Goal: Task Accomplishment & Management: Use online tool/utility

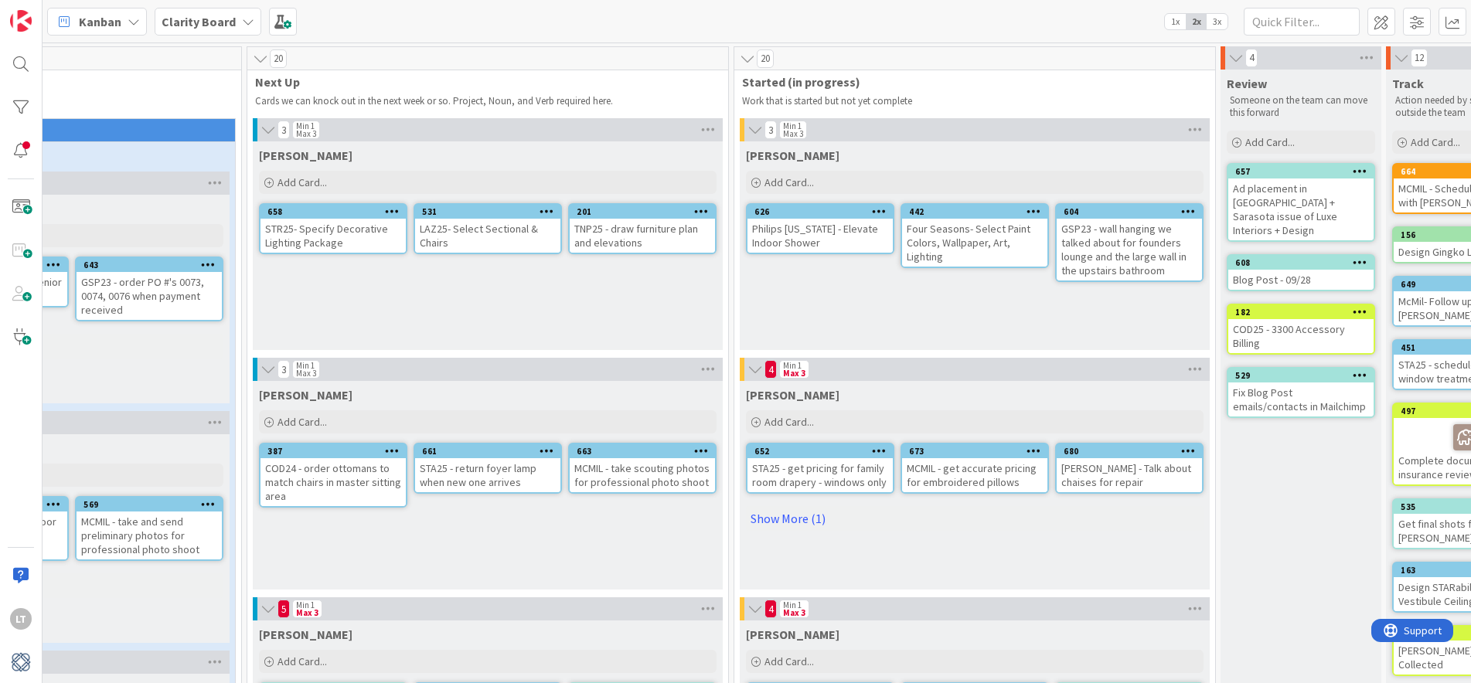
scroll to position [0, 614]
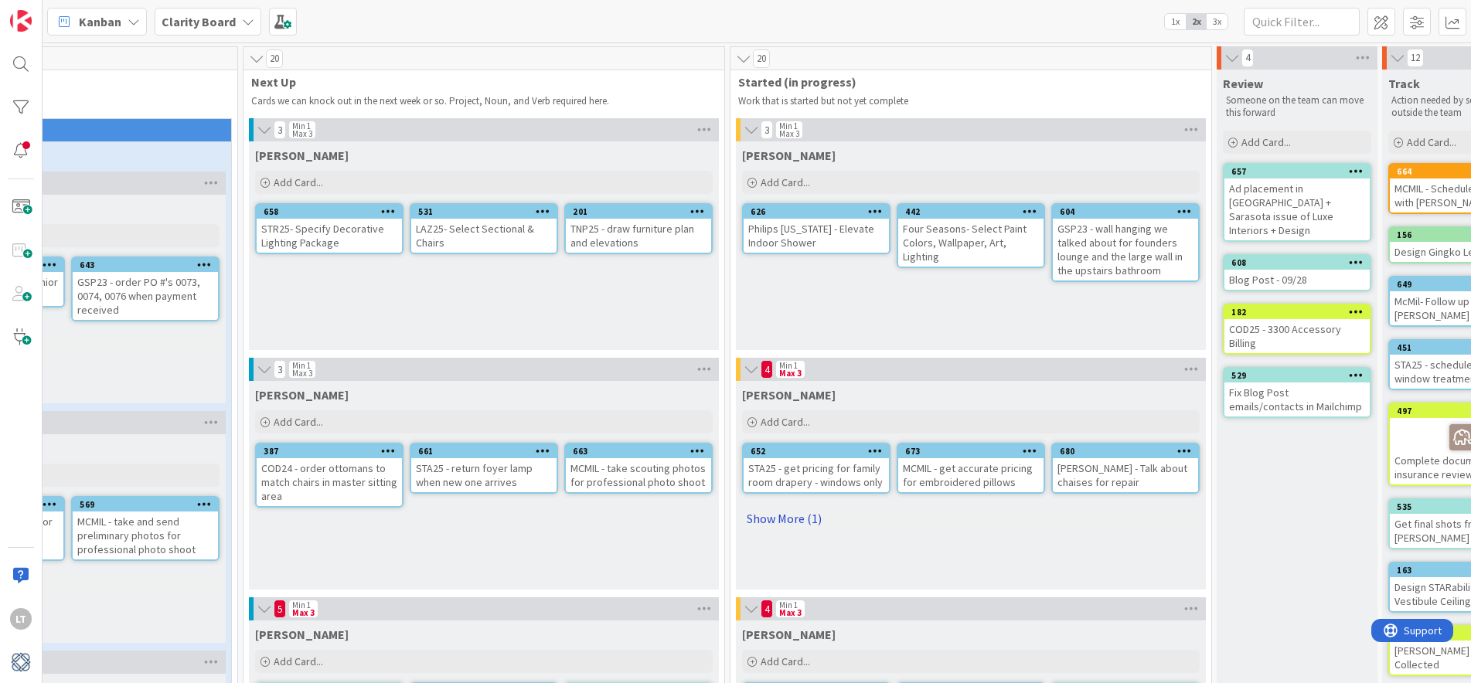
click at [765, 516] on link "Show More (1)" at bounding box center [971, 518] width 458 height 25
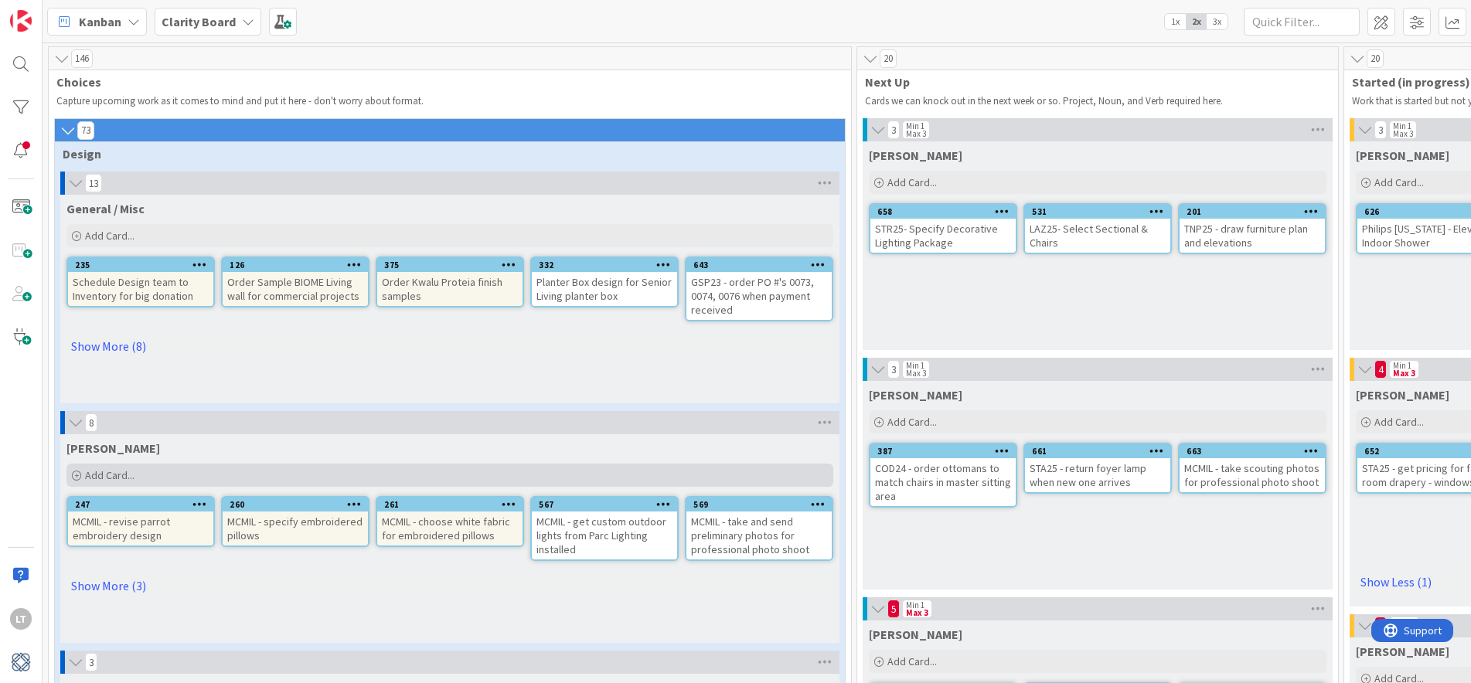
scroll to position [0, 0]
click at [242, 22] on icon at bounding box center [248, 21] width 12 height 12
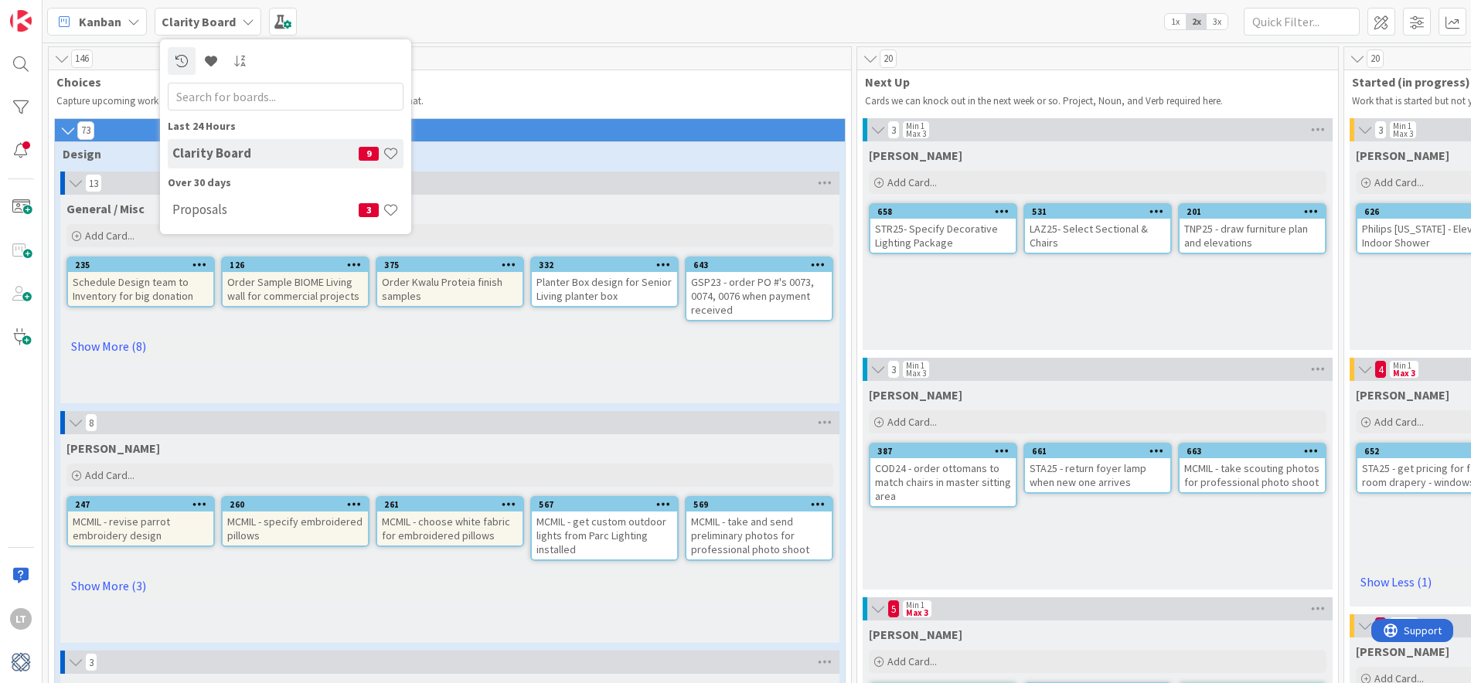
click at [253, 207] on h4 "Proposals" at bounding box center [265, 209] width 186 height 15
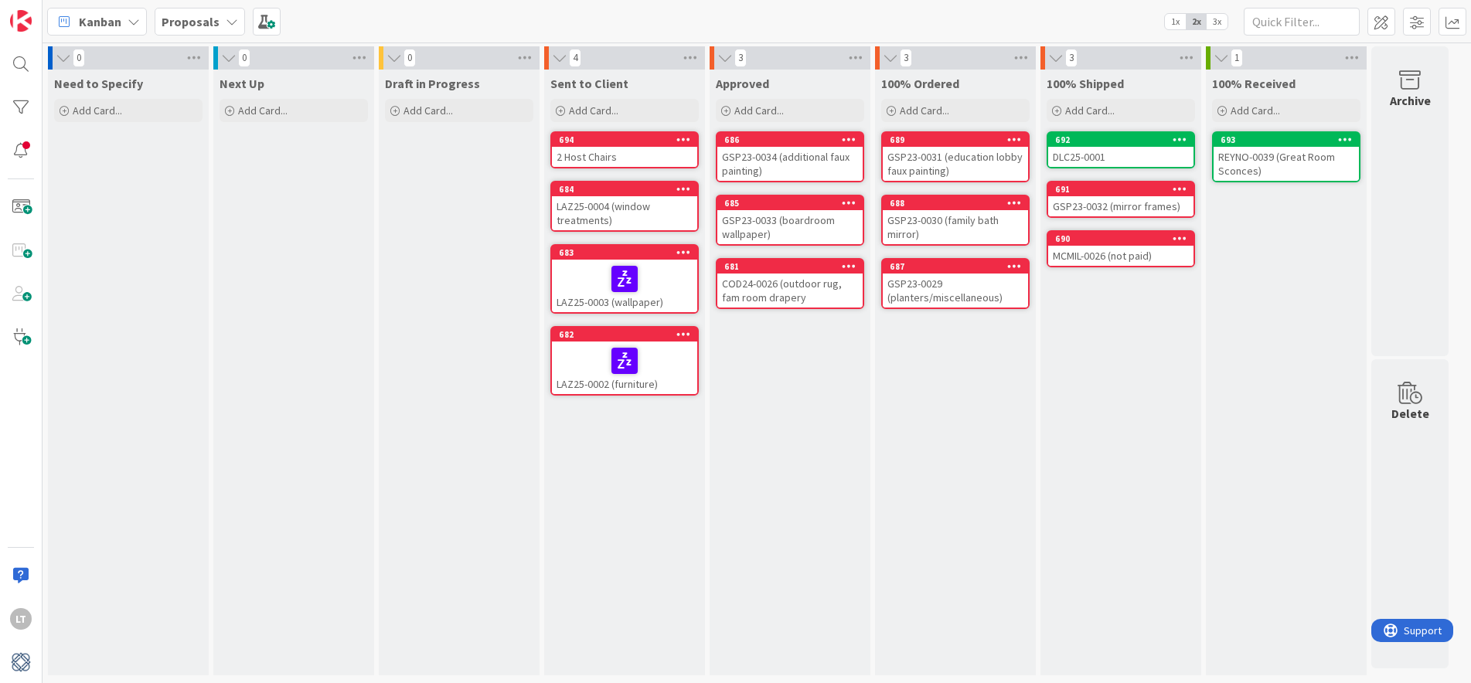
scroll to position [0, 1]
click at [630, 156] on div "2 Host Chairs" at bounding box center [624, 157] width 145 height 20
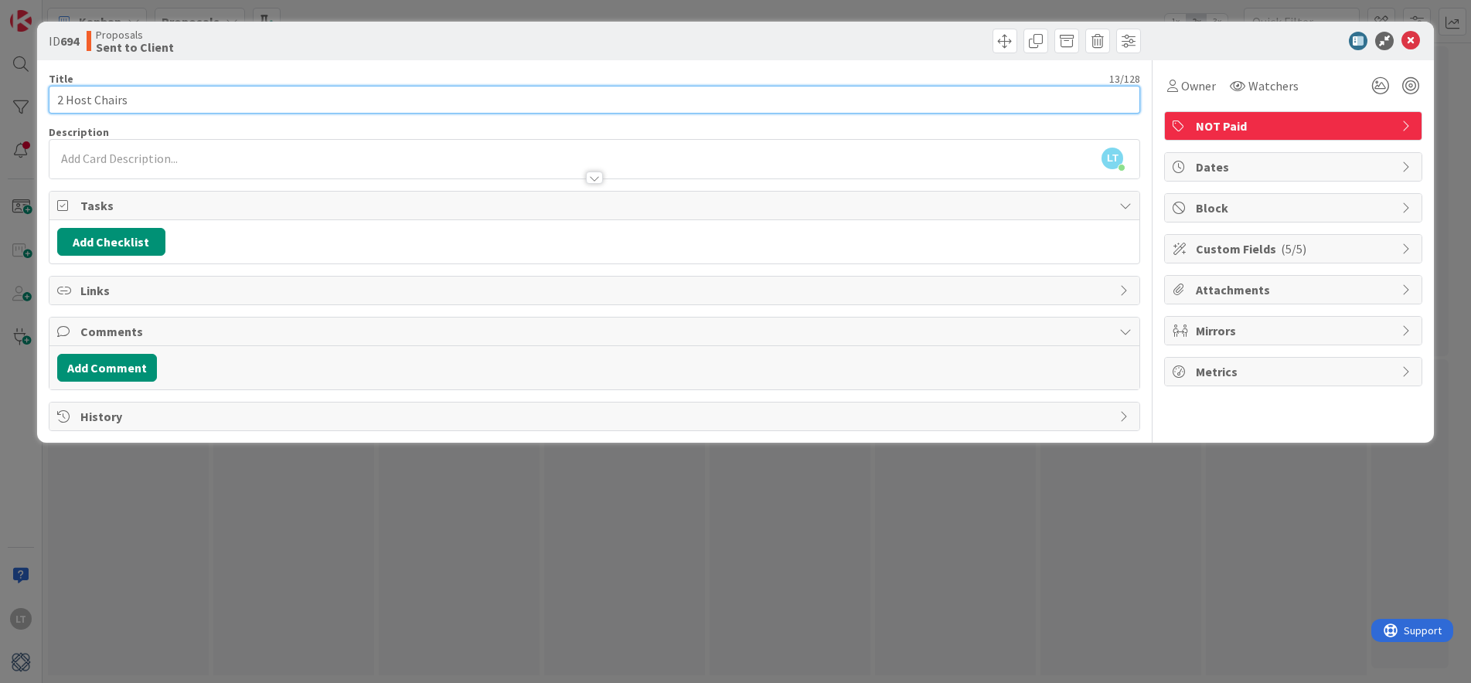
drag, startPoint x: 56, startPoint y: 101, endPoint x: 68, endPoint y: 103, distance: 11.8
click at [56, 101] on input "2 Host Chairs" at bounding box center [595, 100] width 1092 height 28
type input "LAZ25- 2 Host Chairs"
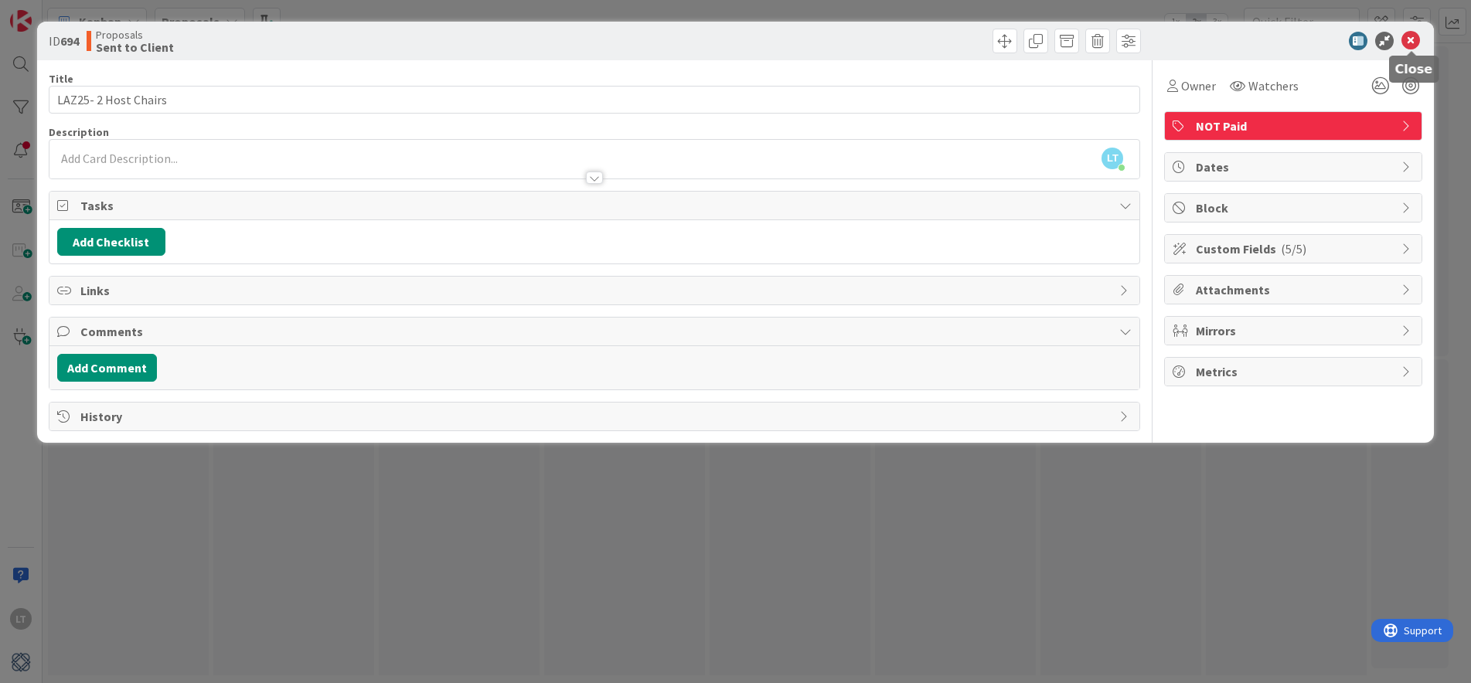
click at [1411, 36] on icon at bounding box center [1411, 41] width 19 height 19
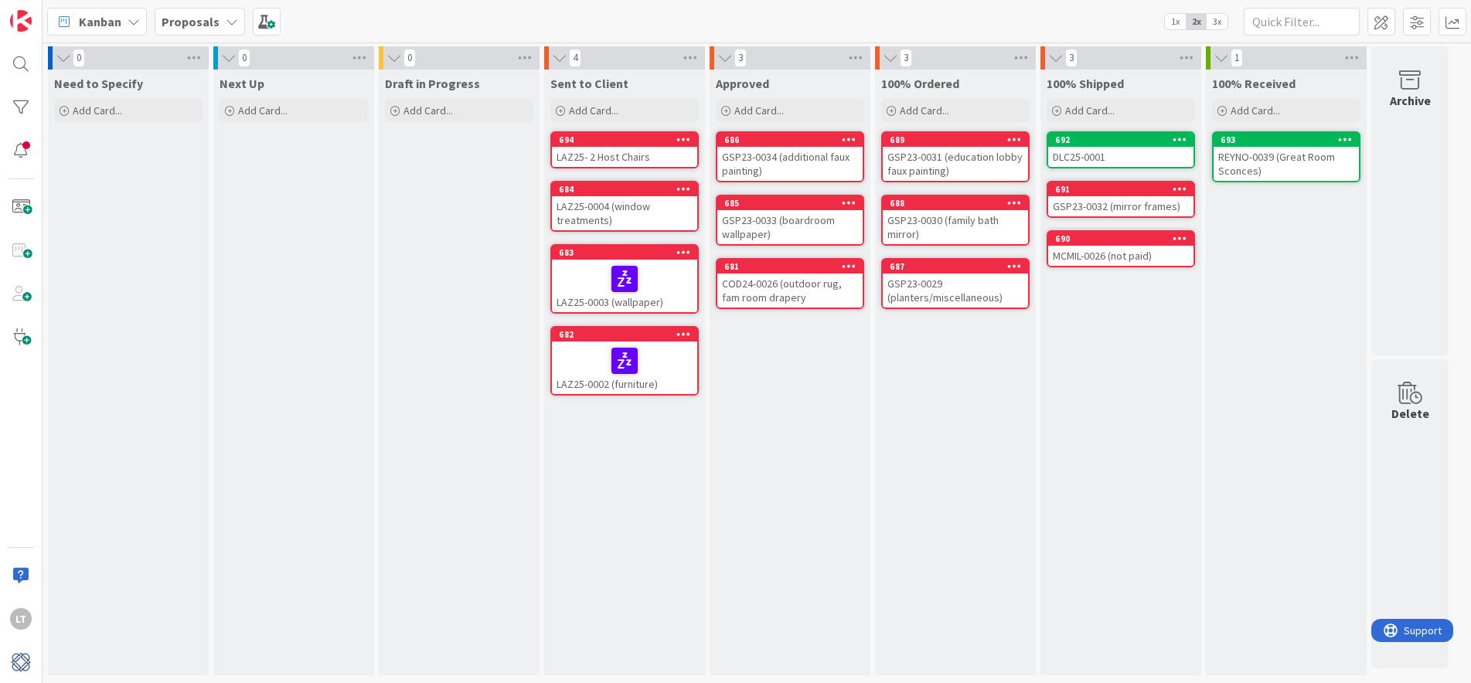
click at [588, 156] on div "LAZ25- 2 Host Chairs" at bounding box center [624, 157] width 145 height 20
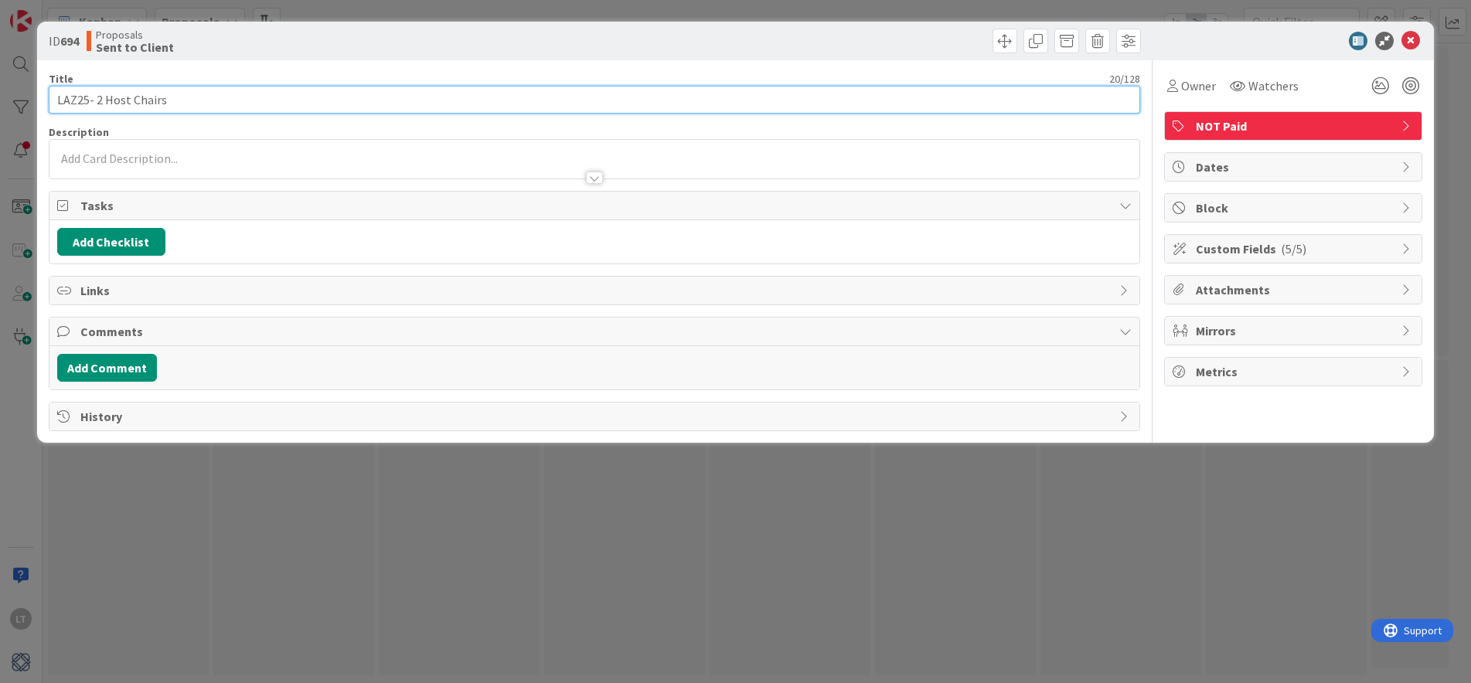
click at [91, 101] on input "LAZ25- 2 Host Chairs" at bounding box center [595, 100] width 1092 height 28
type input "LAZ25-0005 2 Host Chairs"
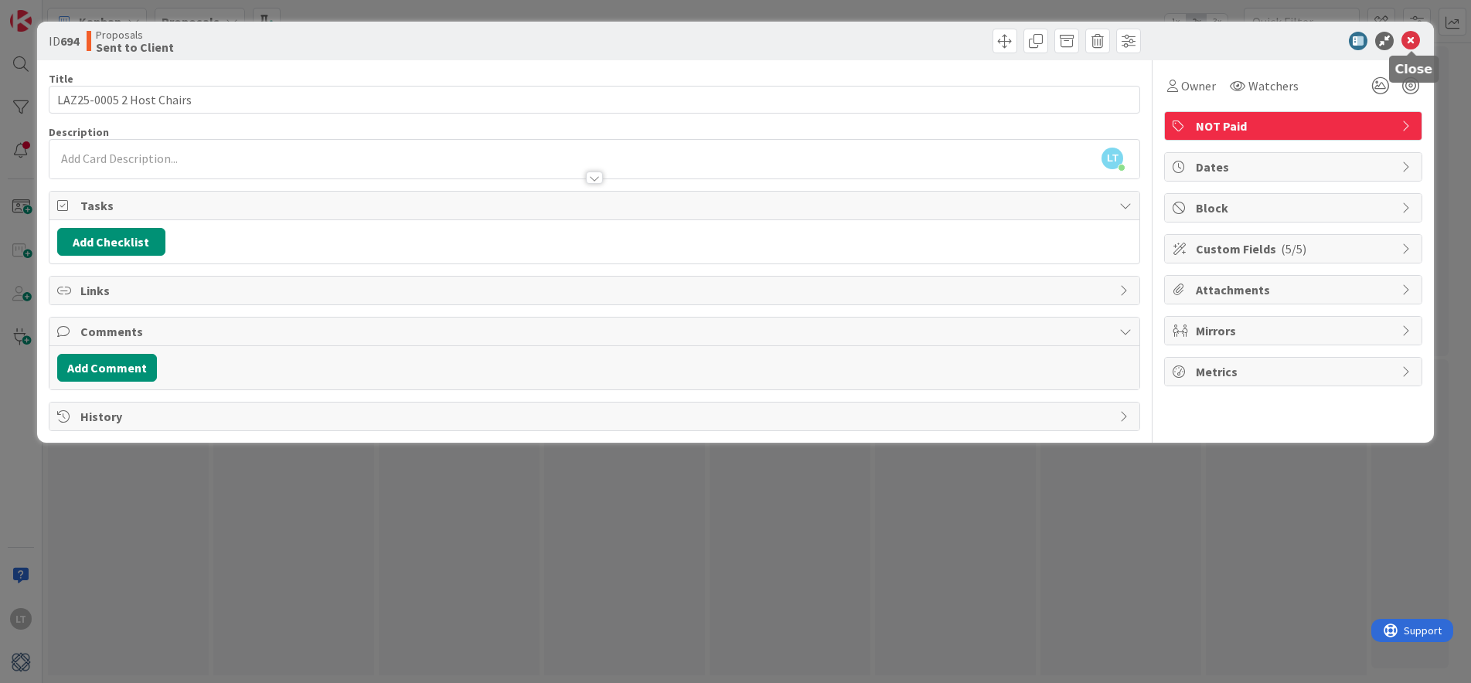
click at [1408, 35] on icon at bounding box center [1411, 41] width 19 height 19
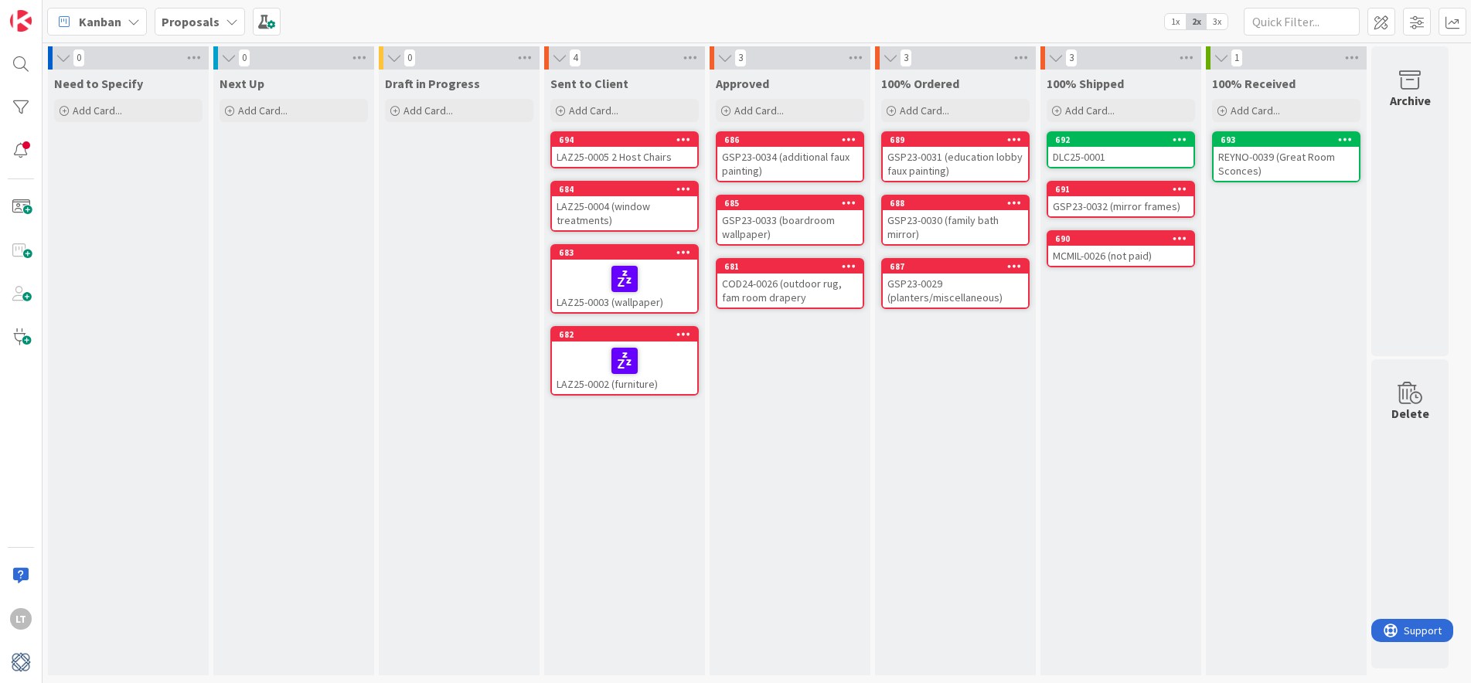
scroll to position [0, 1]
click at [453, 152] on div "Draft in Progress Add Card..." at bounding box center [459, 373] width 161 height 606
click at [438, 111] on span "Add Card..." at bounding box center [428, 111] width 49 height 14
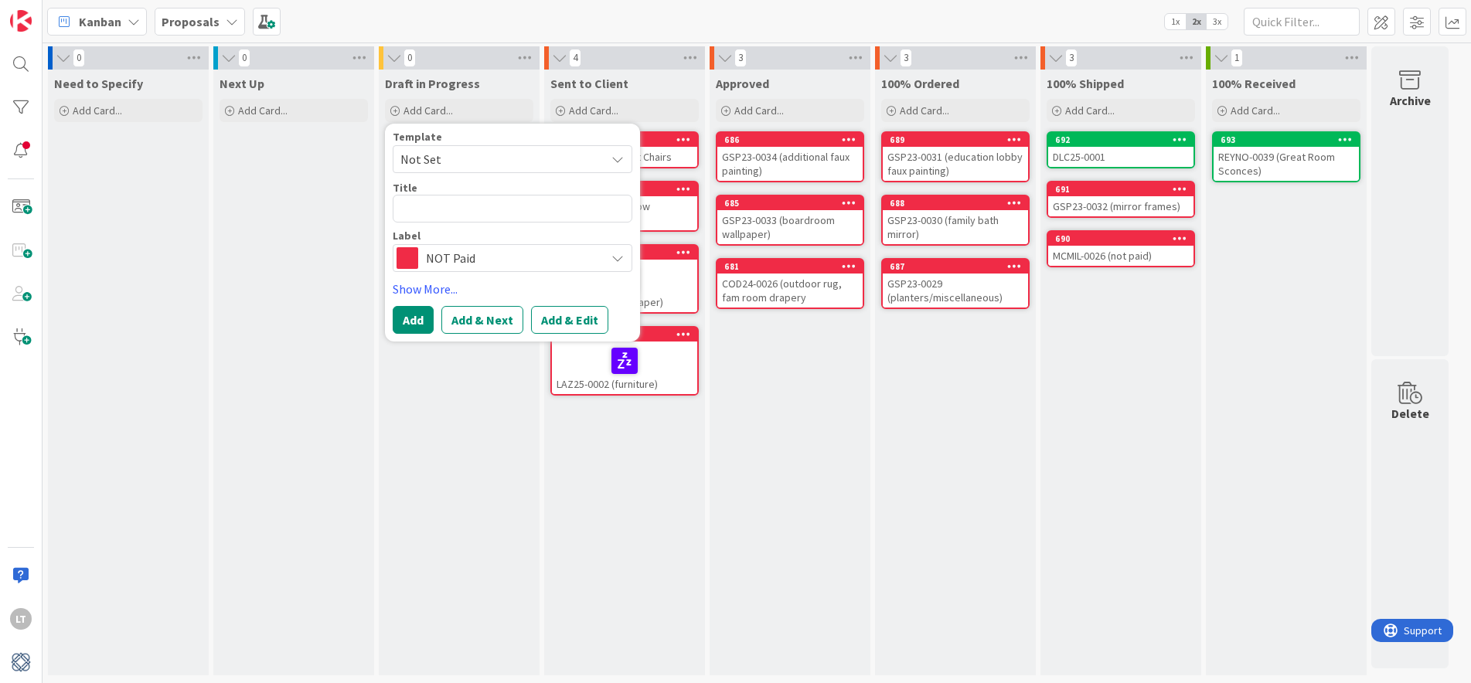
type textarea "x"
type textarea "T"
type textarea "x"
type textarea "TN"
type textarea "x"
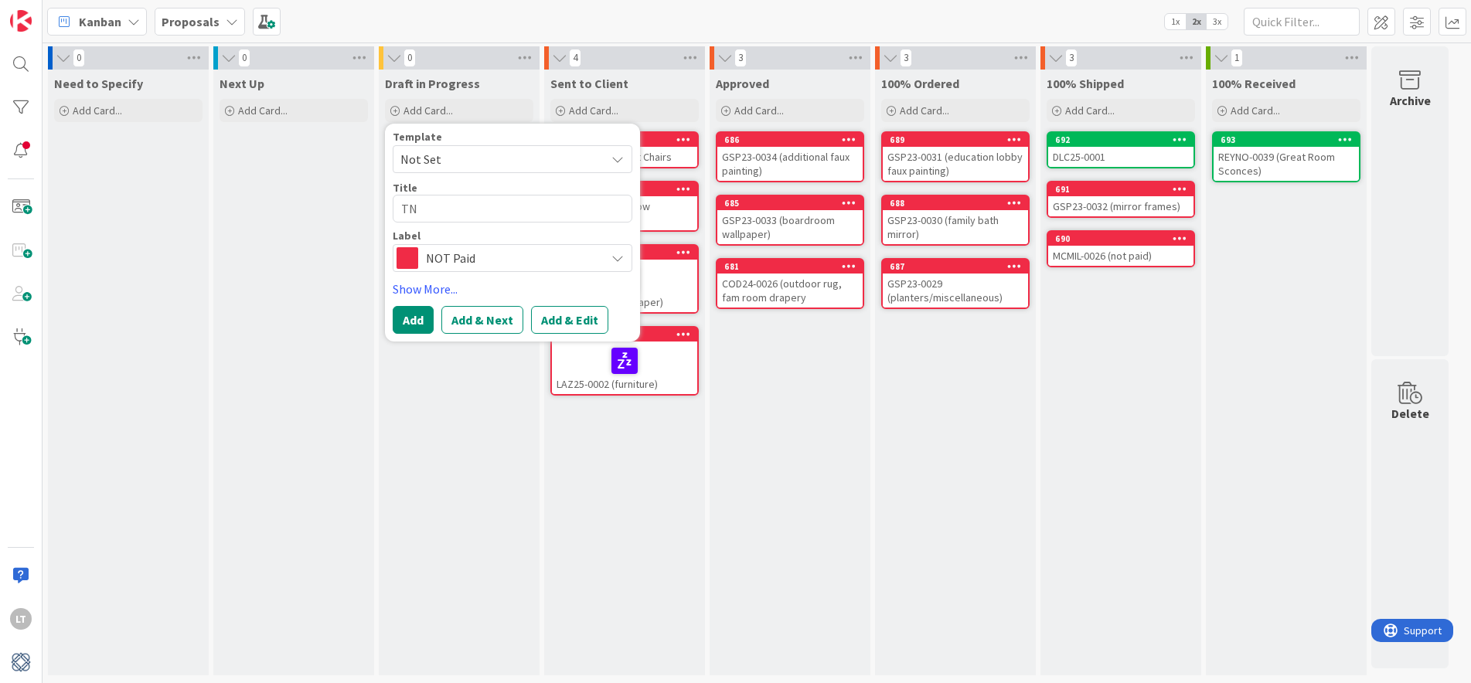
type textarea "TNP"
type textarea "x"
type textarea "TNP-"
type textarea "x"
type textarea "TNP"
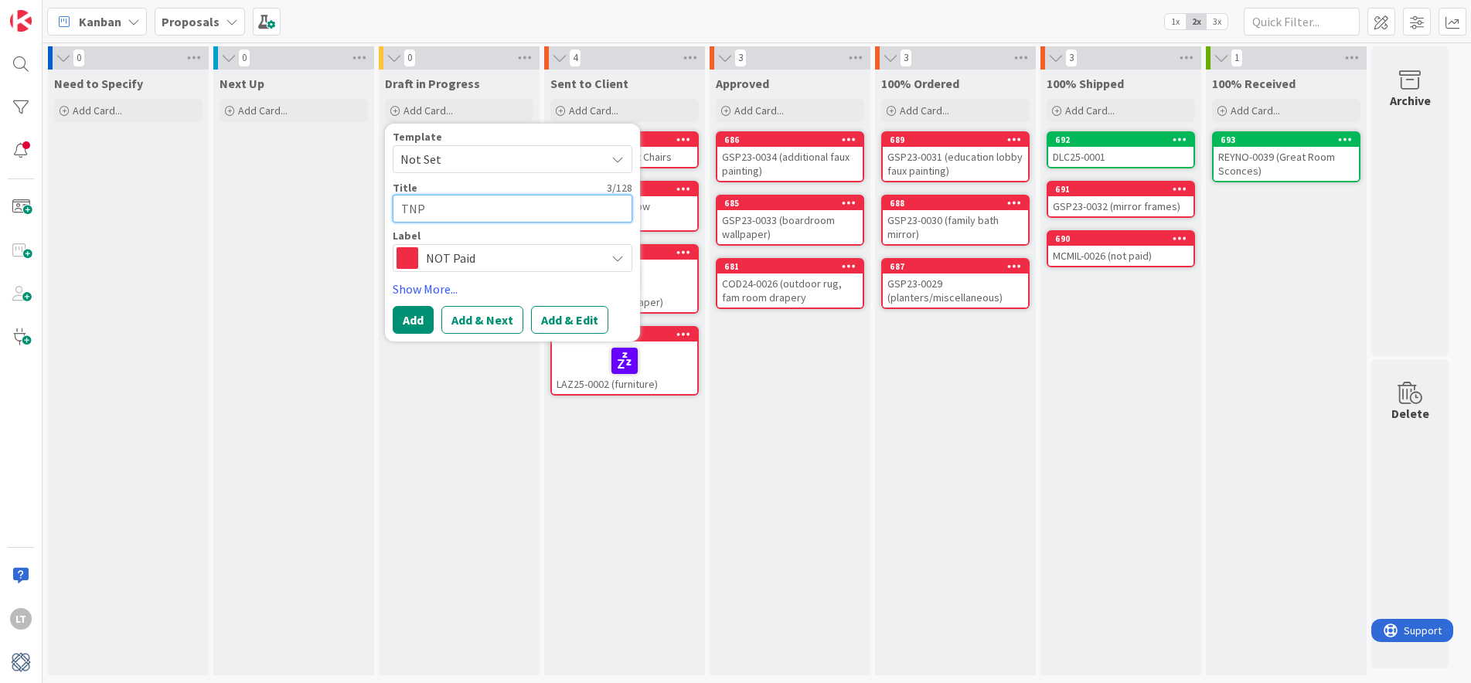
type textarea "x"
type textarea "TNP2"
type textarea "x"
type textarea "TNP25"
type textarea "x"
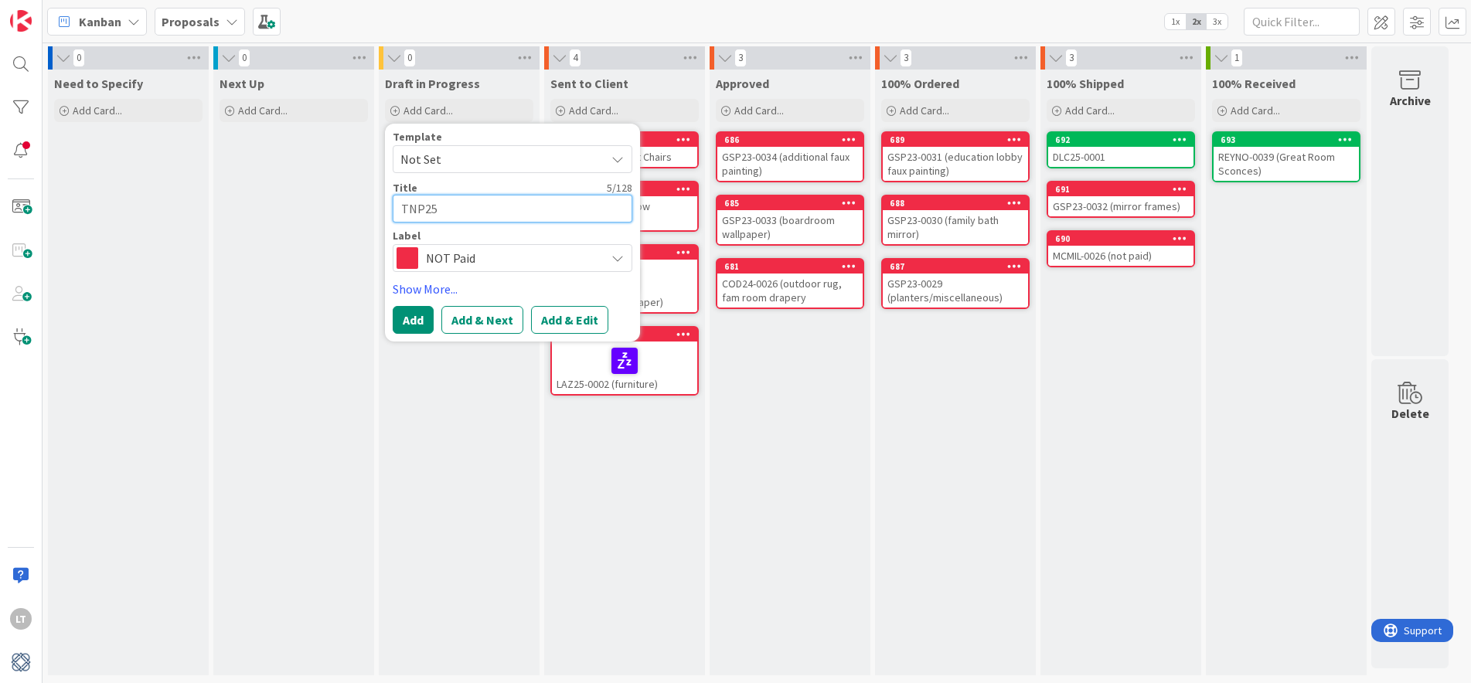
type textarea "TNP25-"
type textarea "x"
type textarea "TNP25-0"
type textarea "x"
type textarea "TNP25-00"
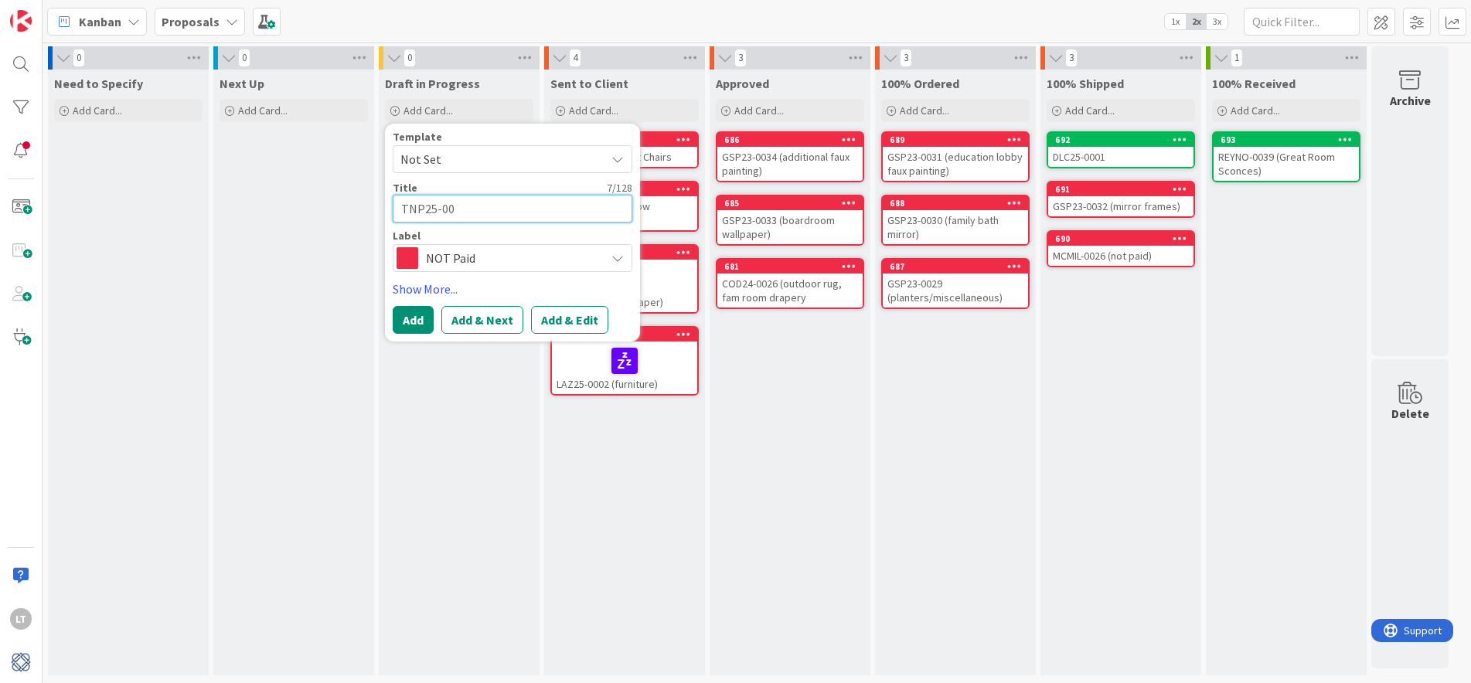
type textarea "x"
type textarea "TNP25-000"
type textarea "x"
type textarea "TNP25-0001"
click at [414, 318] on button "Add" at bounding box center [413, 320] width 41 height 28
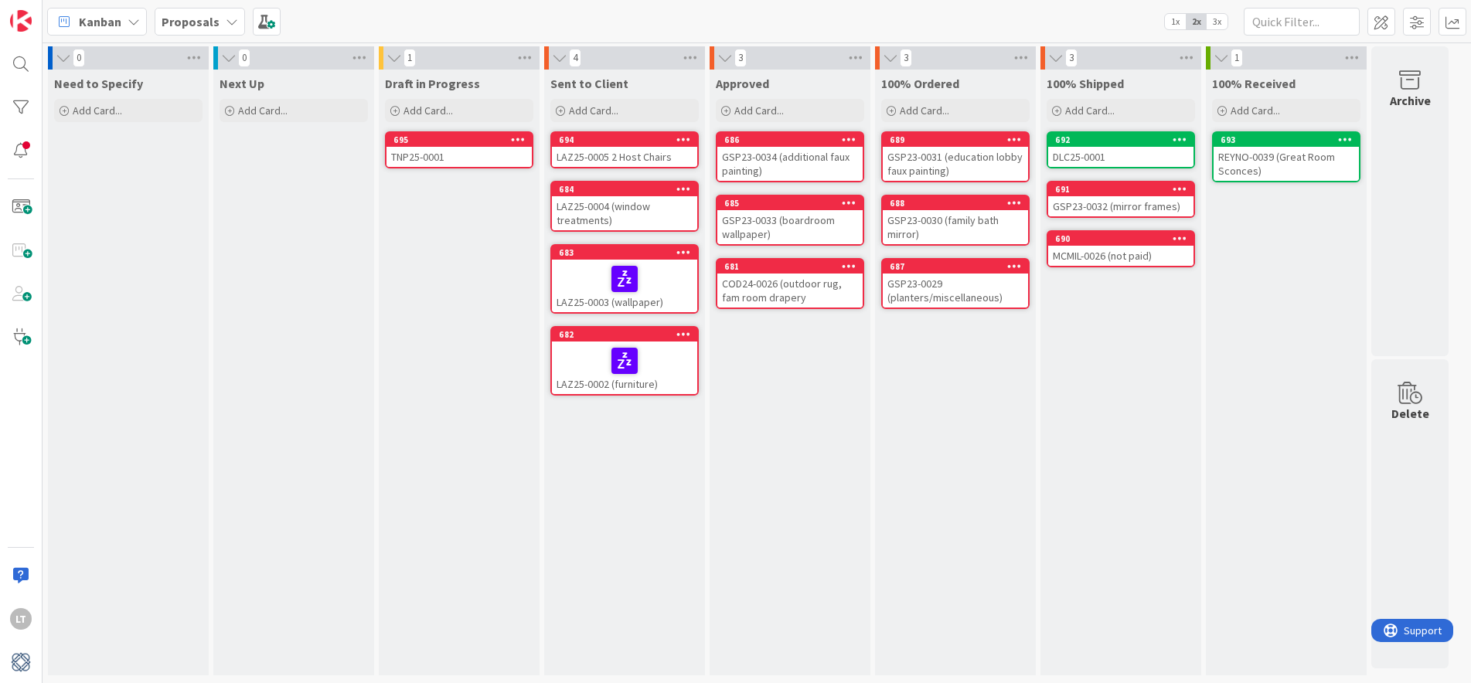
click at [489, 150] on div "TNP25-0001" at bounding box center [459, 157] width 145 height 20
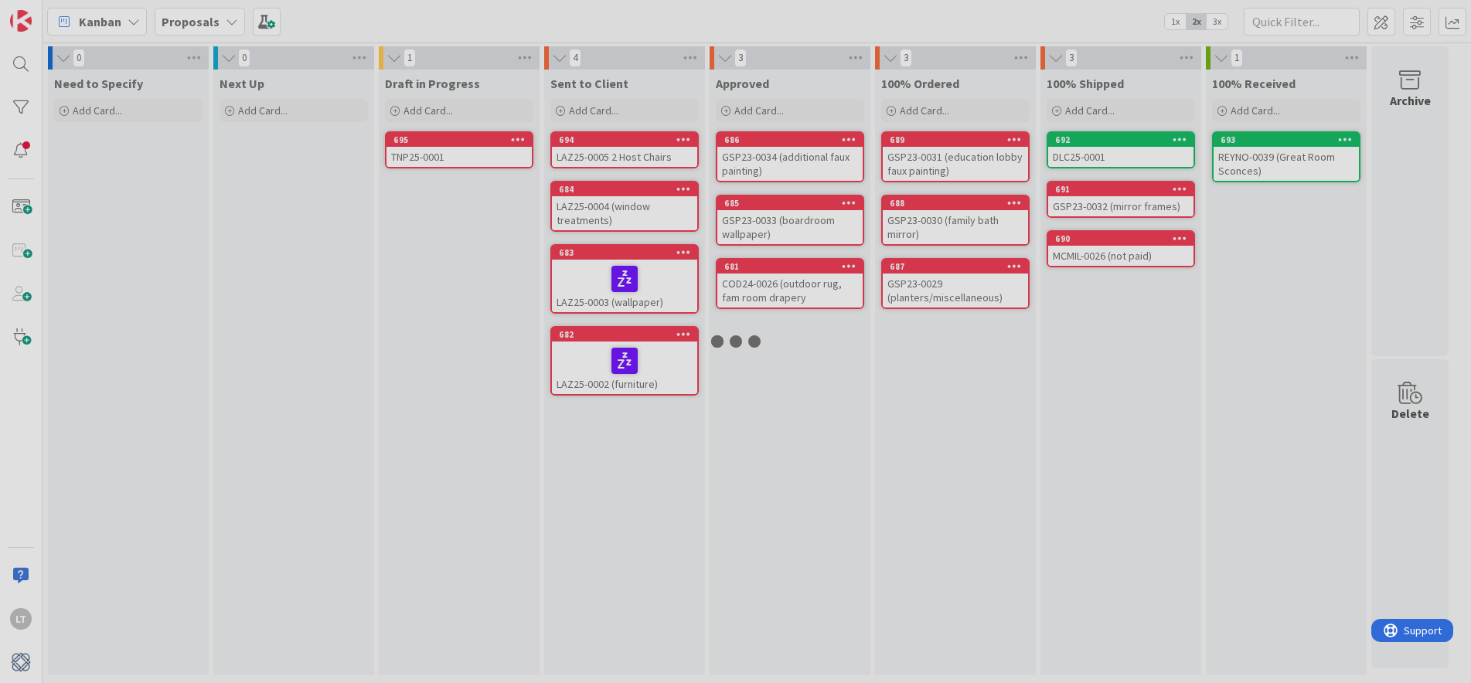
click at [489, 150] on div at bounding box center [735, 341] width 1471 height 683
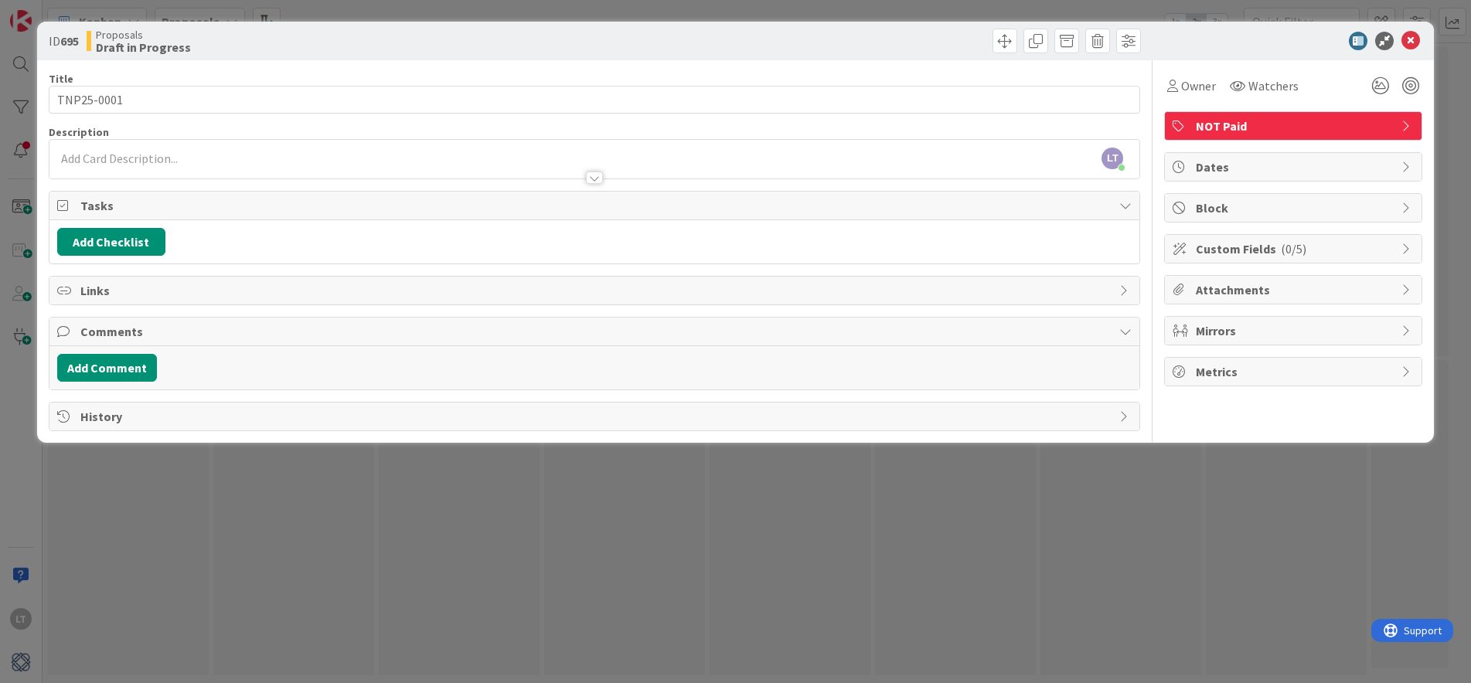
click at [1257, 244] on span "Custom Fields ( 0/5 )" at bounding box center [1295, 249] width 198 height 19
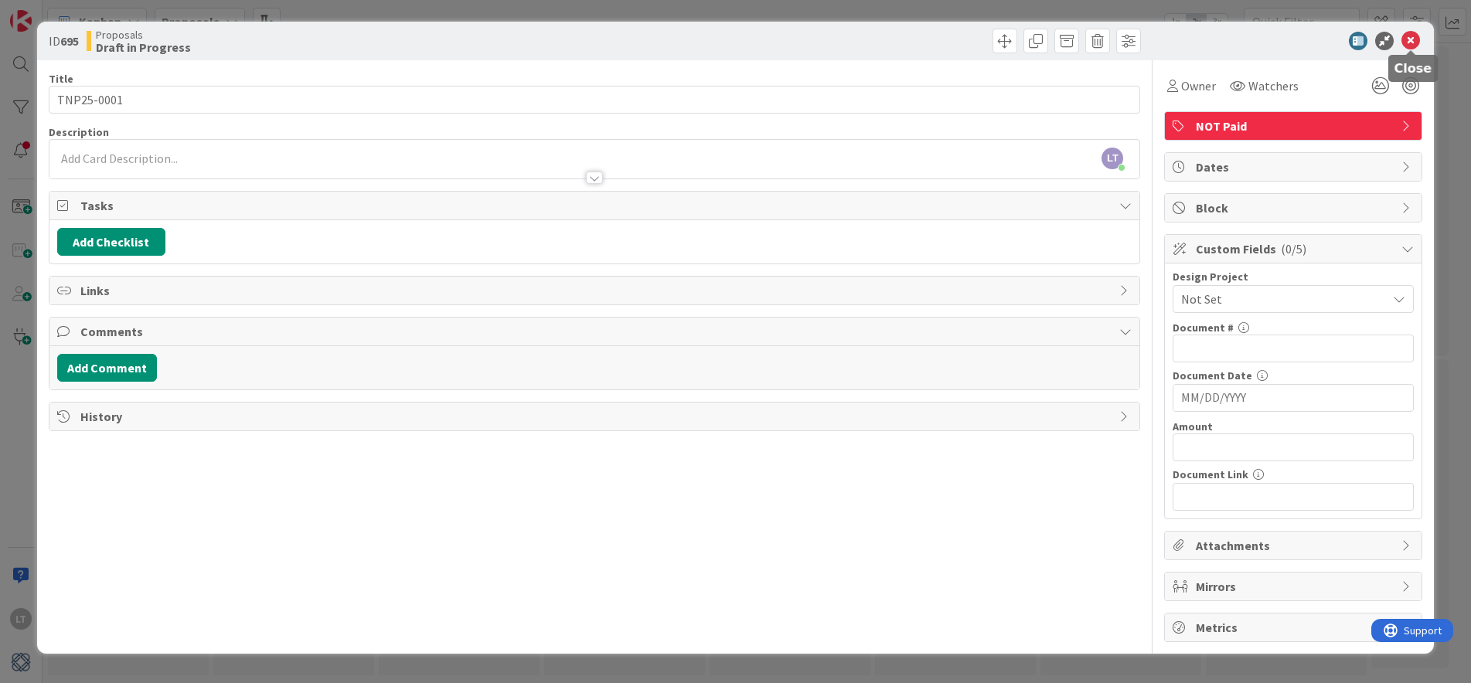
click at [1411, 38] on icon at bounding box center [1411, 41] width 19 height 19
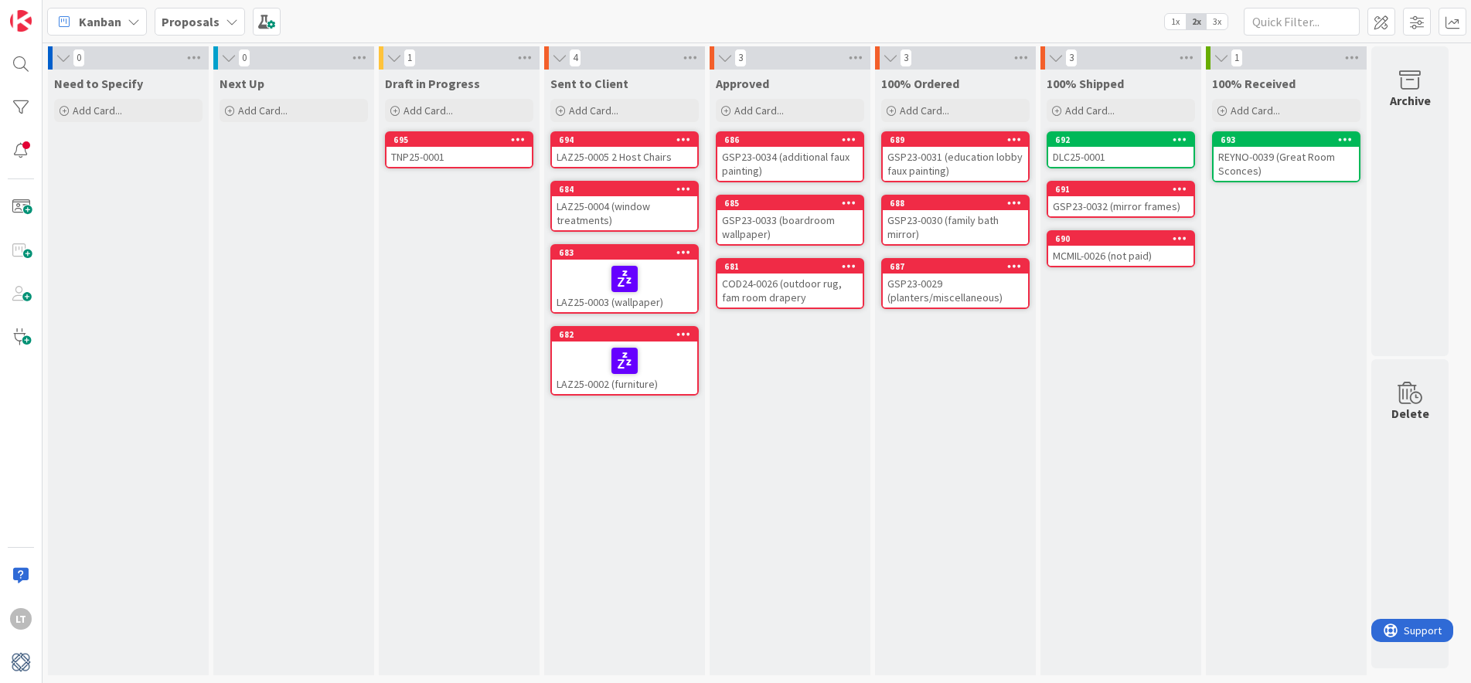
click at [1086, 152] on div "DLC25-0001" at bounding box center [1120, 157] width 145 height 20
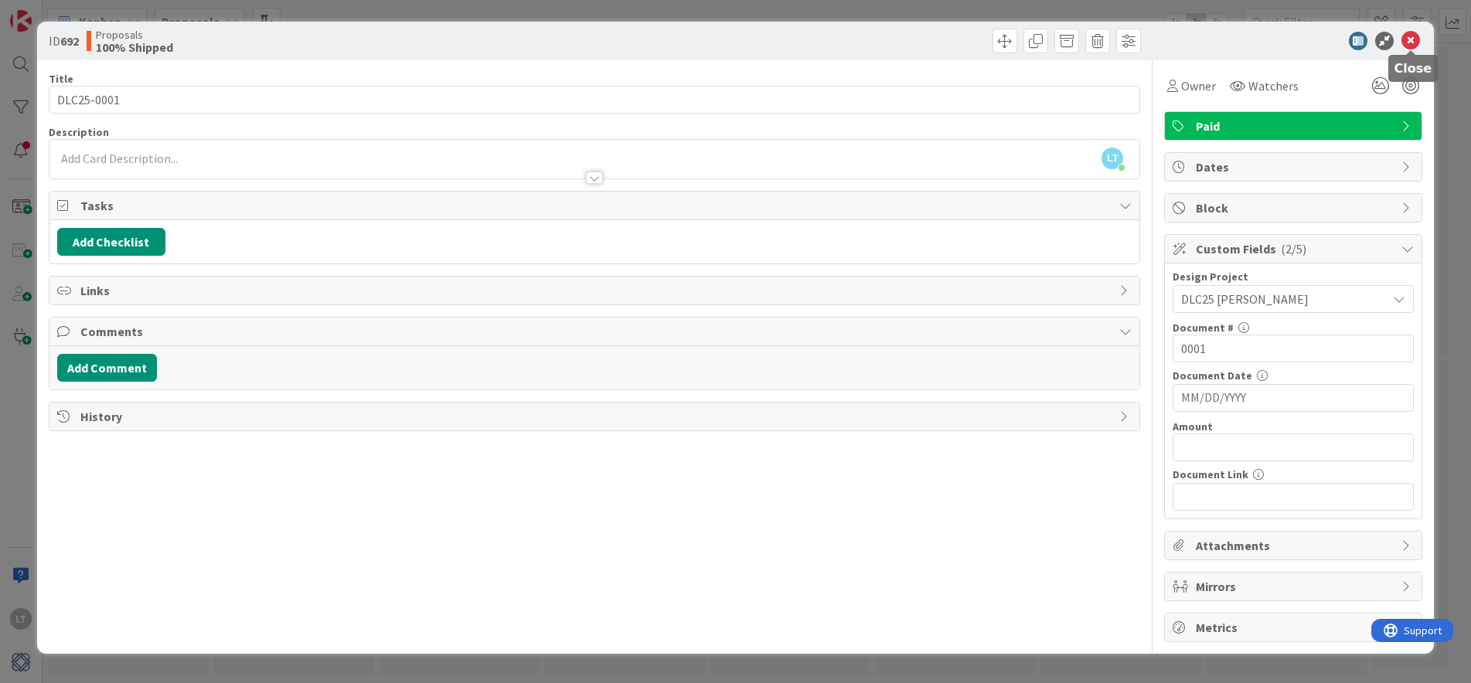
click at [1406, 38] on icon at bounding box center [1411, 41] width 19 height 19
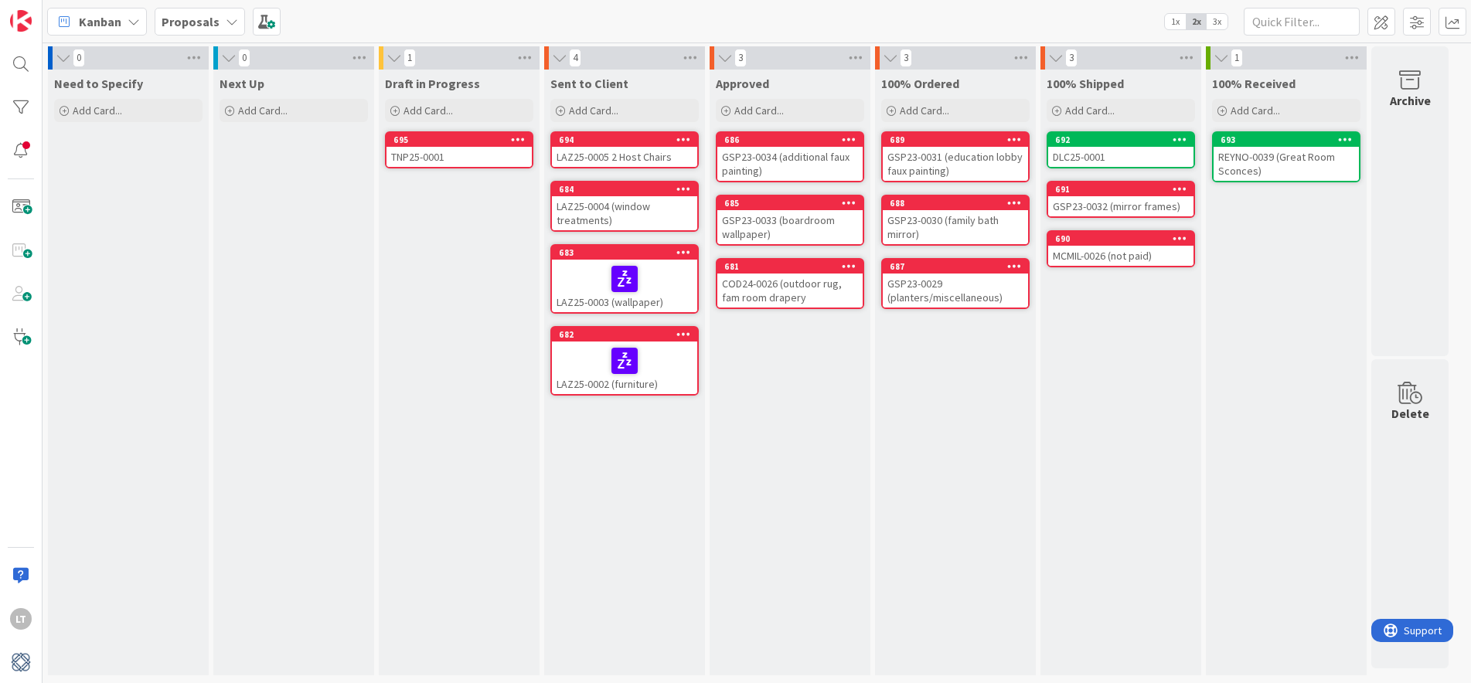
click at [1174, 23] on span "1x" at bounding box center [1175, 21] width 21 height 15
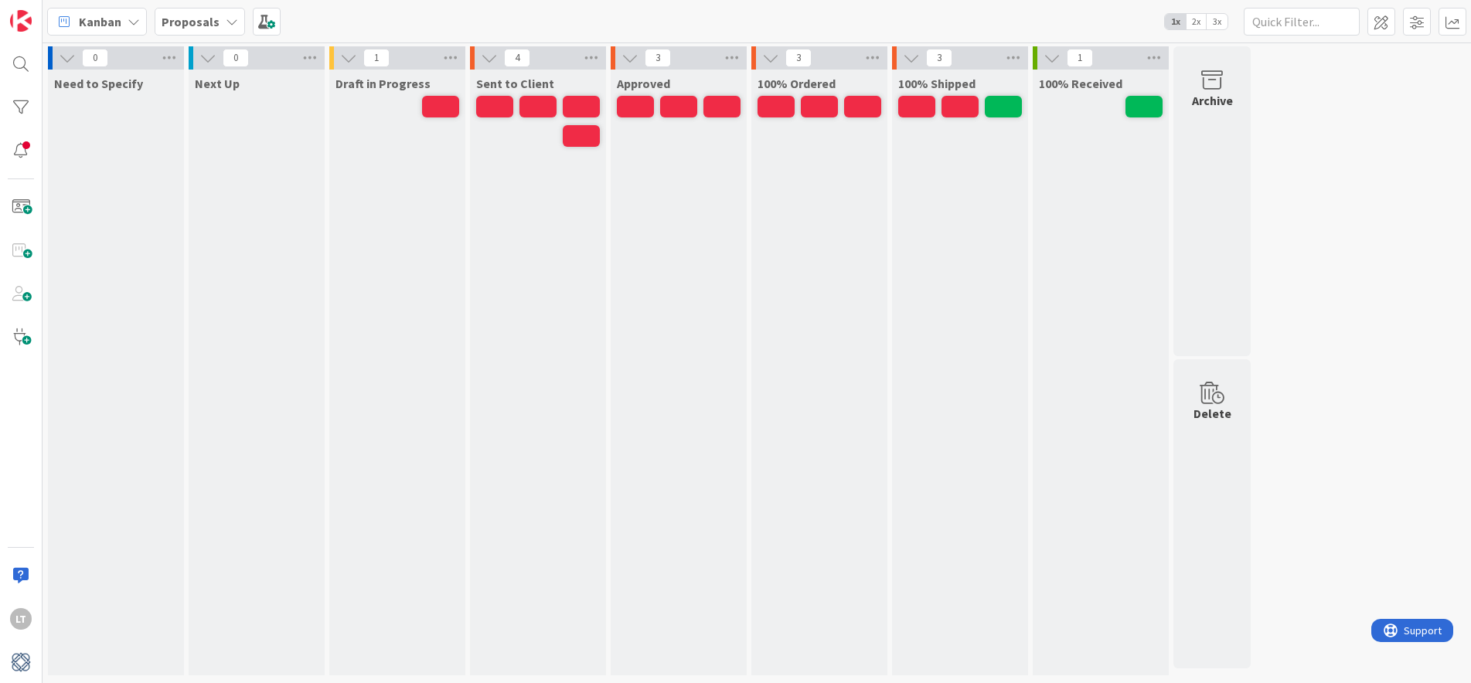
click at [1215, 19] on span "3x" at bounding box center [1217, 21] width 21 height 15
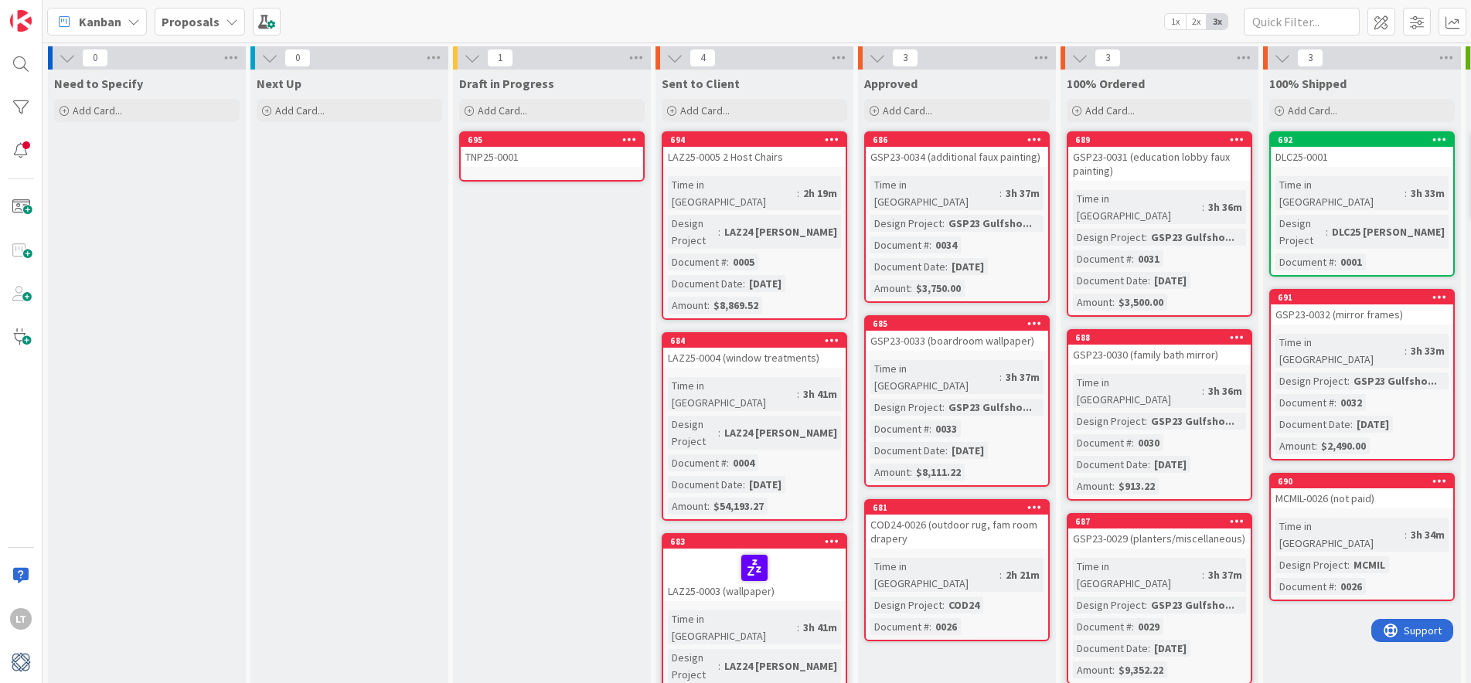
scroll to position [0, 2]
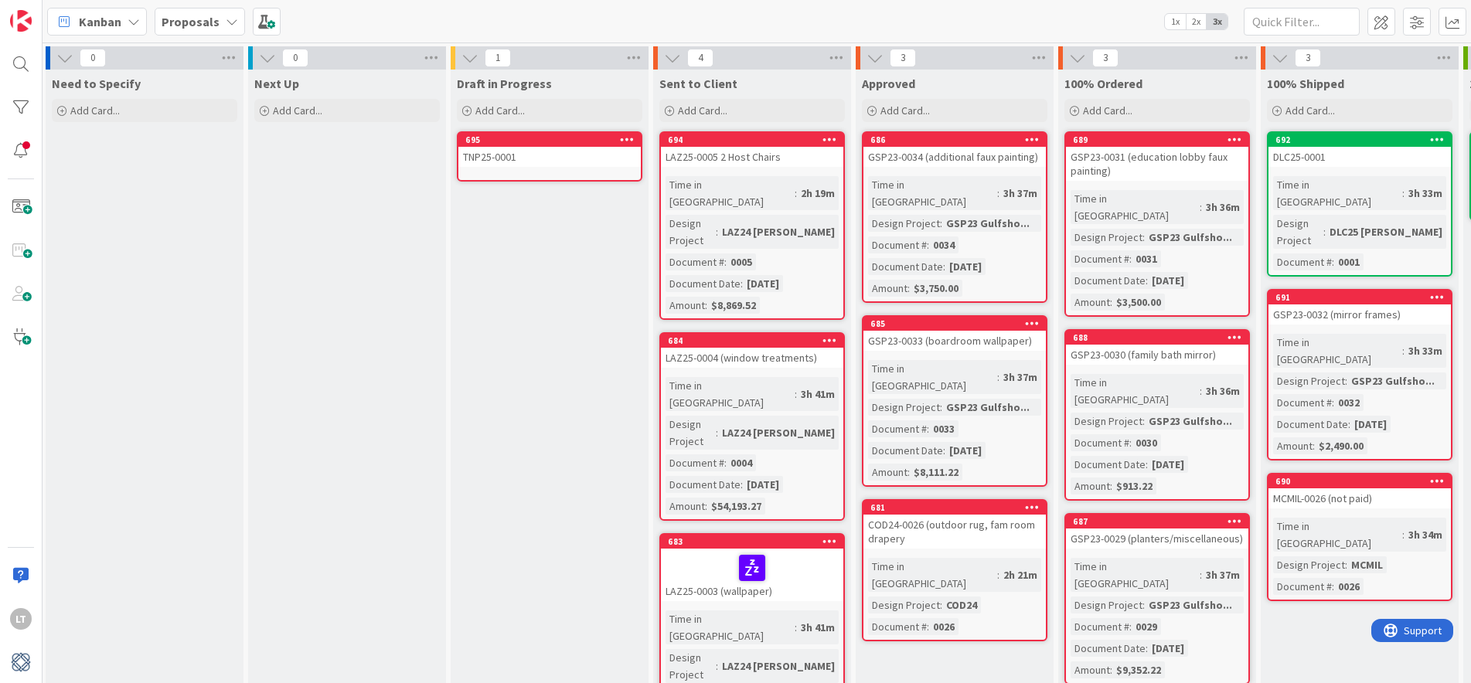
click at [527, 163] on div "TNP25-0001" at bounding box center [549, 157] width 182 height 20
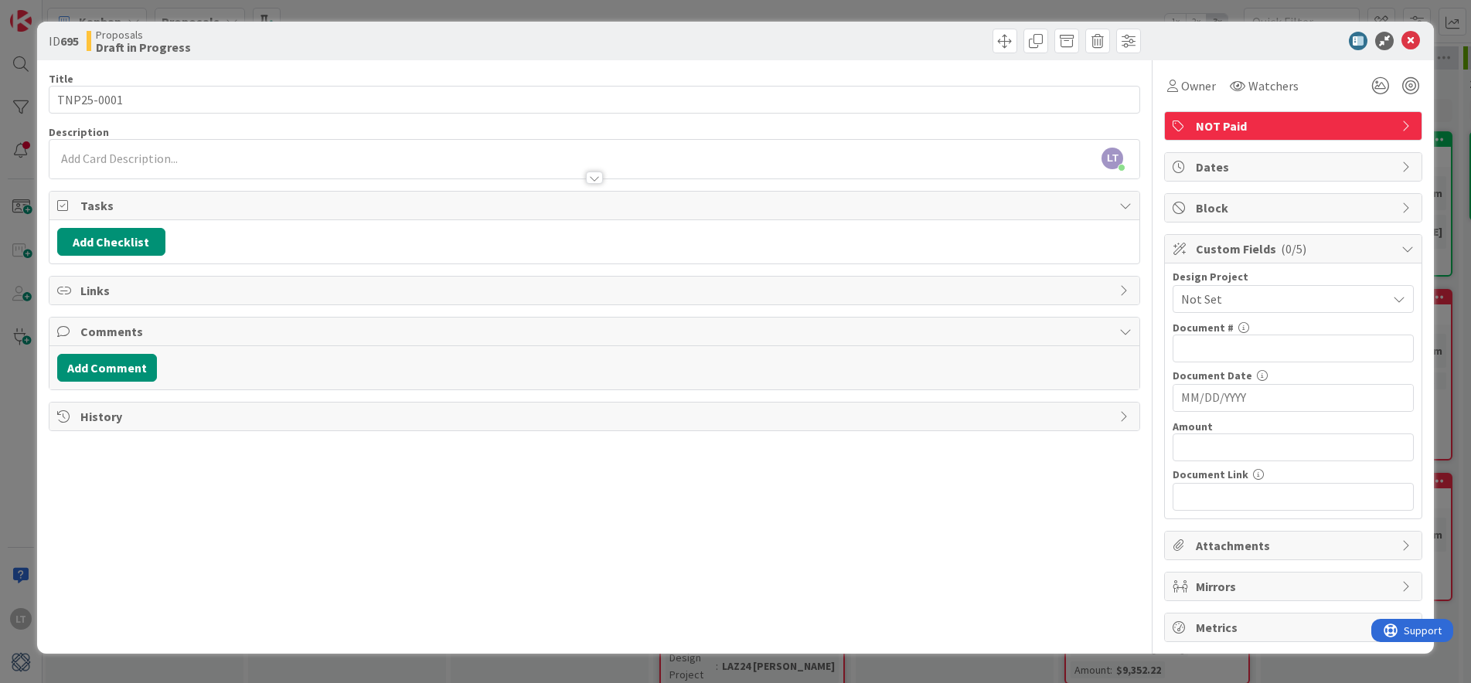
drag, startPoint x: 808, startPoint y: 36, endPoint x: 845, endPoint y: 29, distance: 37.8
click at [845, 29] on div at bounding box center [870, 41] width 543 height 25
click at [1411, 42] on icon at bounding box center [1411, 41] width 19 height 19
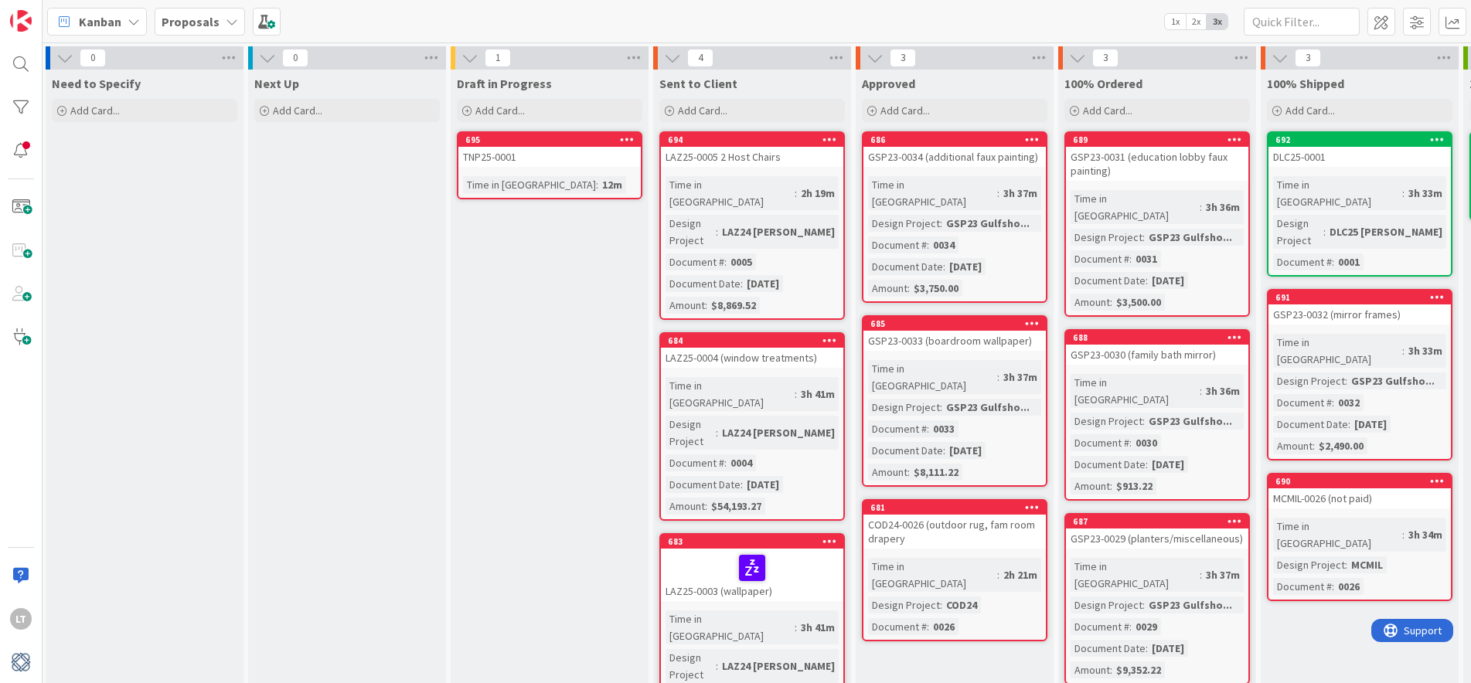
click at [630, 139] on icon at bounding box center [627, 139] width 15 height 11
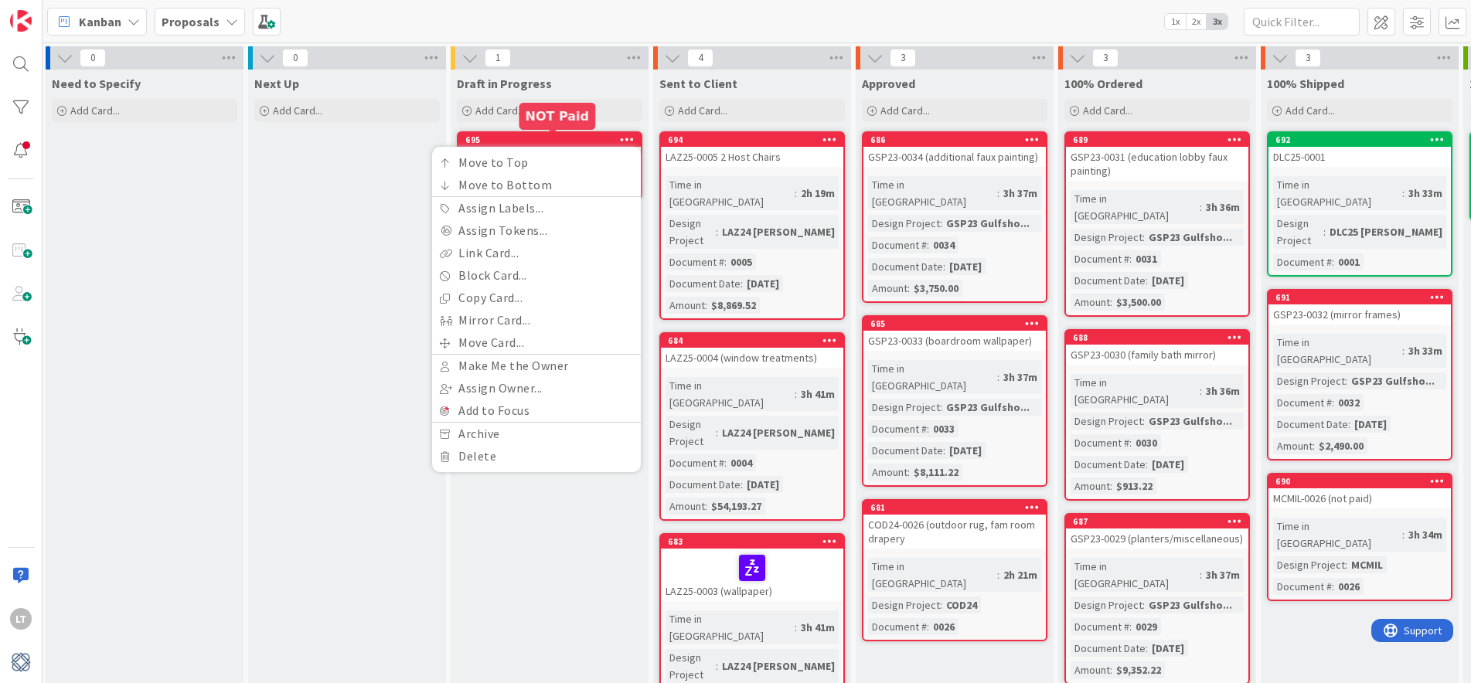
click at [561, 136] on div "695" at bounding box center [553, 140] width 176 height 11
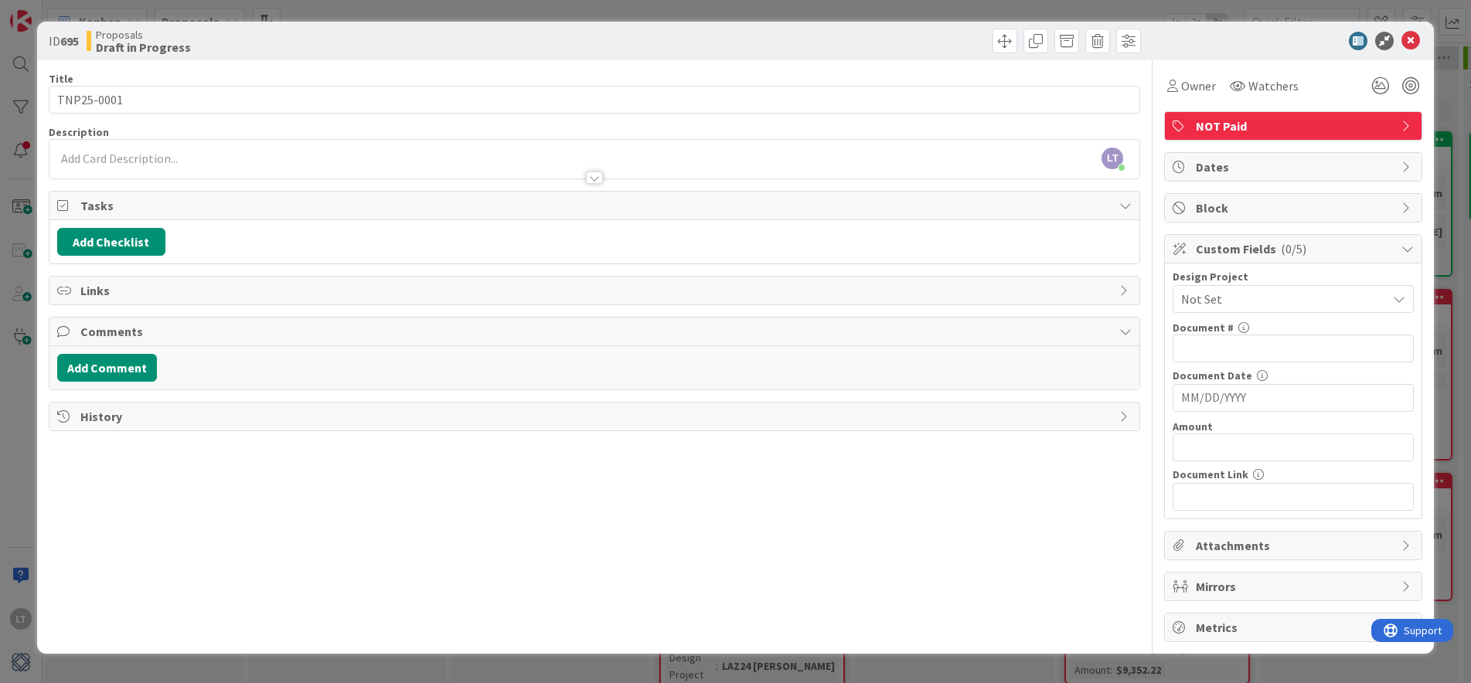
click at [1244, 296] on span "Not Set" at bounding box center [1280, 299] width 198 height 22
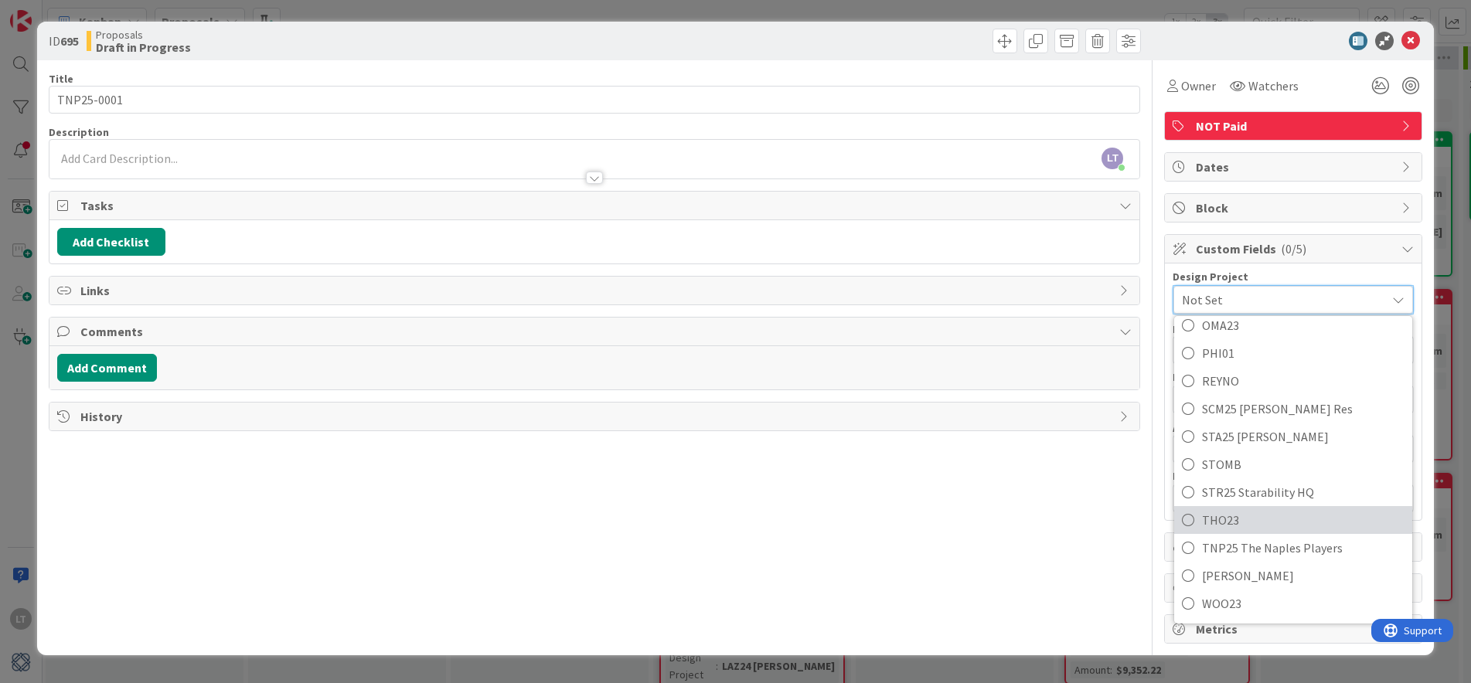
scroll to position [595, 0]
click at [1189, 545] on icon at bounding box center [1188, 548] width 12 height 23
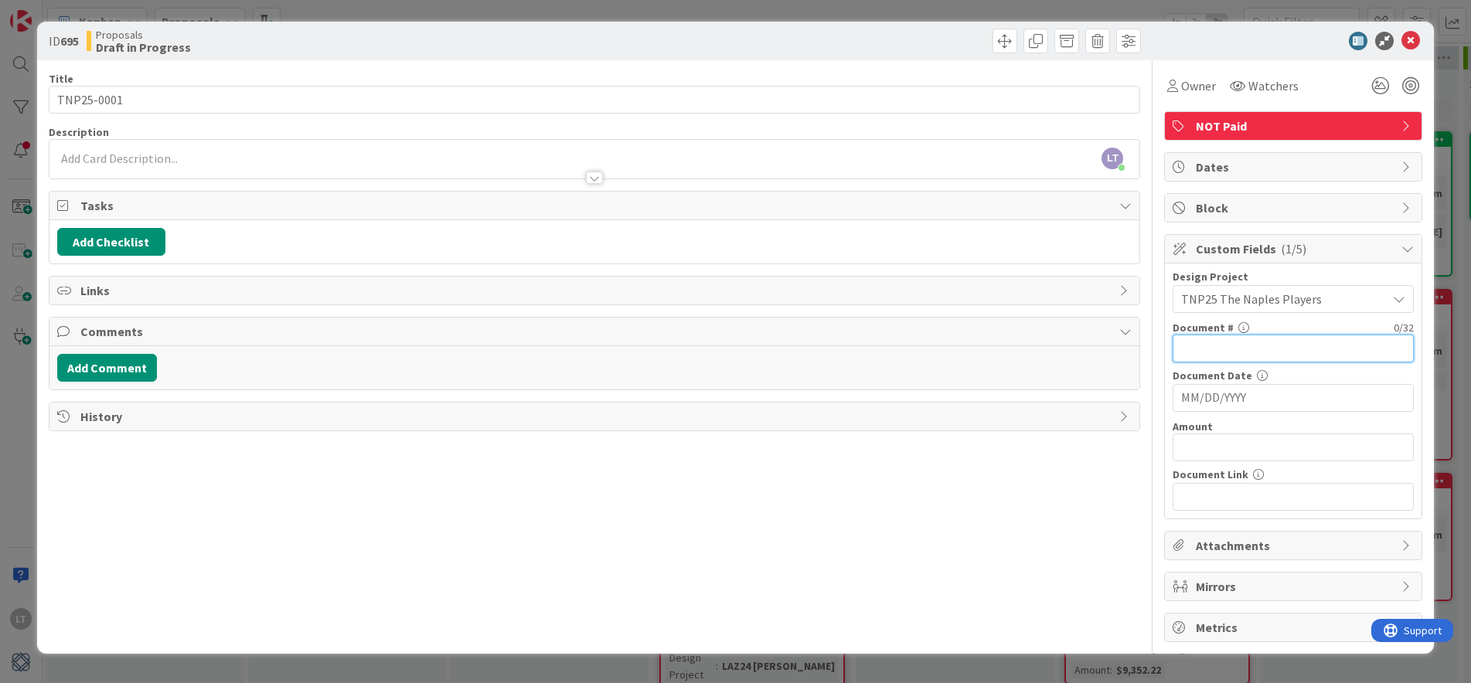
click at [1205, 347] on input "text" at bounding box center [1293, 349] width 241 height 28
type input "0001"
click at [1219, 400] on input "MM/DD/YYYY" at bounding box center [1293, 398] width 224 height 26
click at [1292, 400] on input "[DATE]" at bounding box center [1293, 398] width 224 height 26
click at [1335, 401] on input "[DATE]" at bounding box center [1293, 398] width 224 height 26
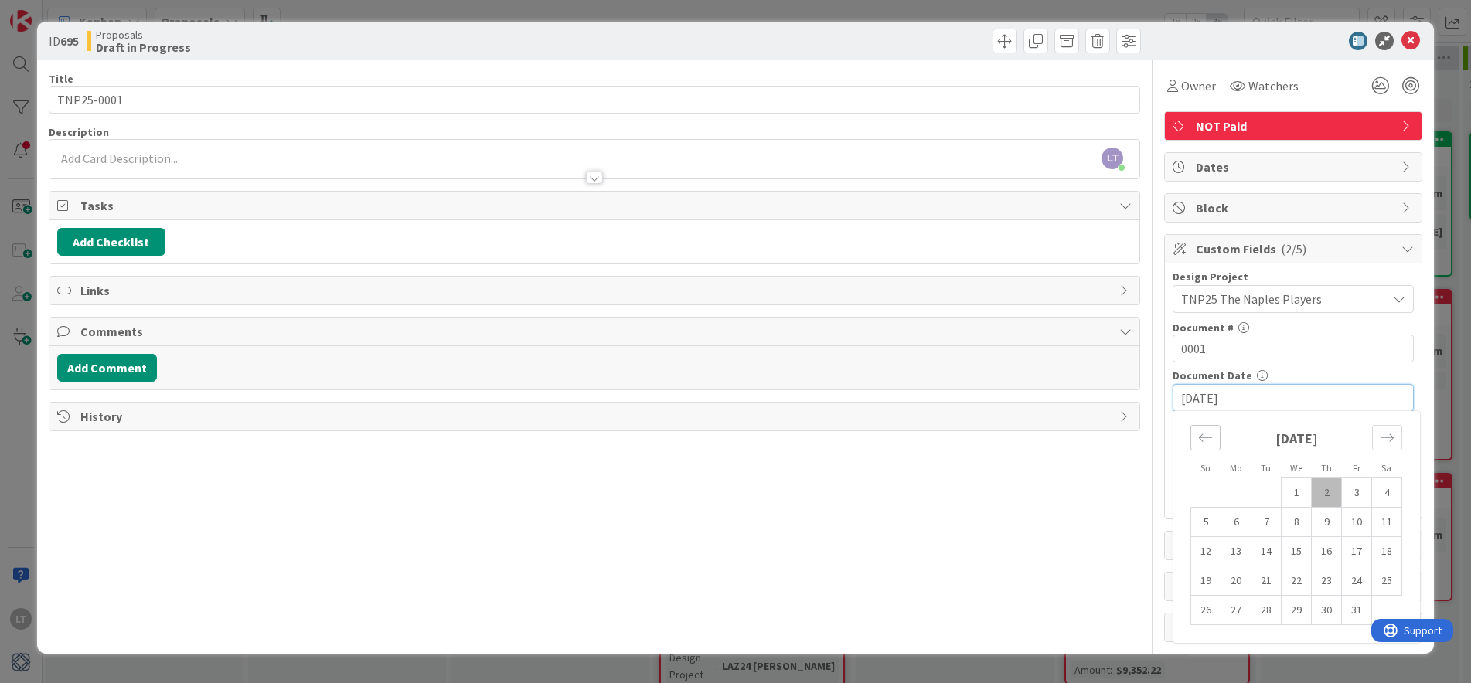
click at [1207, 441] on icon "Move backward to switch to the previous month." at bounding box center [1205, 438] width 15 height 15
click at [1238, 580] on td "22" at bounding box center [1237, 581] width 30 height 29
type input "[DATE]"
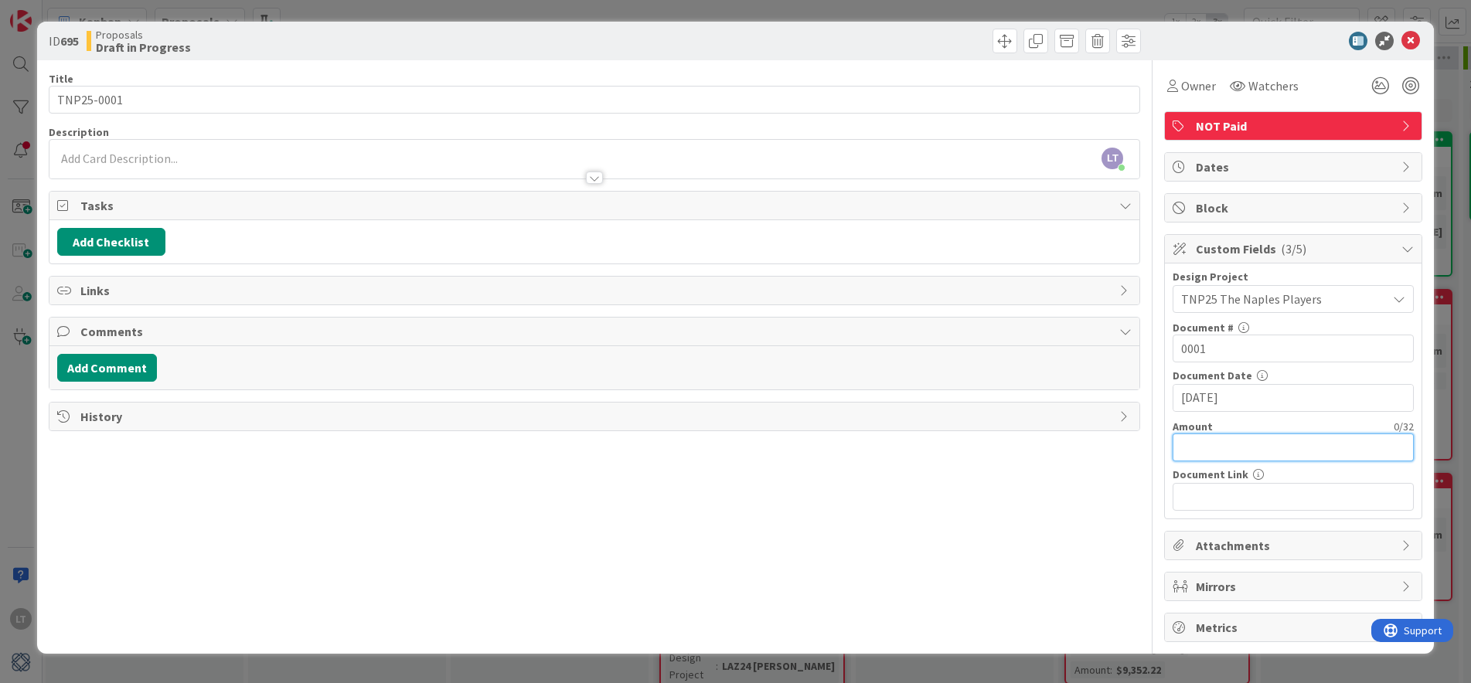
click at [1229, 449] on input "text" at bounding box center [1293, 448] width 241 height 28
type input "$132,391.30"
click at [1406, 36] on icon at bounding box center [1411, 41] width 19 height 19
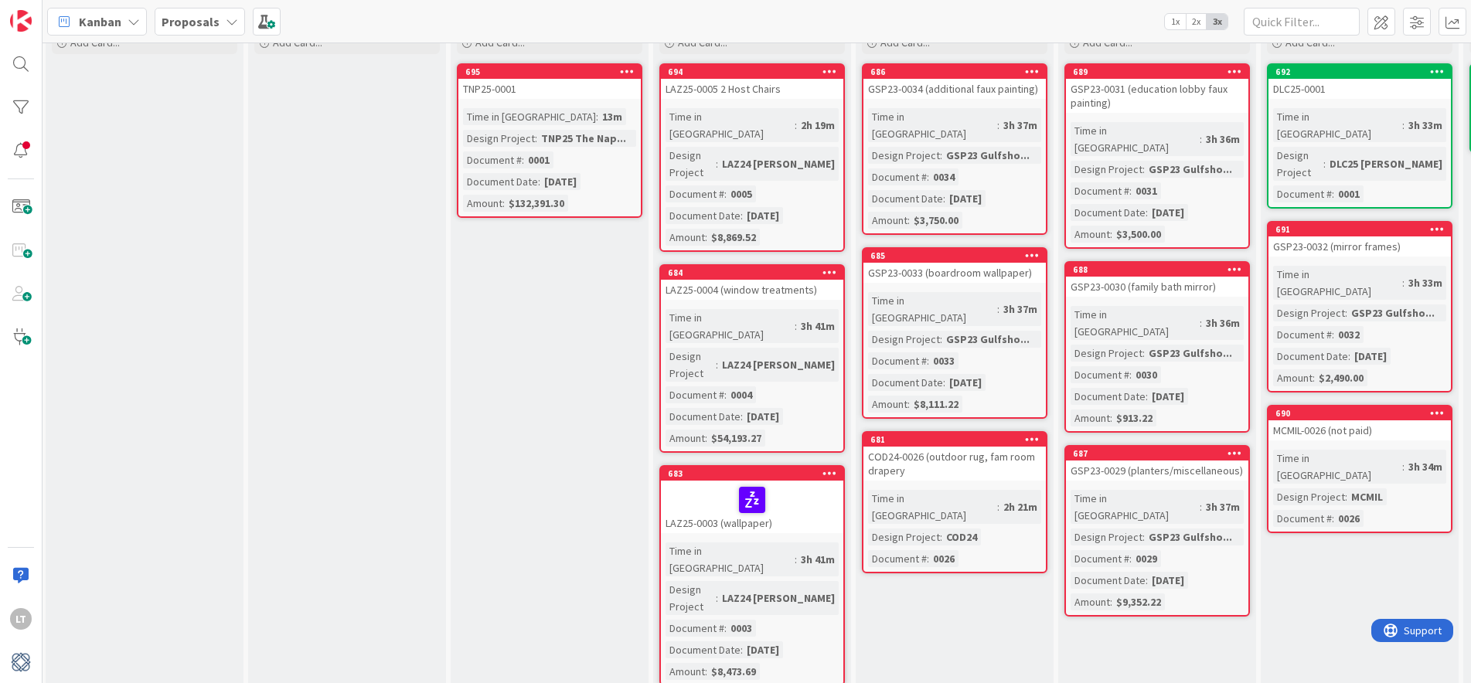
scroll to position [72, 2]
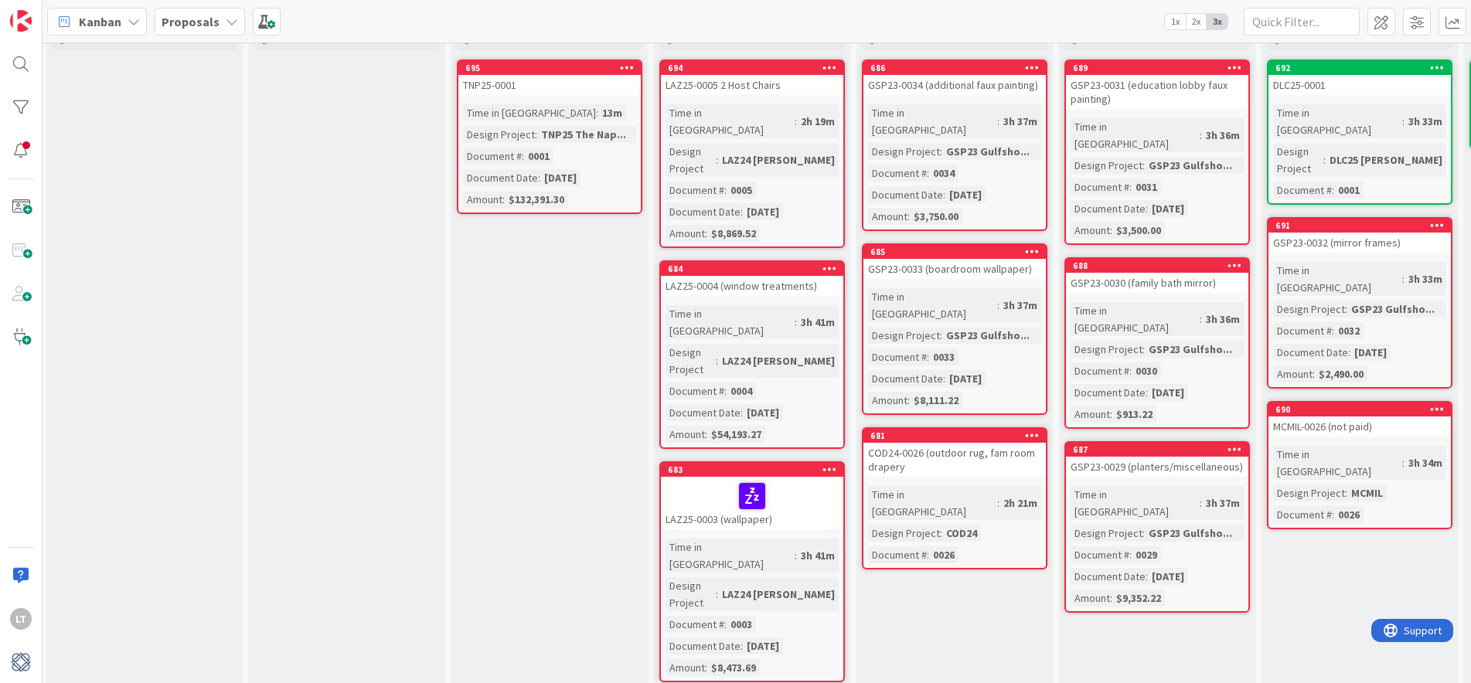
click at [189, 22] on b "Proposals" at bounding box center [191, 21] width 58 height 15
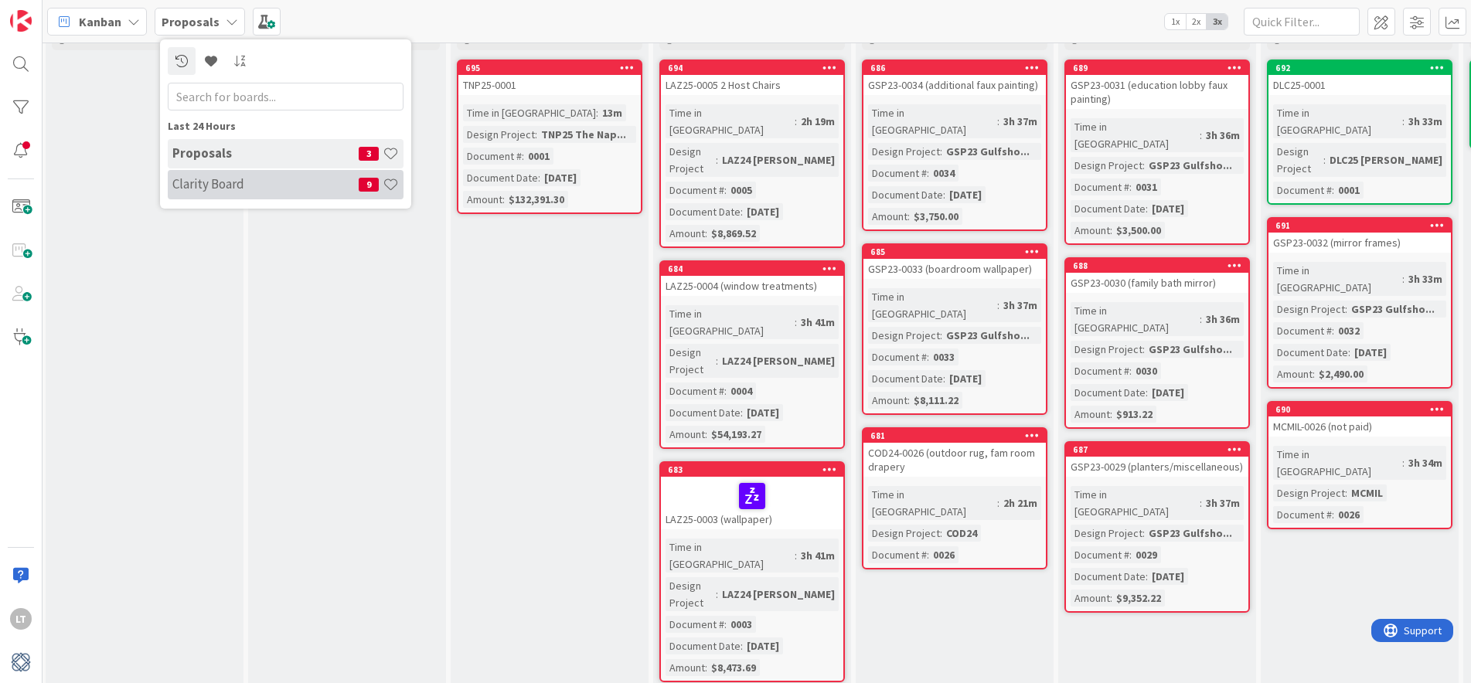
click at [224, 184] on h4 "Clarity Board" at bounding box center [265, 183] width 186 height 15
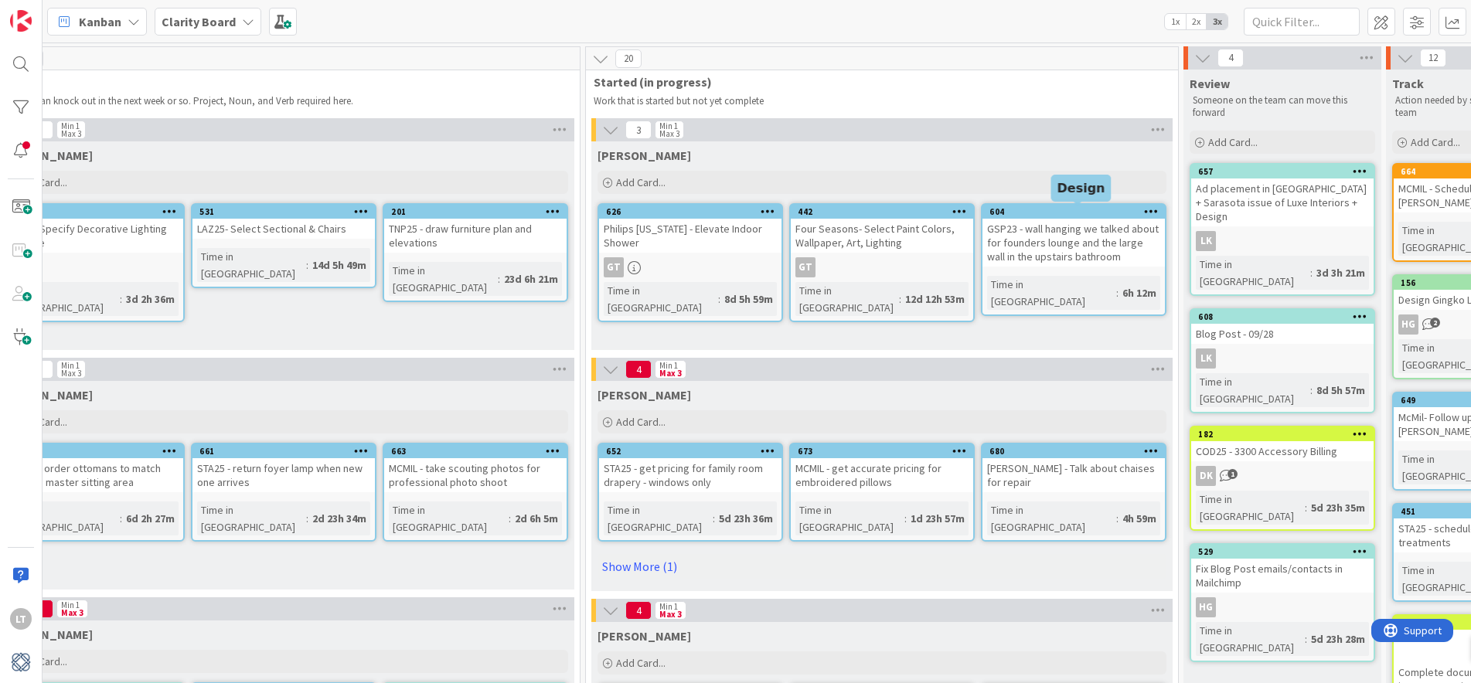
scroll to position [0, 1056]
click at [646, 554] on link "Show More (1)" at bounding box center [881, 566] width 569 height 25
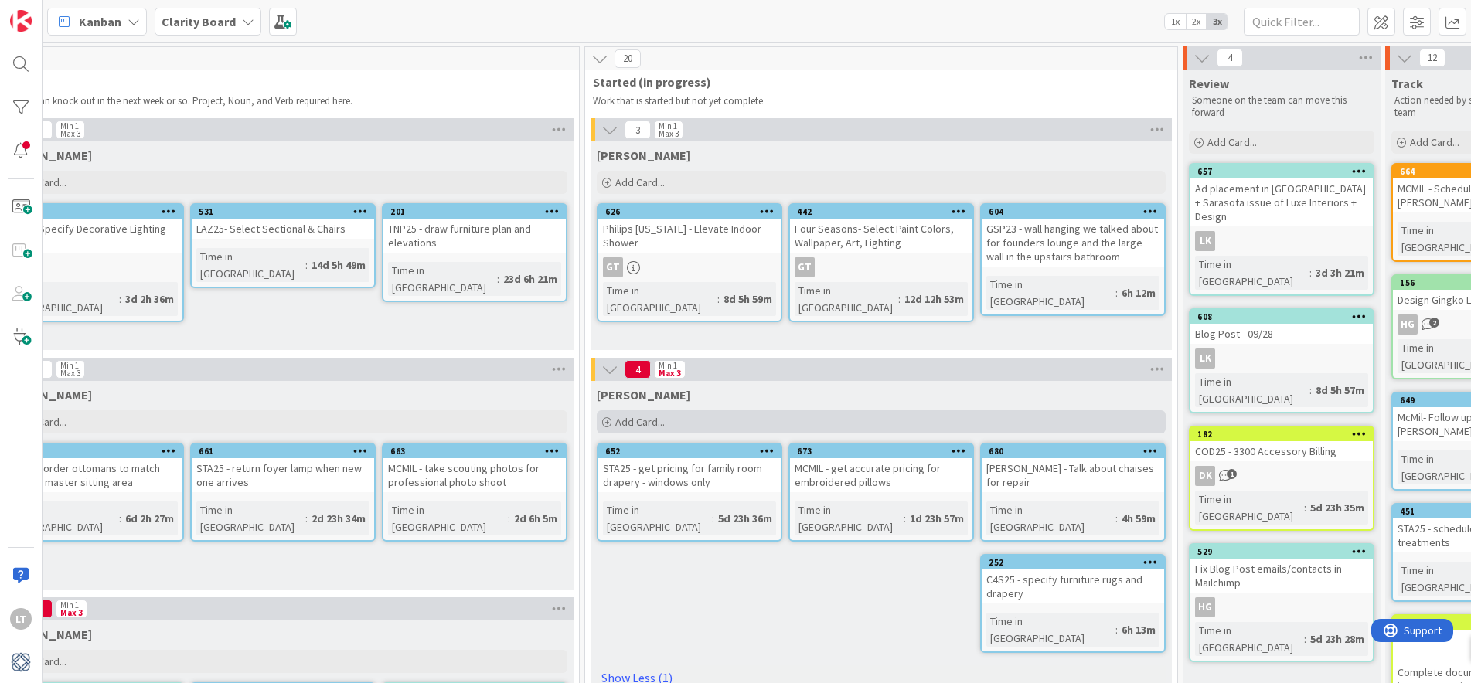
click at [652, 421] on span "Add Card..." at bounding box center [639, 422] width 49 height 14
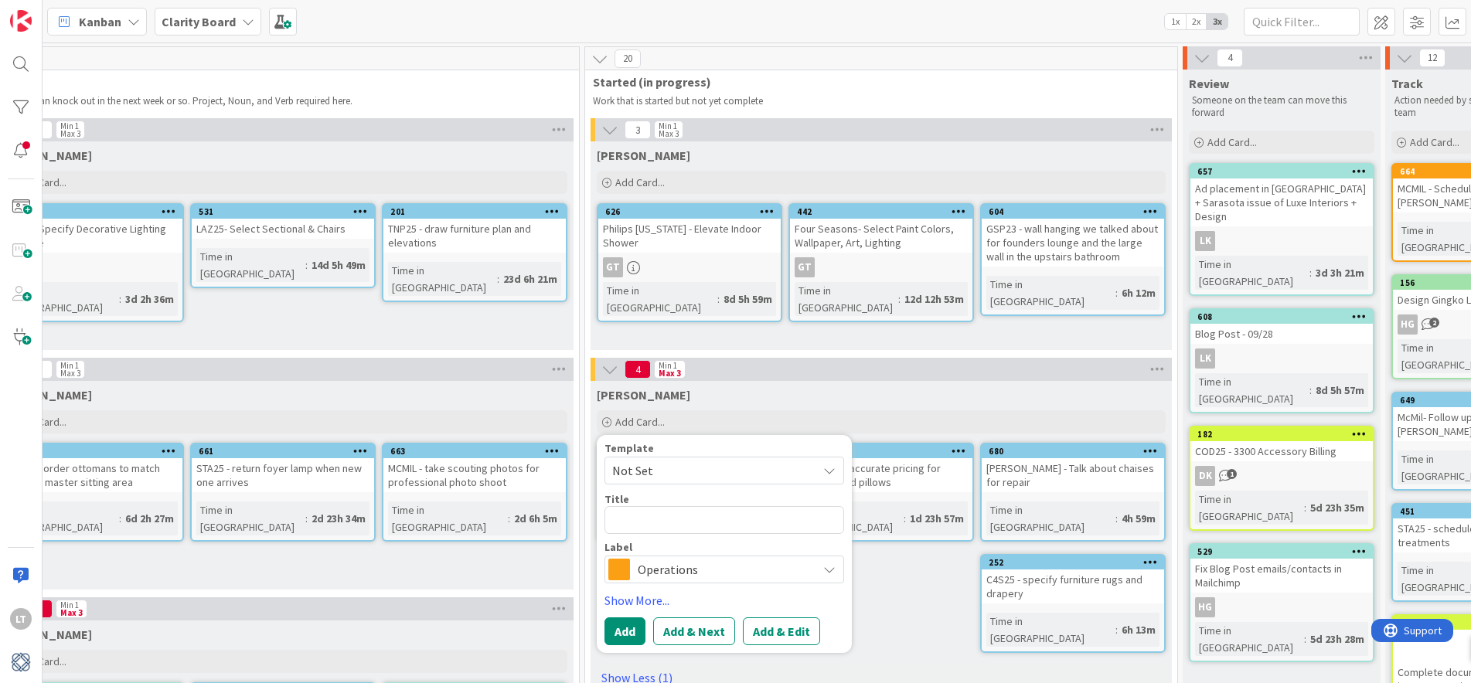
type textarea "x"
type textarea "C"
type textarea "x"
type textarea "CO"
type textarea "x"
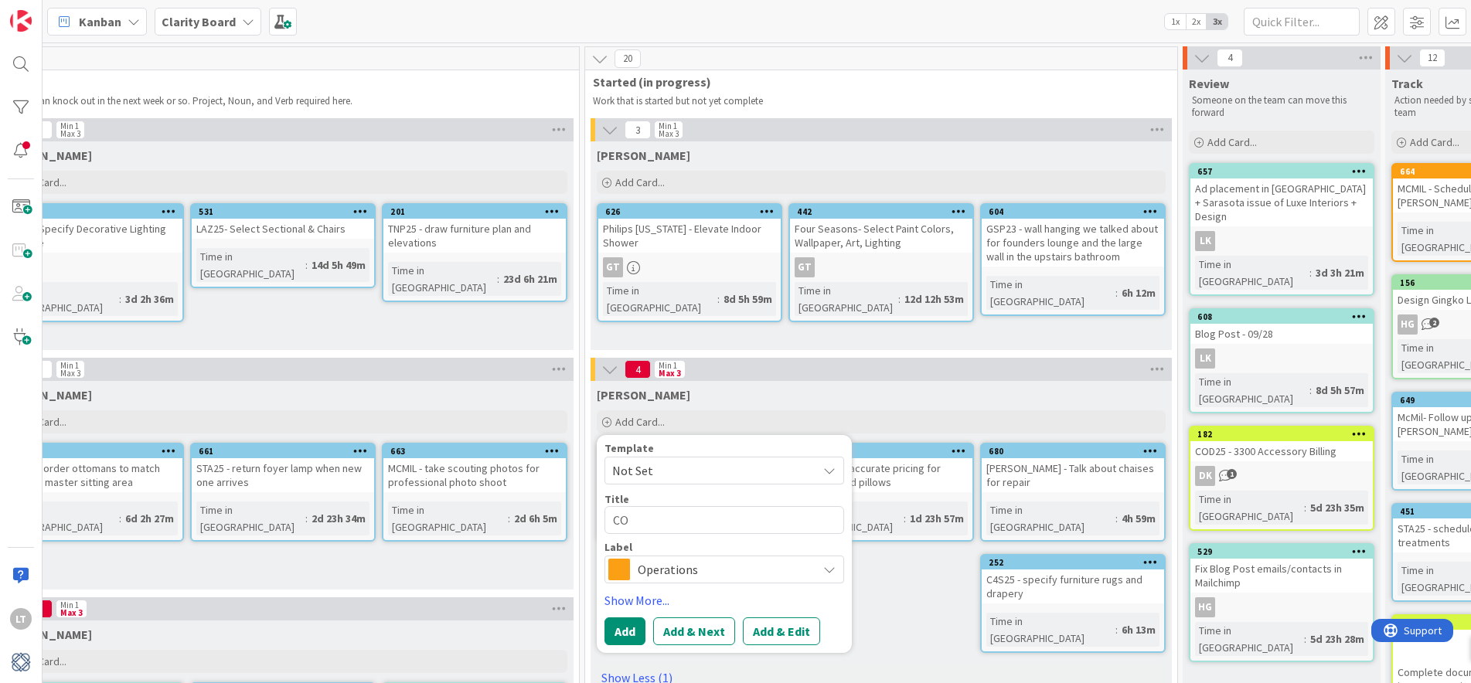
type textarea "COD"
type textarea "x"
type textarea "COD2"
type textarea "x"
type textarea "COD24"
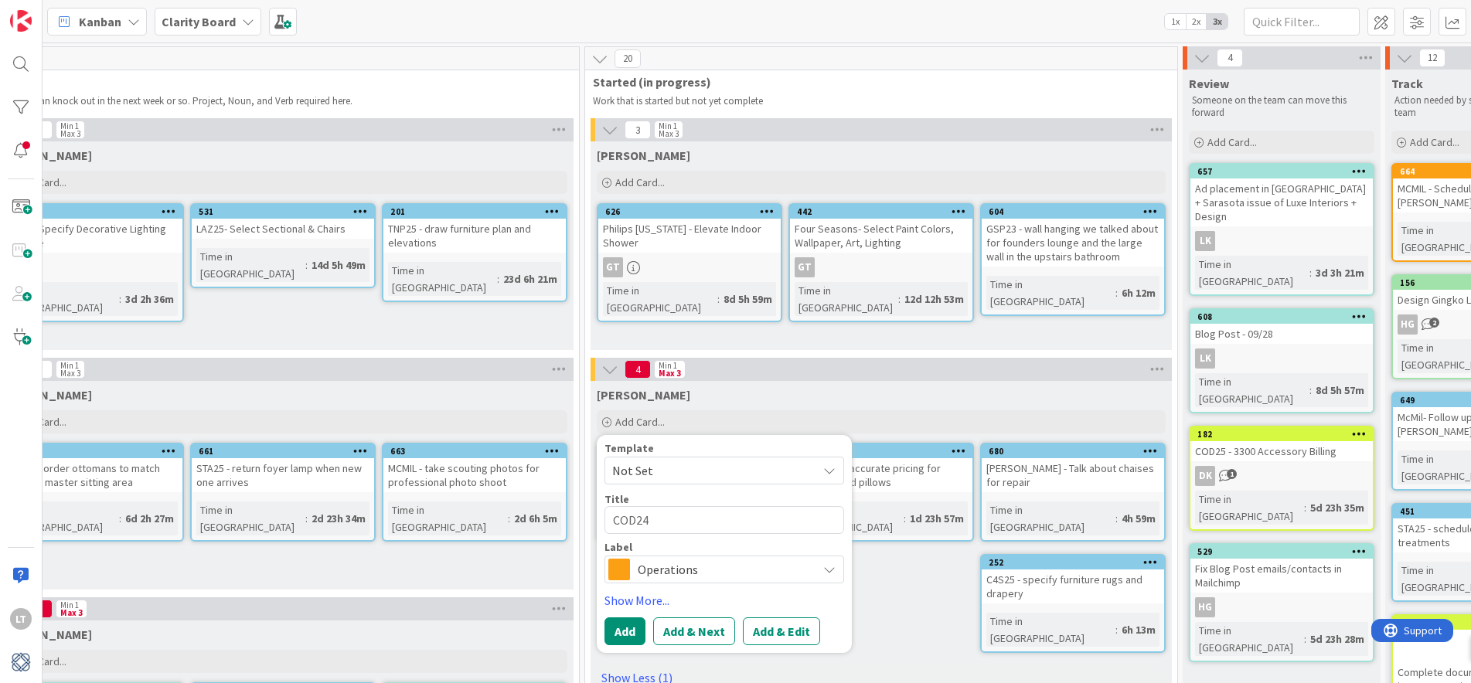
type textarea "x"
type textarea "COD24"
type textarea "x"
type textarea "COD24 -"
type textarea "x"
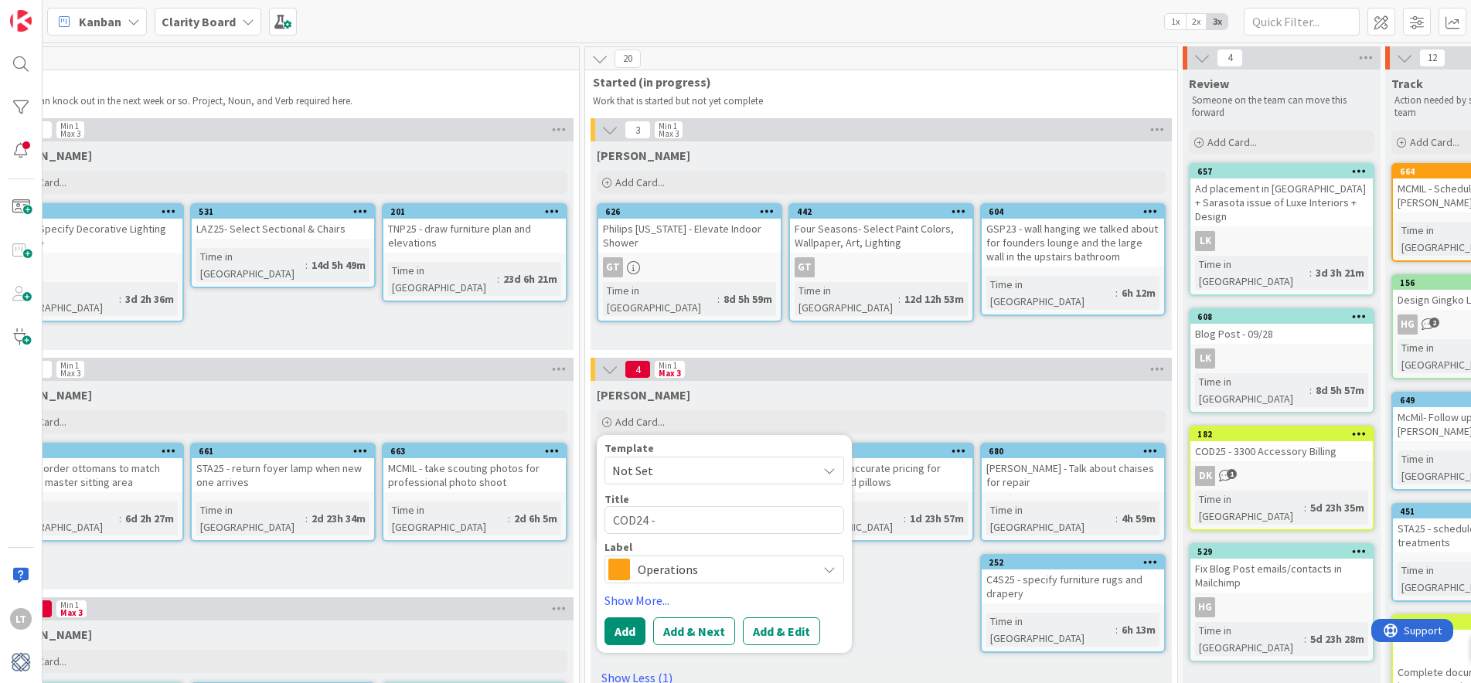
type textarea "COD24 -"
type textarea "x"
type textarea "COD24 - a"
type textarea "x"
type textarea "COD24 - ad"
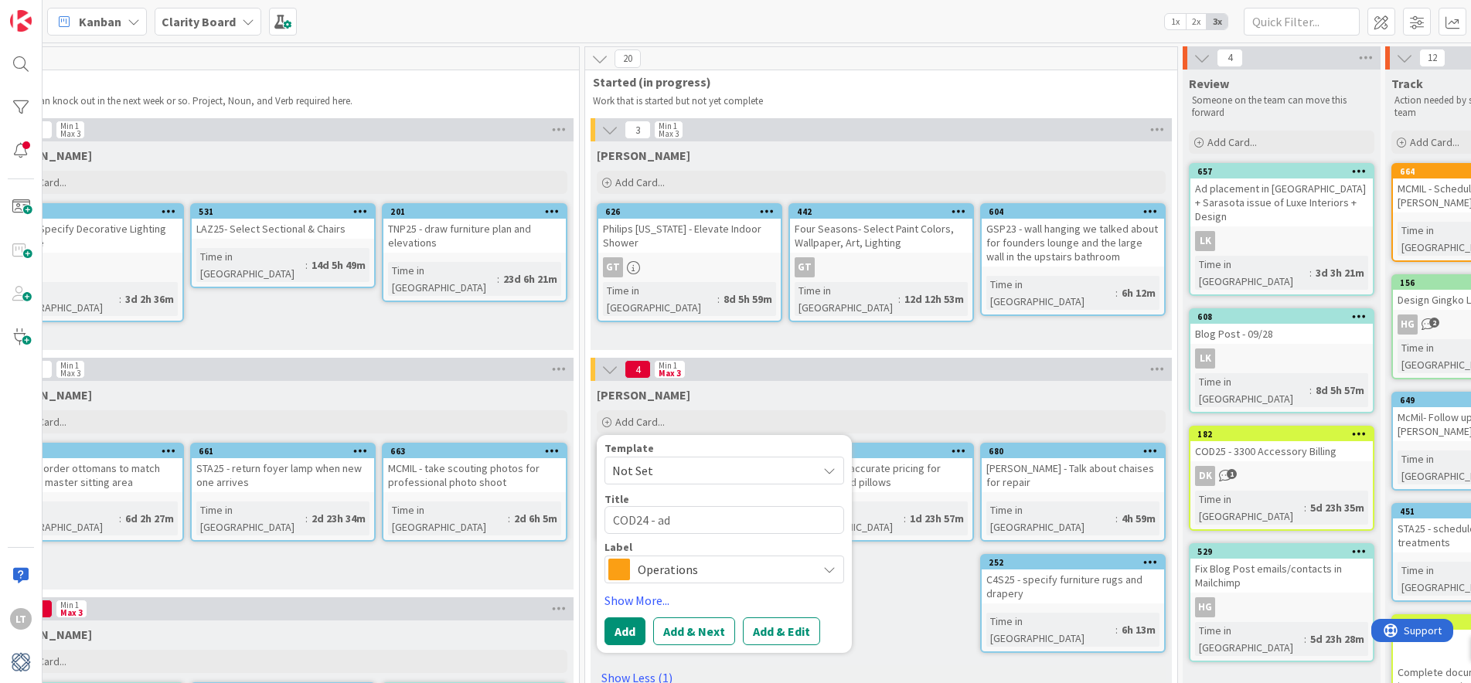
type textarea "x"
type textarea "COD24 - add"
type textarea "x"
type textarea "COD24 - add"
type textarea "x"
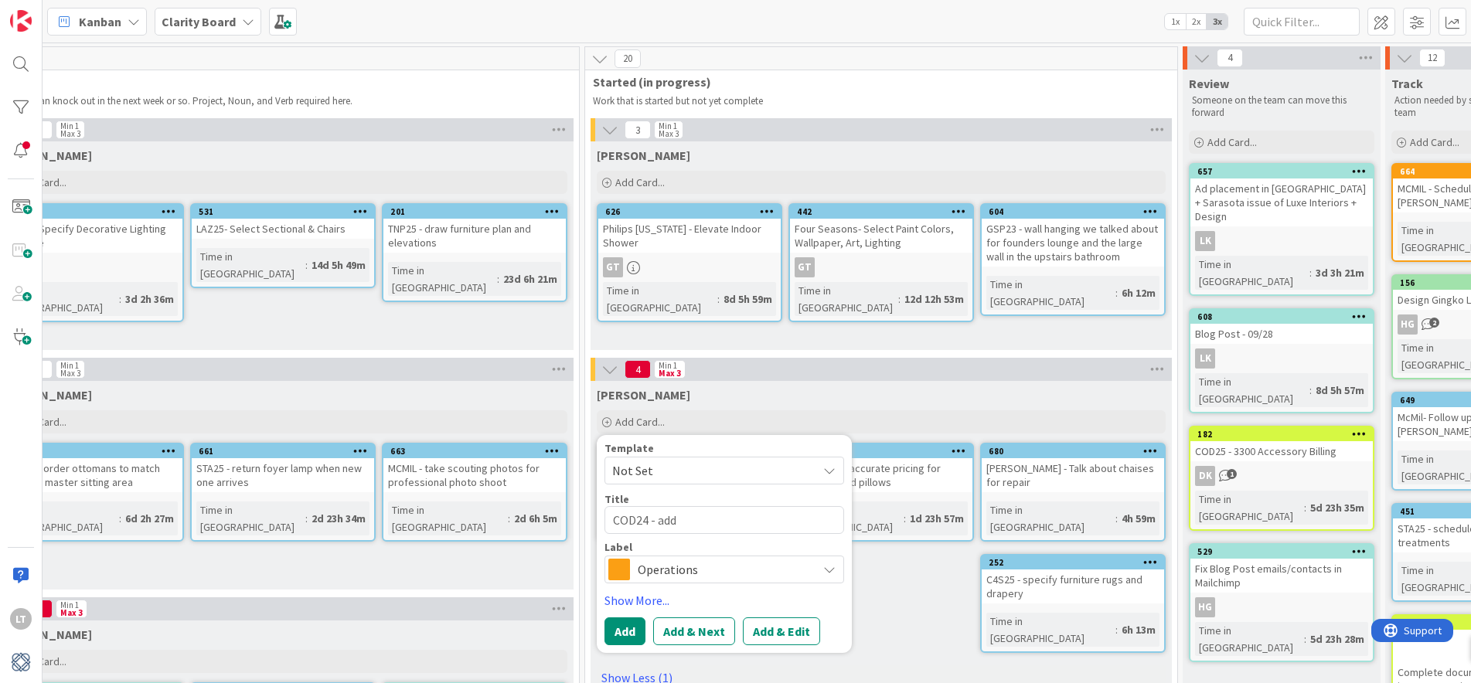
type textarea "COD24 - add o"
type textarea "x"
type textarea "COD24 - add ou"
type textarea "x"
type textarea "COD24 - add out"
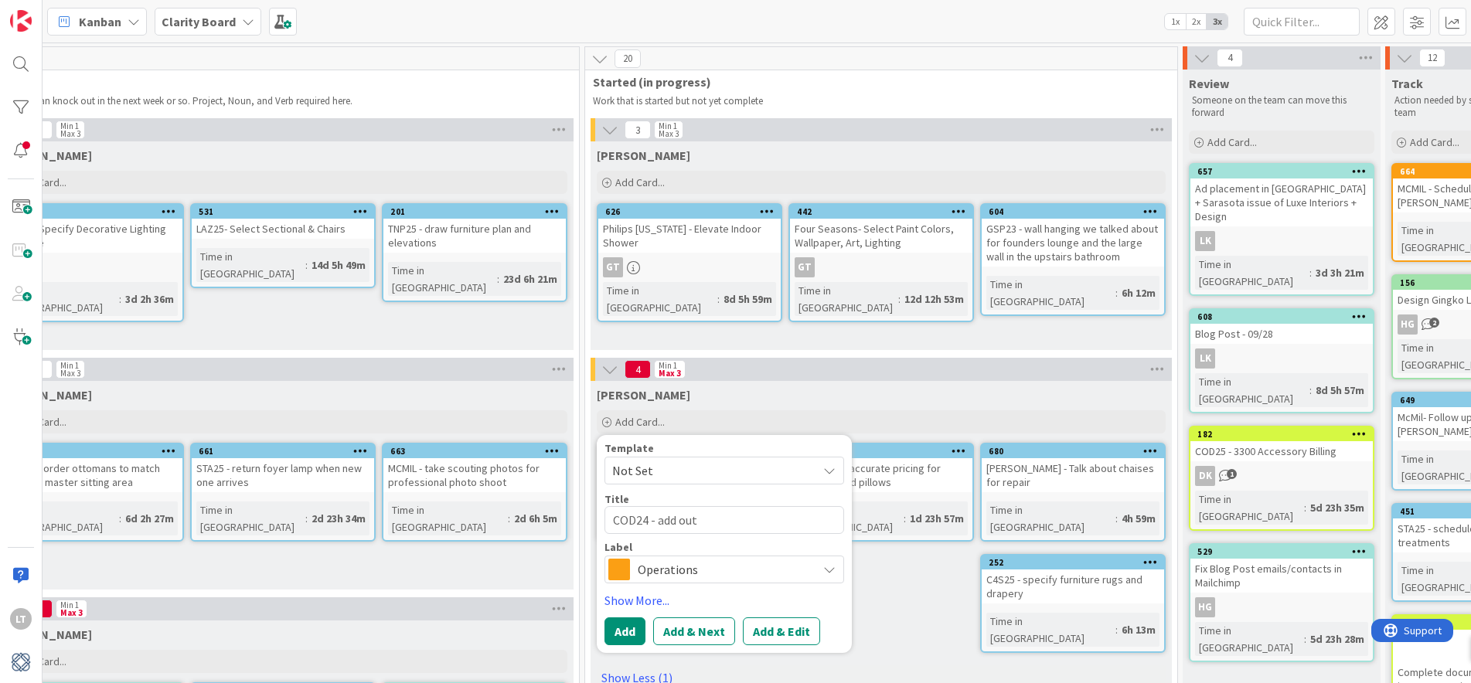
type textarea "x"
type textarea "COD24 - add outd"
type textarea "x"
type textarea "COD24 - add outdo"
type textarea "x"
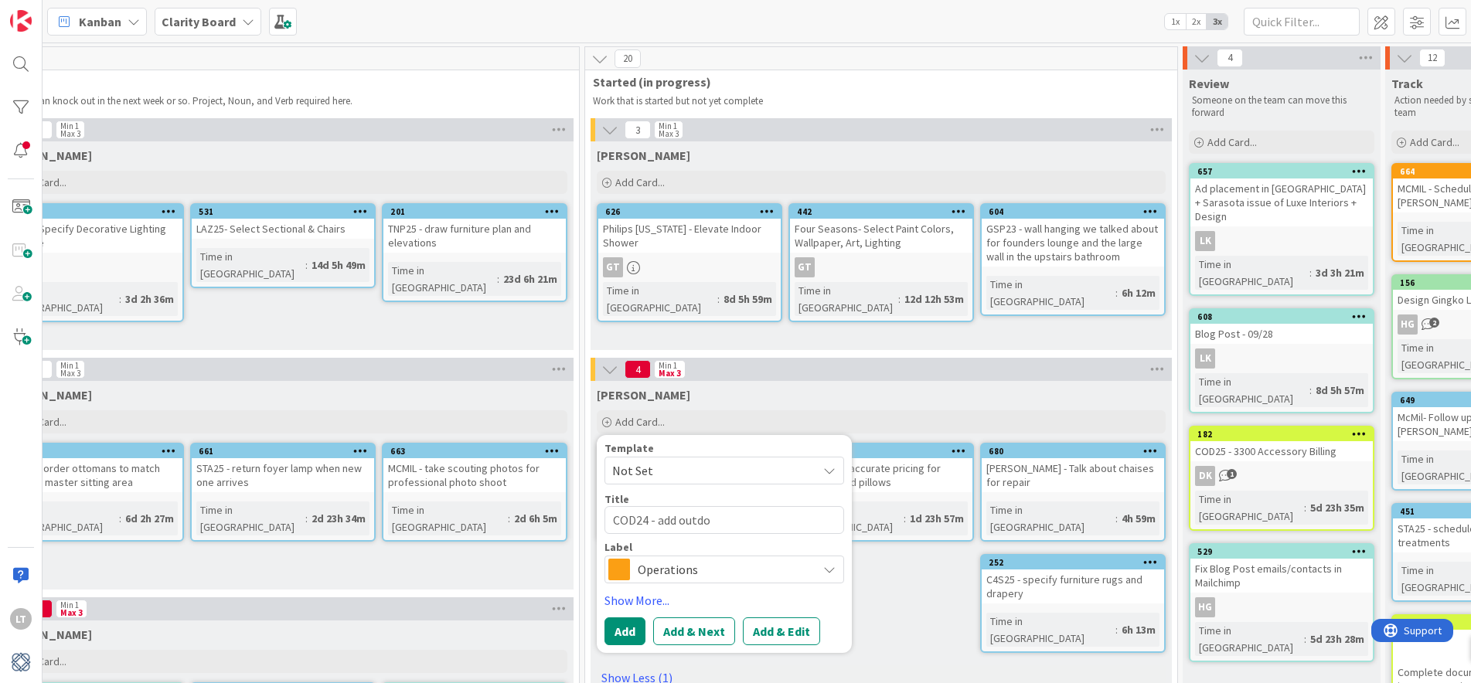
type textarea "COD24 - add outdoo"
type textarea "x"
type textarea "COD24 - add outdoor"
type textarea "x"
type textarea "COD24 - add outdoor"
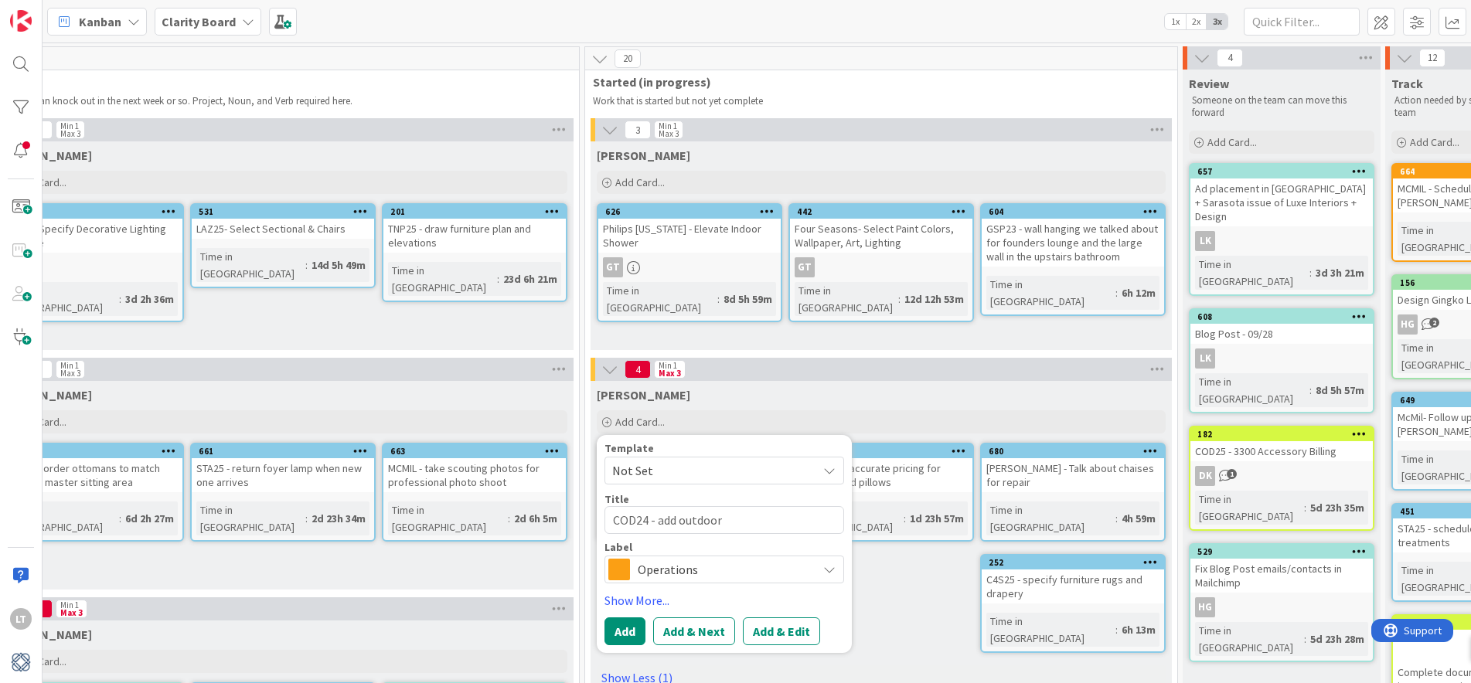
type textarea "x"
type textarea "COD24 - add outdoor p"
type textarea "x"
type textarea "COD24 - add outdoor"
type textarea "x"
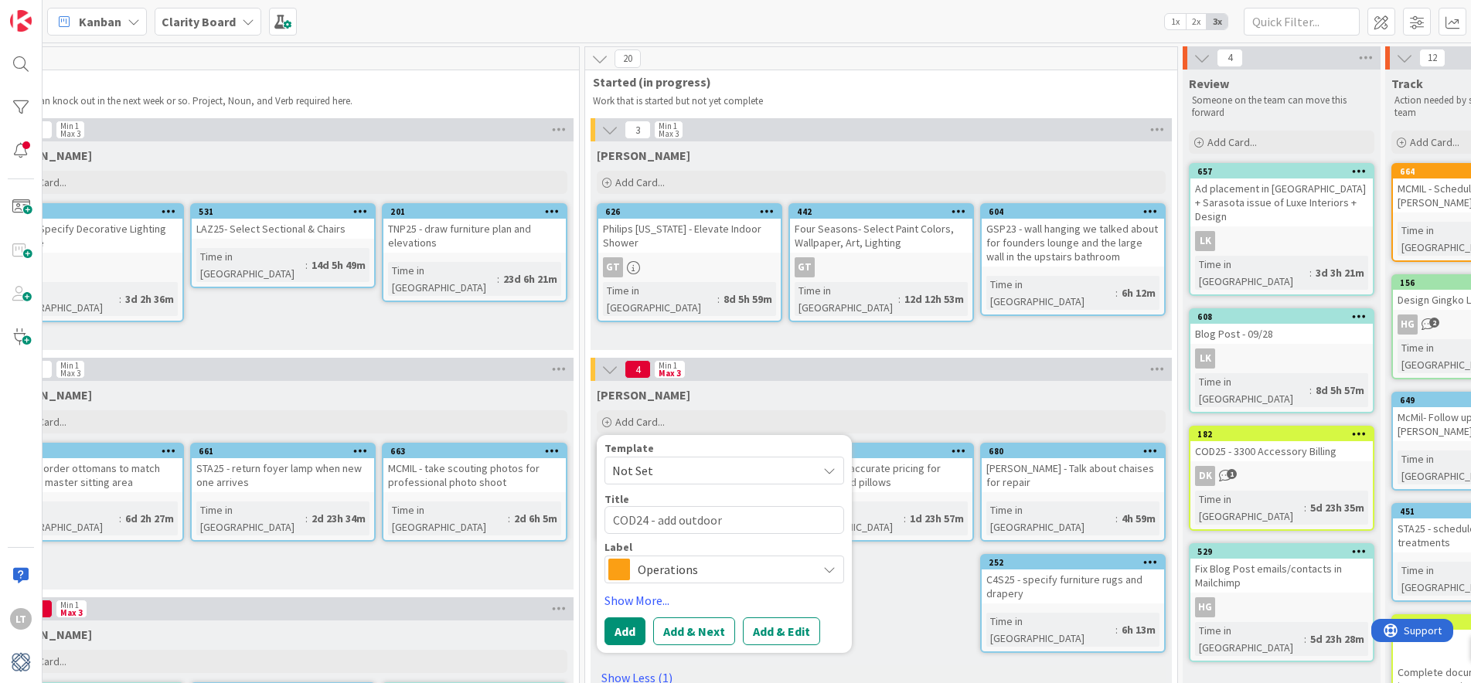
type textarea "COD24 - add outdoor f"
type textarea "x"
type textarea "COD24 - add outdoor fa"
type textarea "x"
type textarea "COD24 - add outdoor fan"
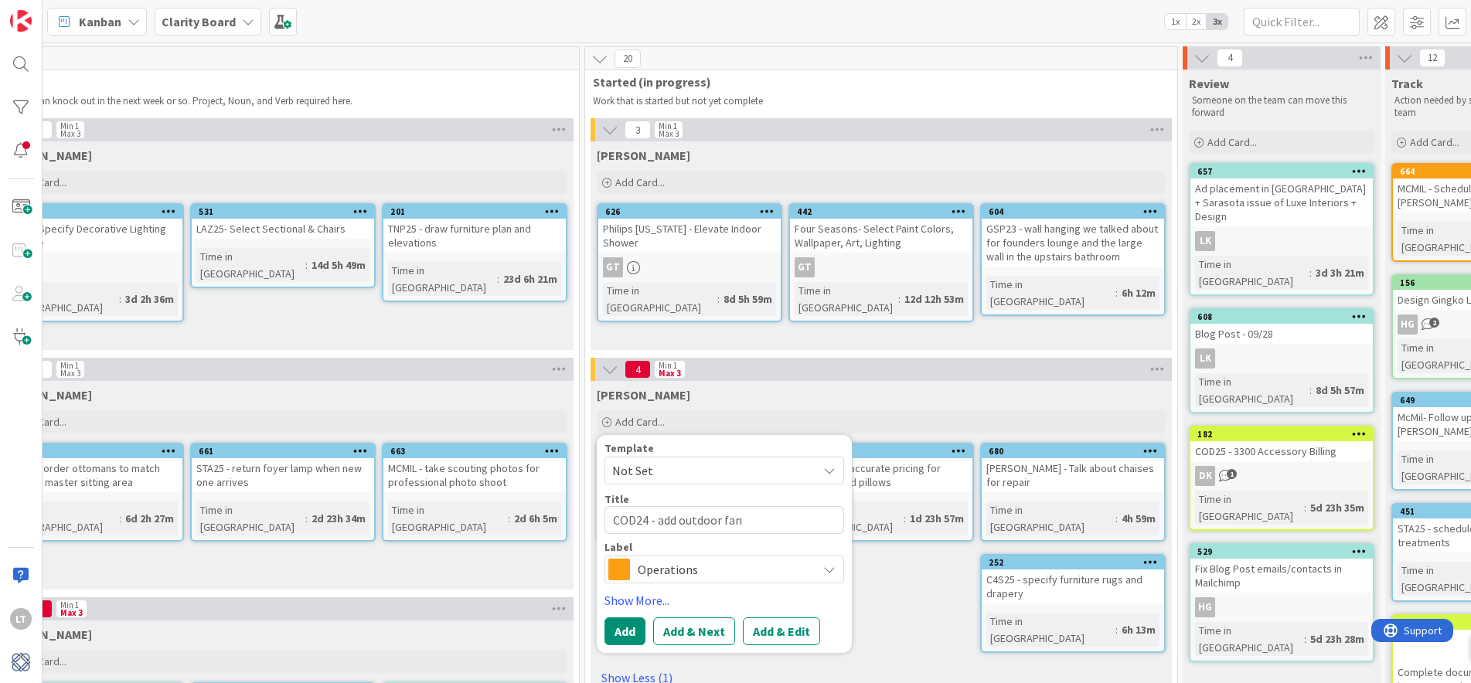
type textarea "x"
type textarea "COD24 - add outdoor fans"
type textarea "x"
type textarea "COD24 - add outdoor fans"
type textarea "x"
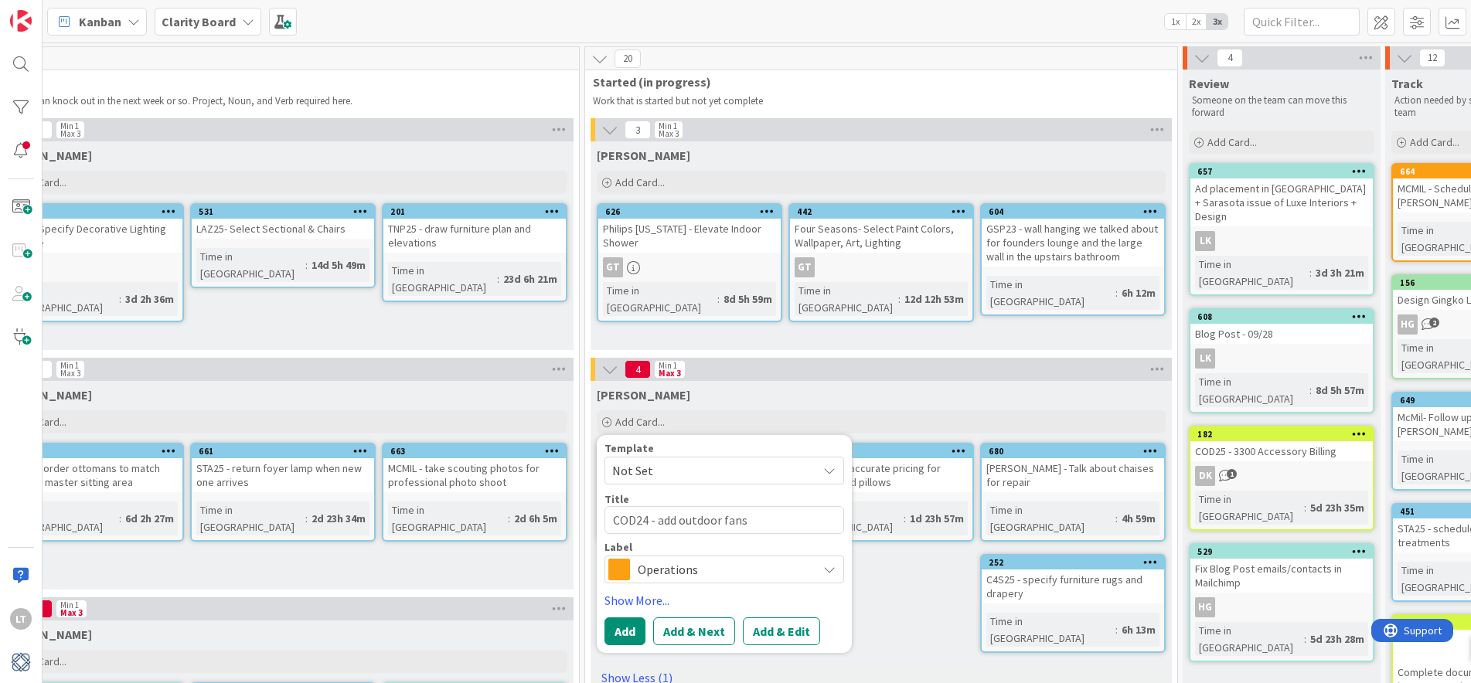
type textarea "COD24 - add outdoor fans f"
type textarea "x"
type textarea "COD24 - add outdoor fans fo"
type textarea "x"
type textarea "COD24 - add outdoor fans for"
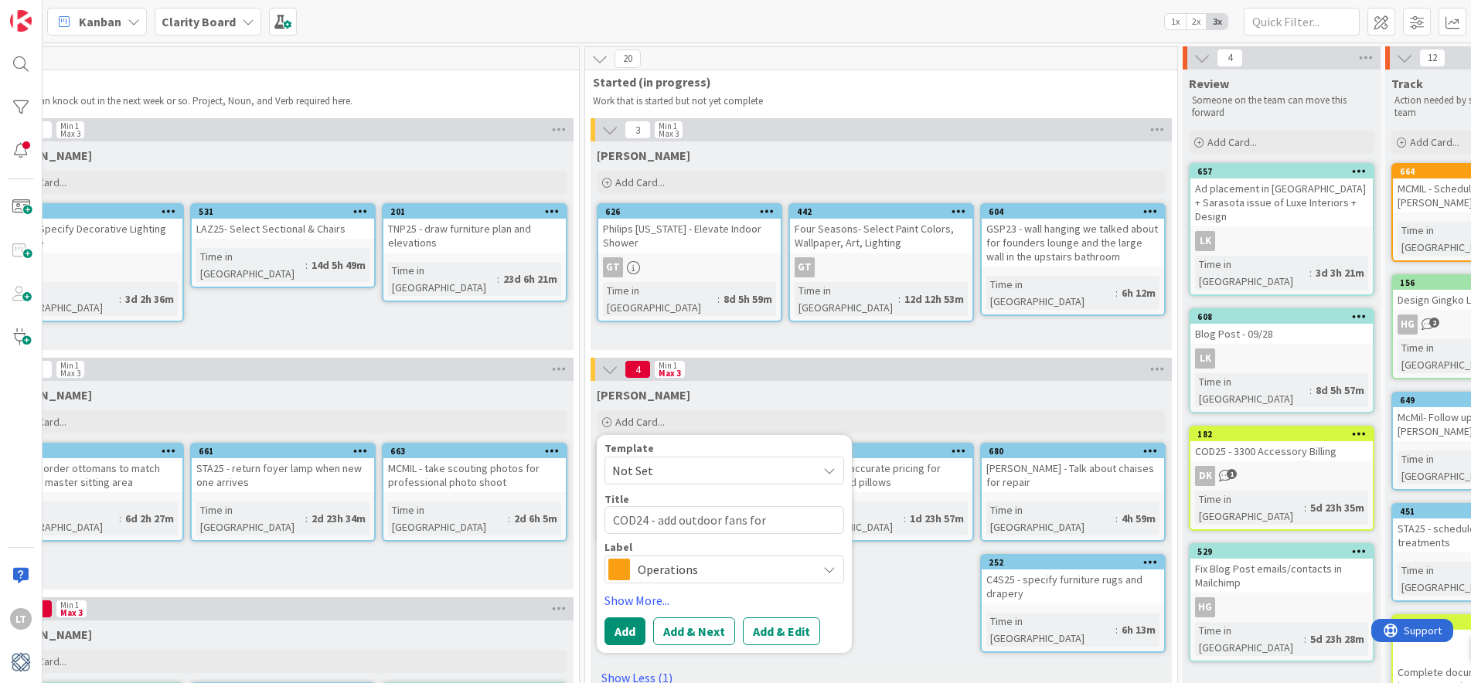
type textarea "x"
type textarea "COD24 - add outdoor fans for"
type textarea "x"
type textarea "COD24 - add outdoor fans for"
type textarea "x"
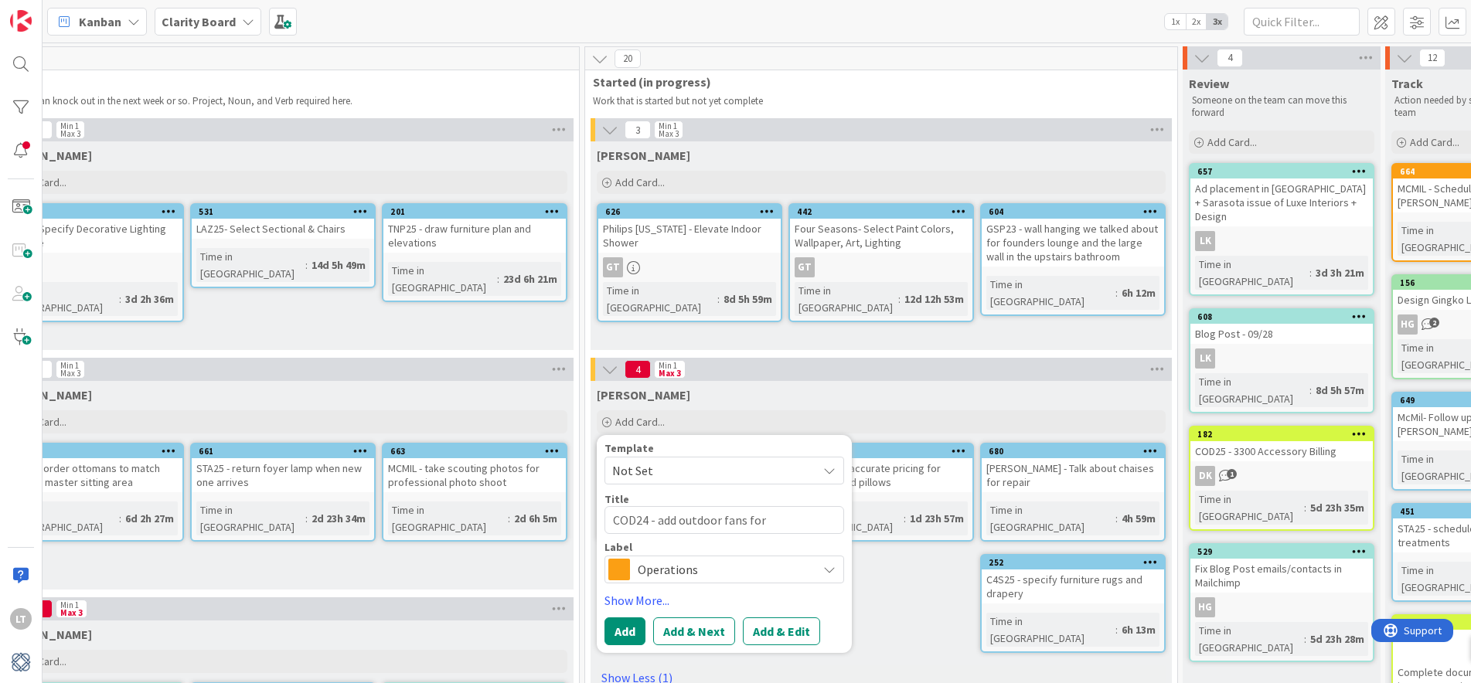
type textarea "COD24 - add outdoor fans fo"
type textarea "x"
type textarea "COD24 - add outdoor fans f"
type textarea "x"
type textarea "COD24 - add outdoor fans ft"
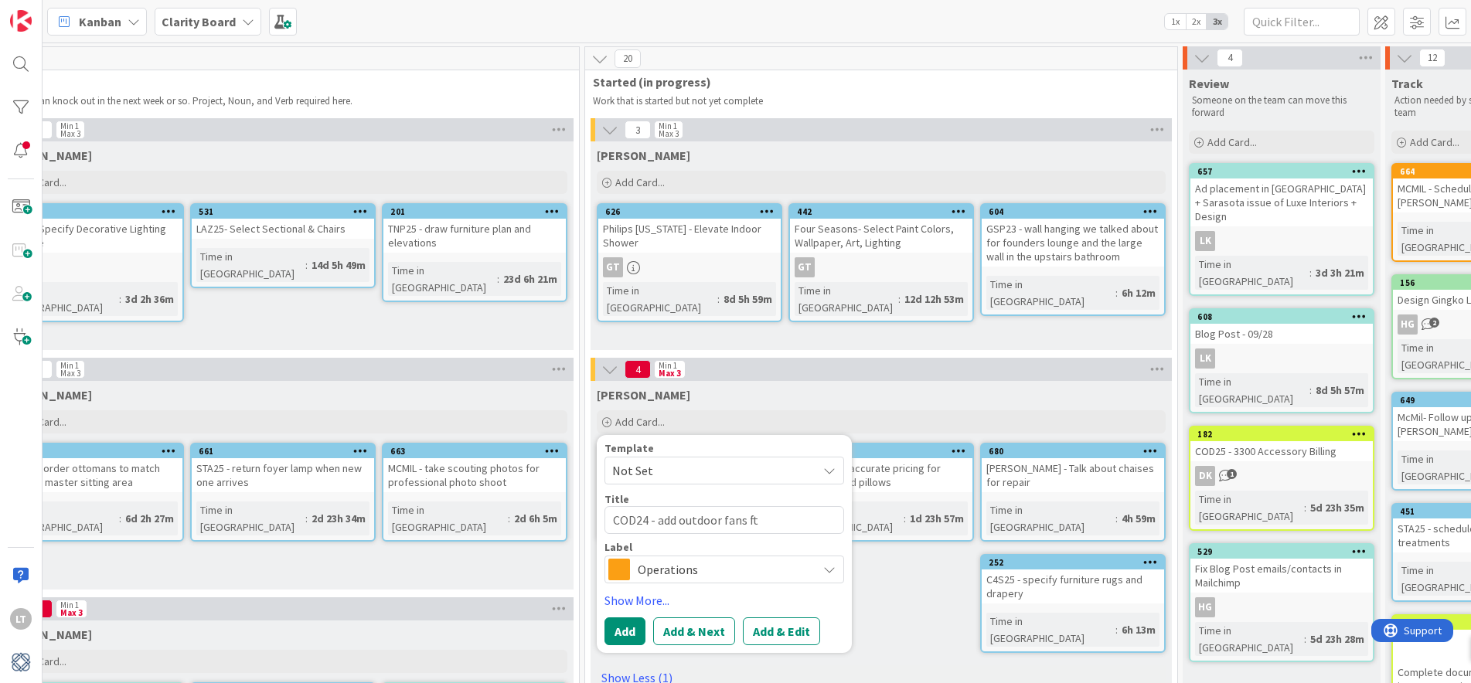
type textarea "x"
type textarea "COD24 - add outdoor fans f"
type textarea "x"
type textarea "COD24 - add outdoor fans"
type textarea "x"
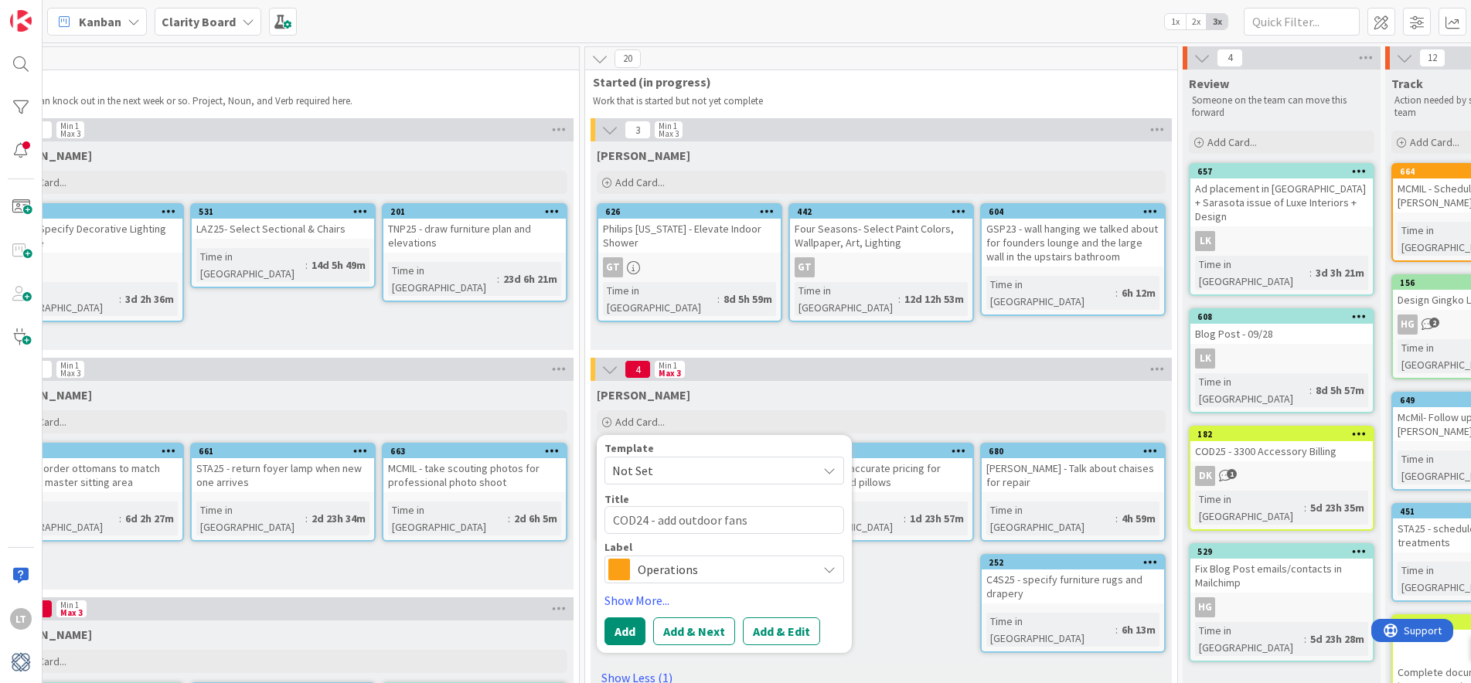
type textarea "COD24 - add outdoor fans t"
type textarea "x"
type textarea "COD24 - add outdoor fans to"
type textarea "x"
type textarea "COD24 - add outdoor fans to"
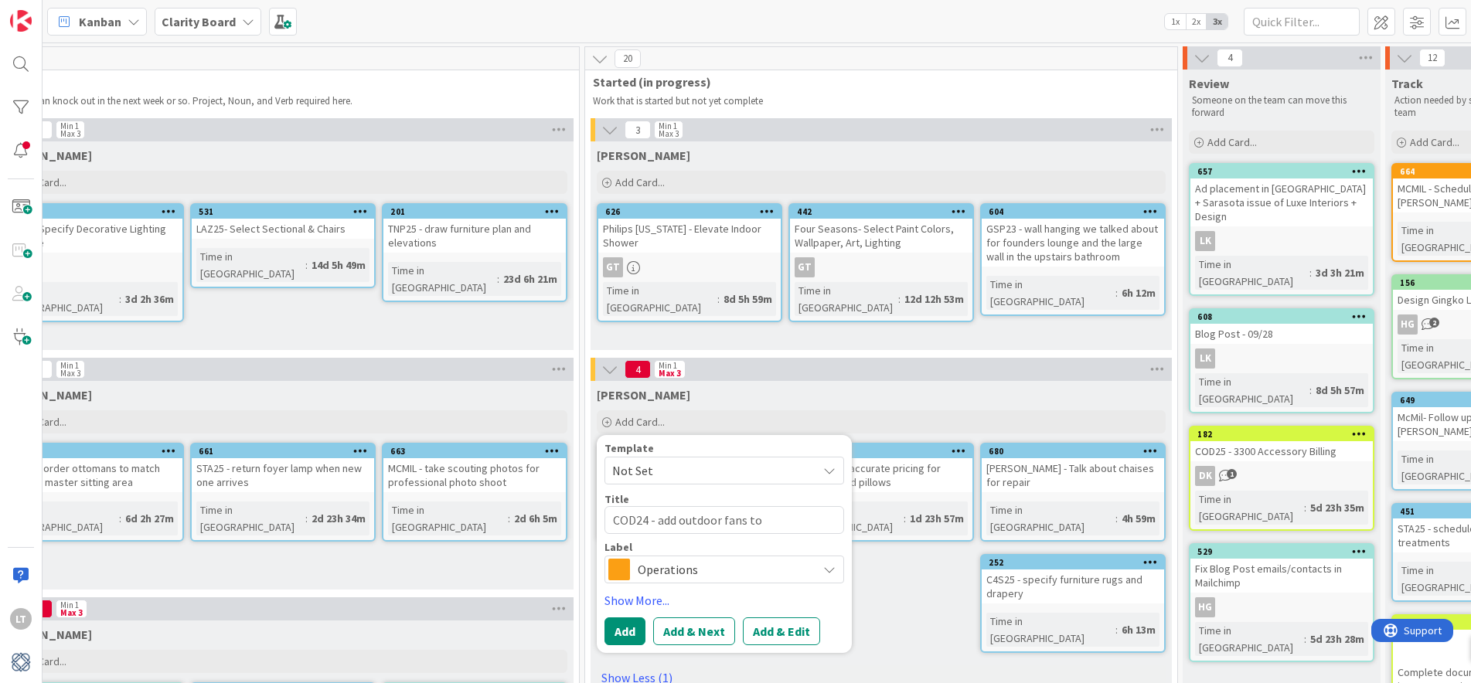
type textarea "x"
type textarea "COD24 - add outdoor fans to e"
type textarea "x"
type textarea "COD24 - add outdoor fans to ex"
type textarea "x"
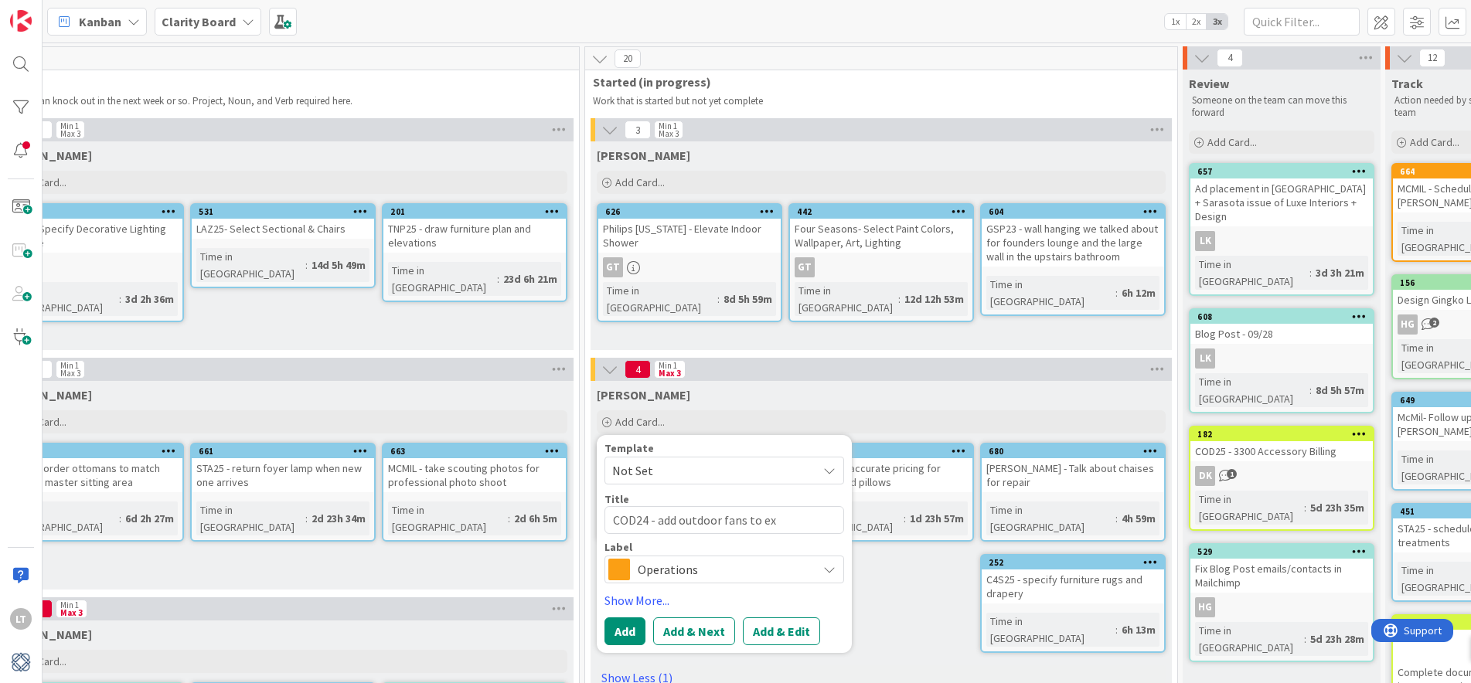
type textarea "COD24 - add outdoor fans to exi"
type textarea "x"
type textarea "COD24 - add outdoor fans to exis"
type textarea "x"
type textarea "COD24 - add outdoor fans to exist"
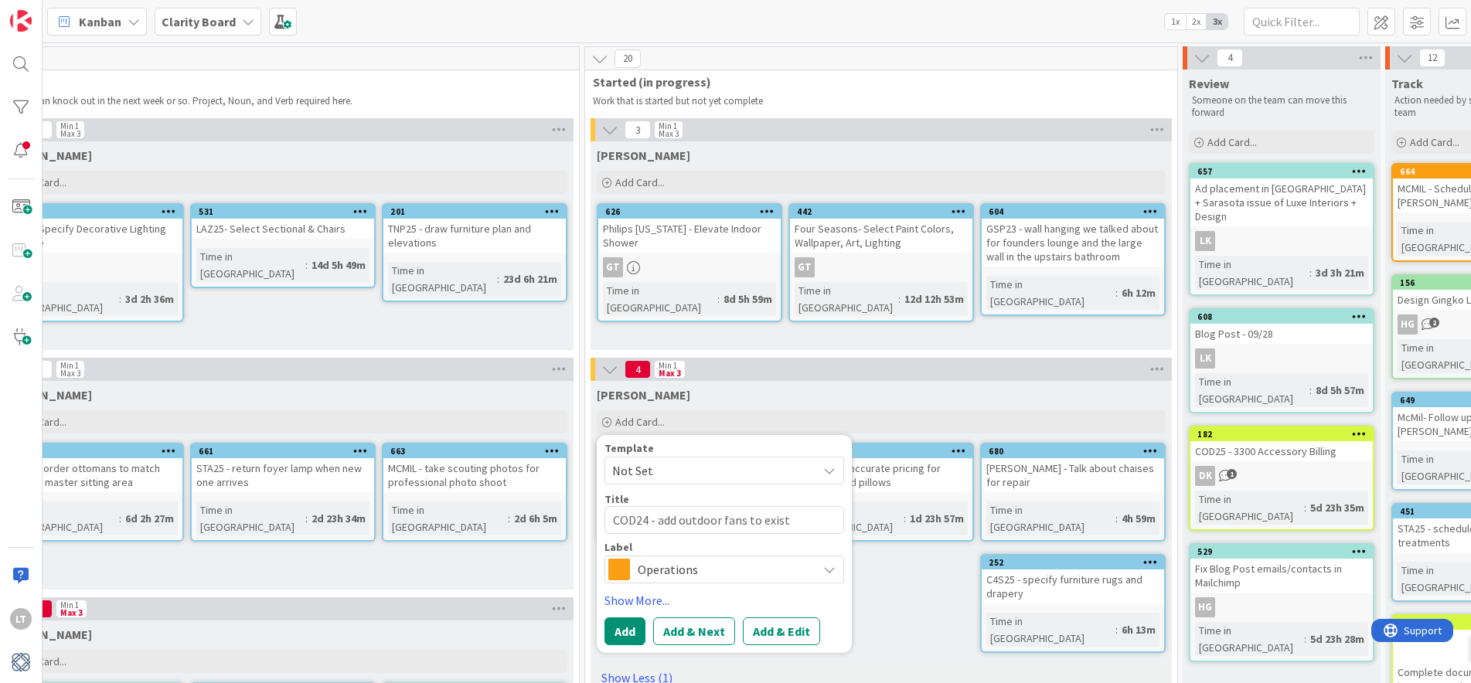
type textarea "x"
type textarea "COD24 - add outdoor fans to existi"
type textarea "x"
type textarea "COD24 - add outdoor fans to existin"
type textarea "x"
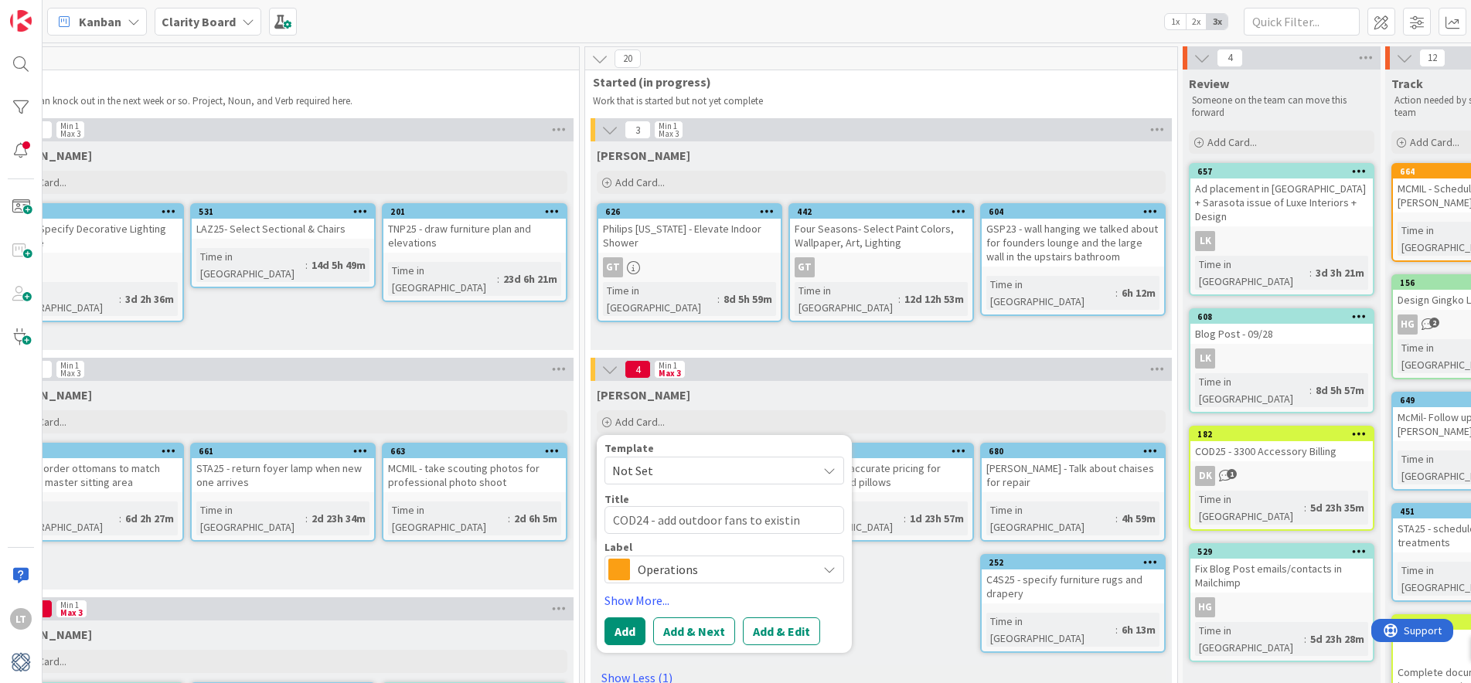
type textarea "COD24 - add outdoor fans to existing"
type textarea "x"
type textarea "COD24 - add outdoor fans to existing"
type textarea "x"
type textarea "COD24 - add outdoor fans to existing p"
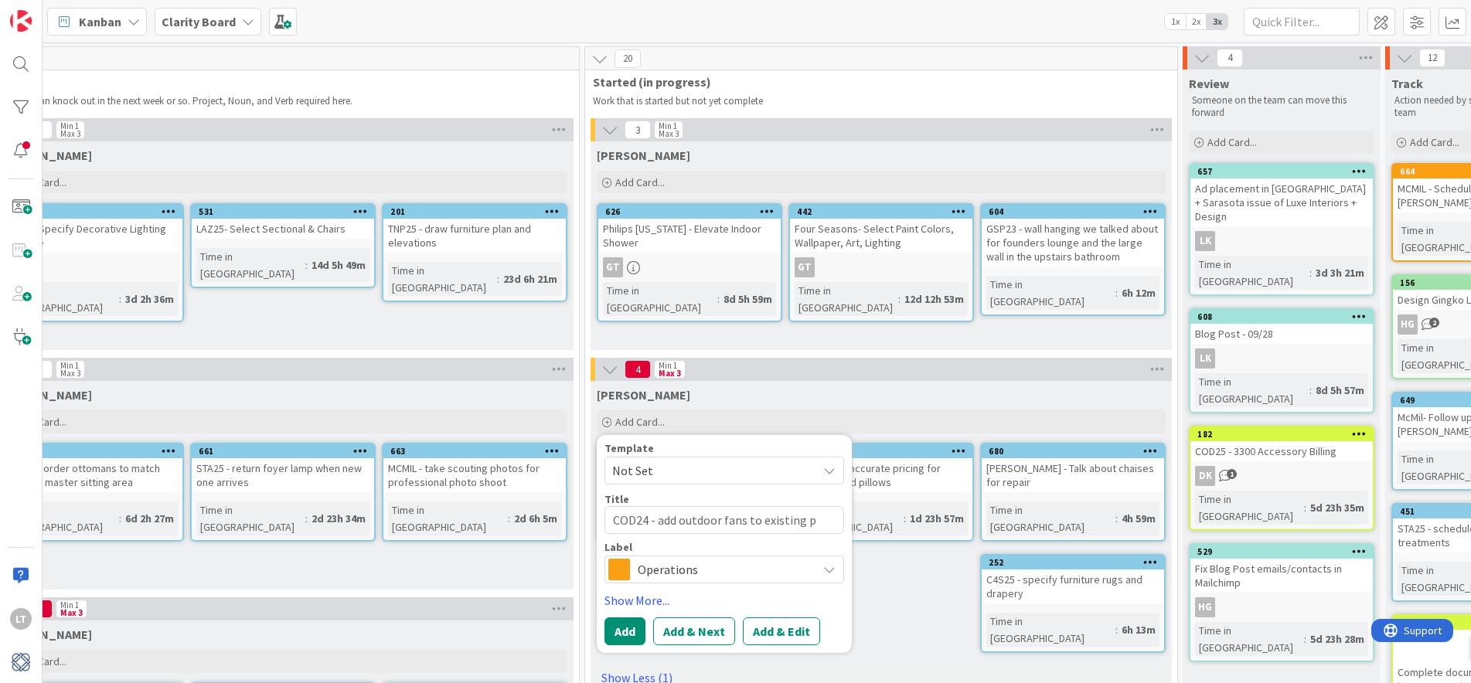
type textarea "x"
type textarea "COD24 - add outdoor fans to existing pr"
type textarea "x"
type textarea "COD24 - add outdoor fans to existing pro"
type textarea "x"
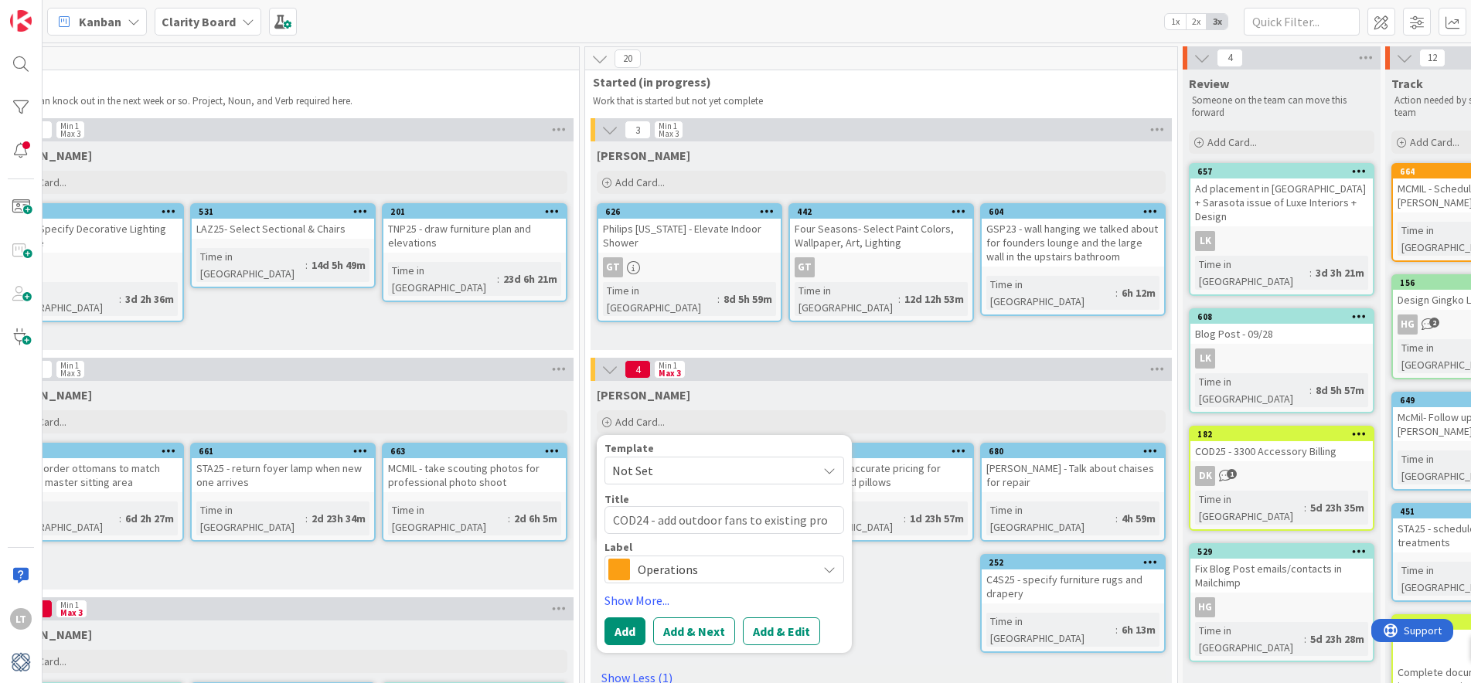
type textarea "COD24 - add outdoor fans to existing prop"
type textarea "x"
type textarea "COD24 - add outdoor fans to existing propo"
type textarea "x"
type textarea "COD24 - add outdoor fans to existing propos"
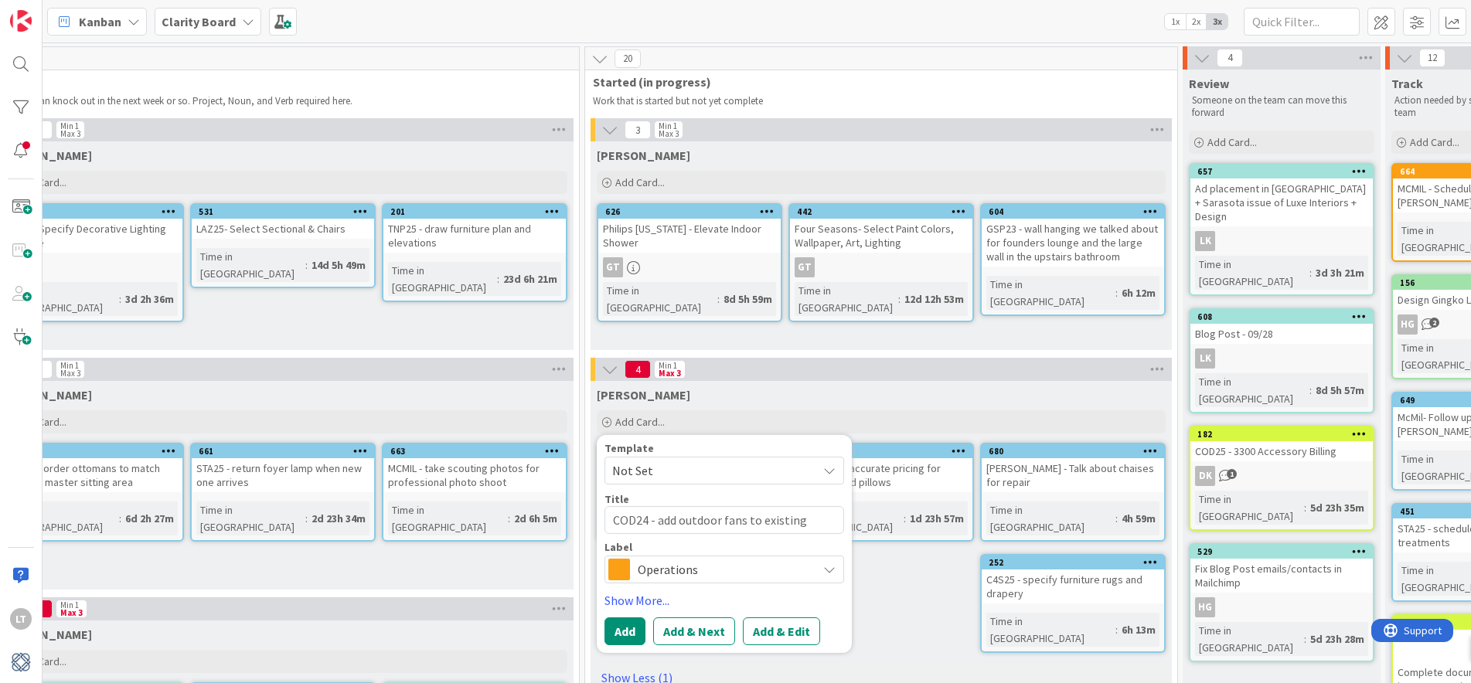
type textarea "x"
type textarea "COD24 - add outdoor fans to existing proposa"
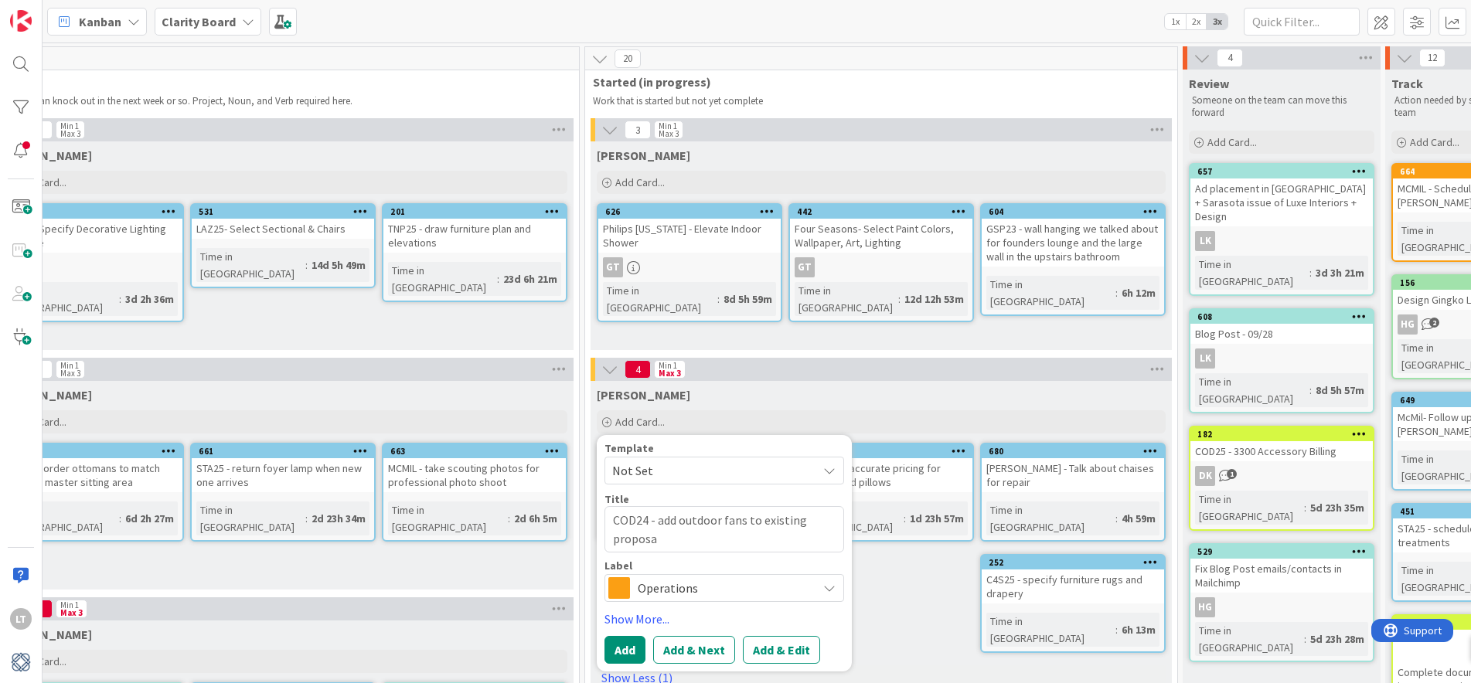
type textarea "x"
type textarea "COD24 - add outdoor fans to existing proposal"
click at [791, 585] on span "Operations" at bounding box center [724, 589] width 172 height 22
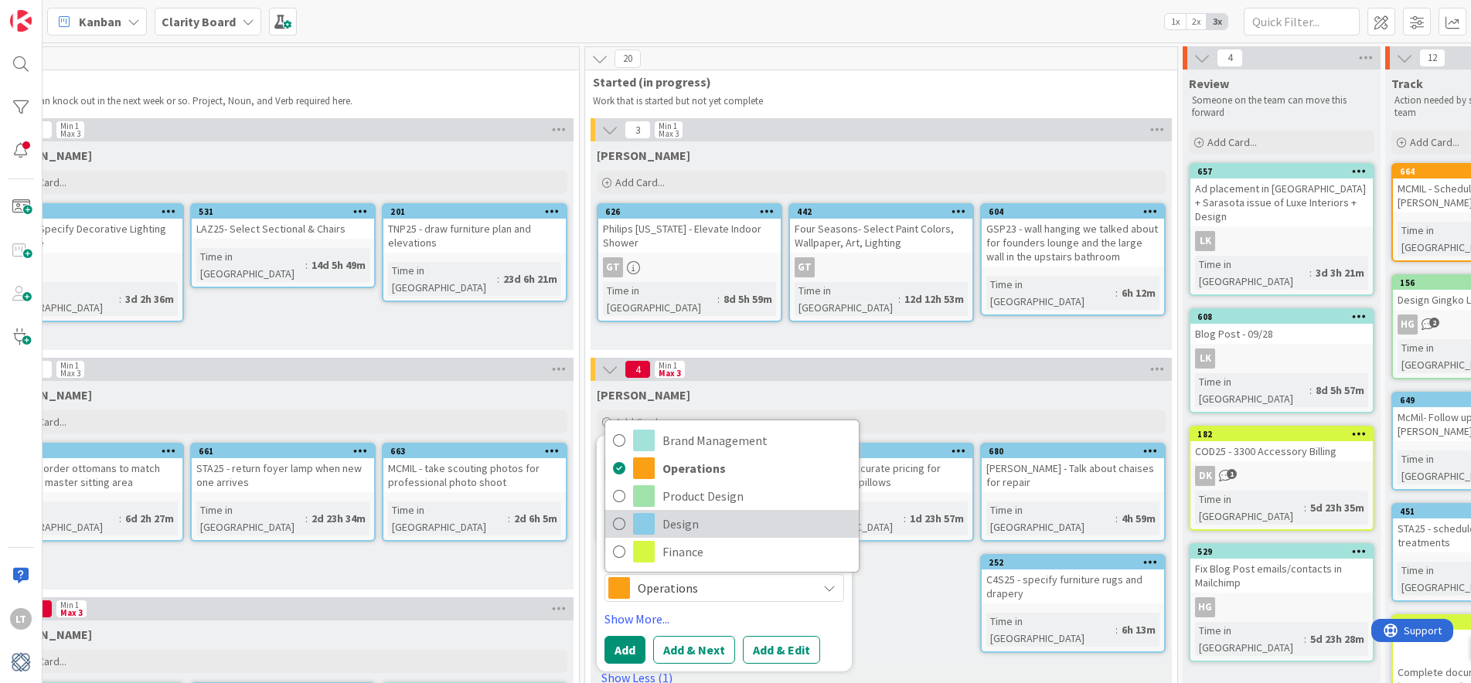
click at [630, 522] on link "Design" at bounding box center [732, 524] width 254 height 28
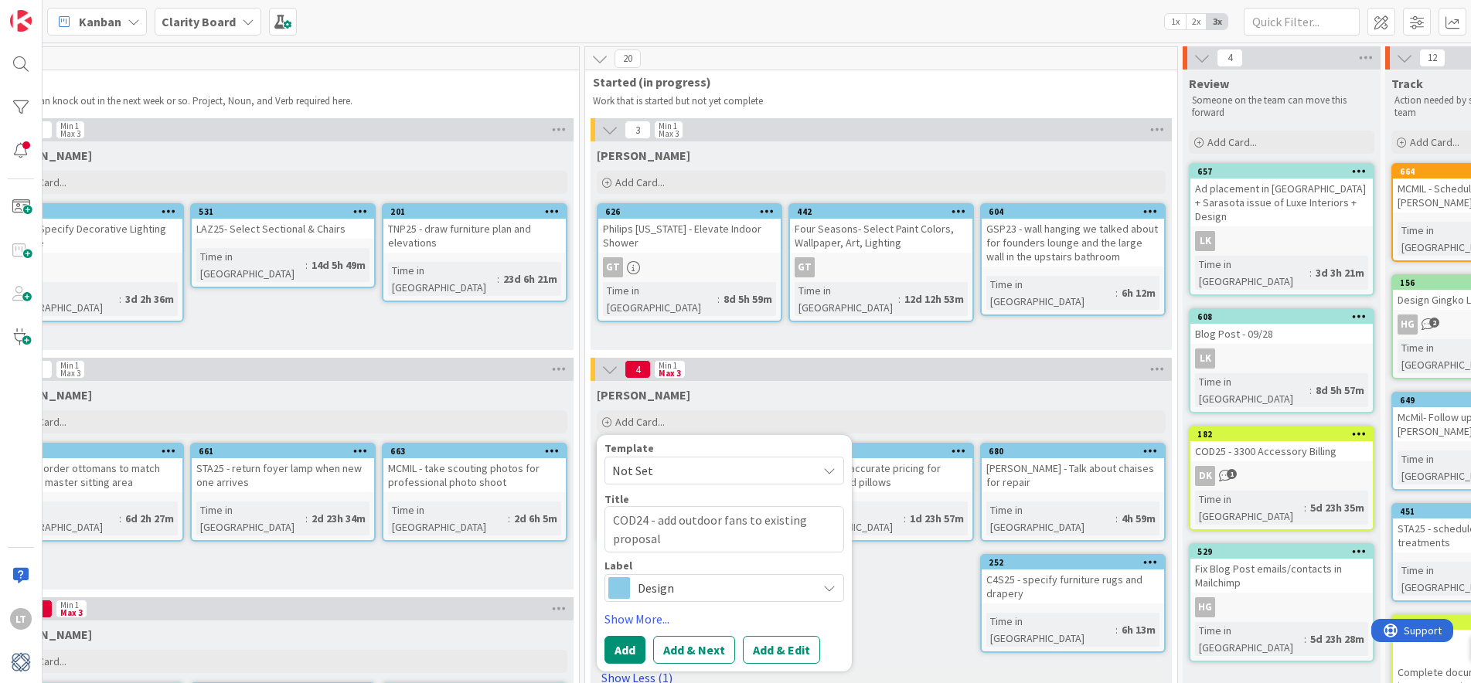
click at [615, 642] on button "Add" at bounding box center [625, 650] width 41 height 28
type textarea "x"
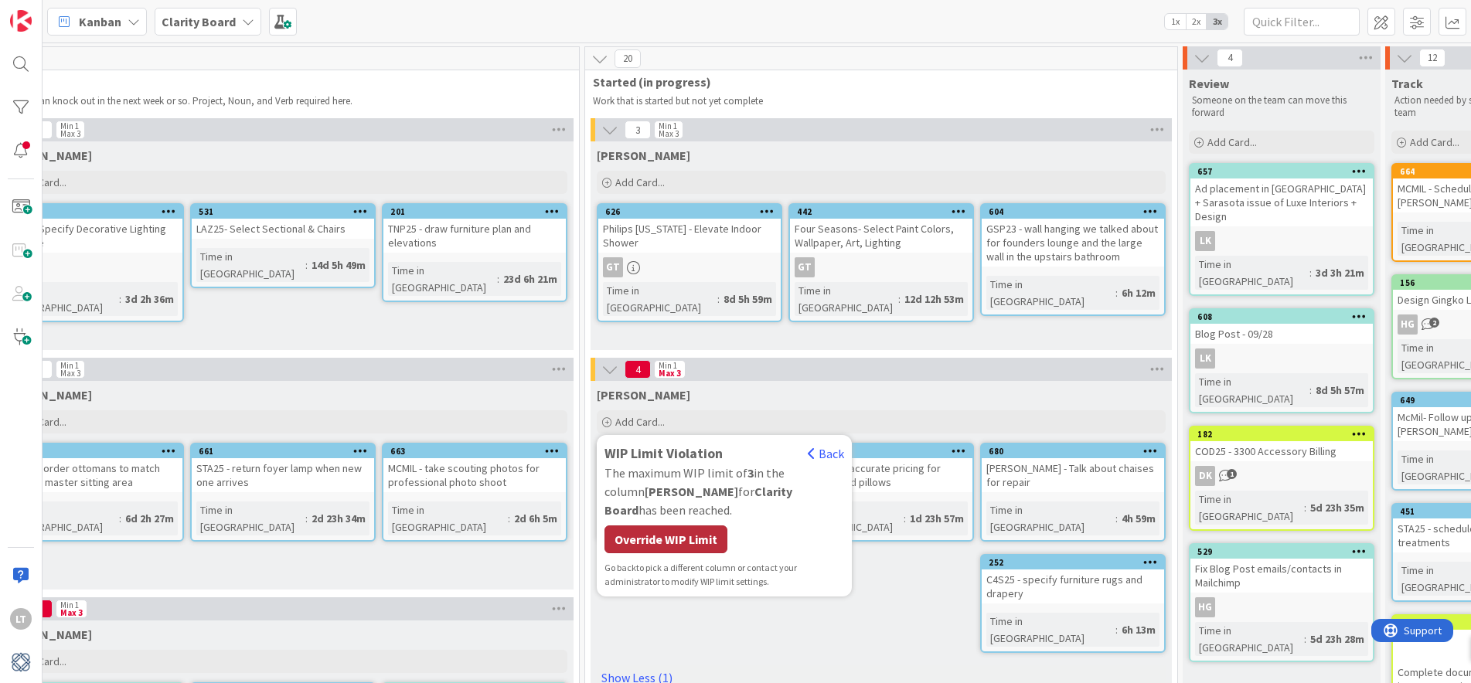
click at [624, 526] on div "Override WIP Limit" at bounding box center [666, 540] width 123 height 28
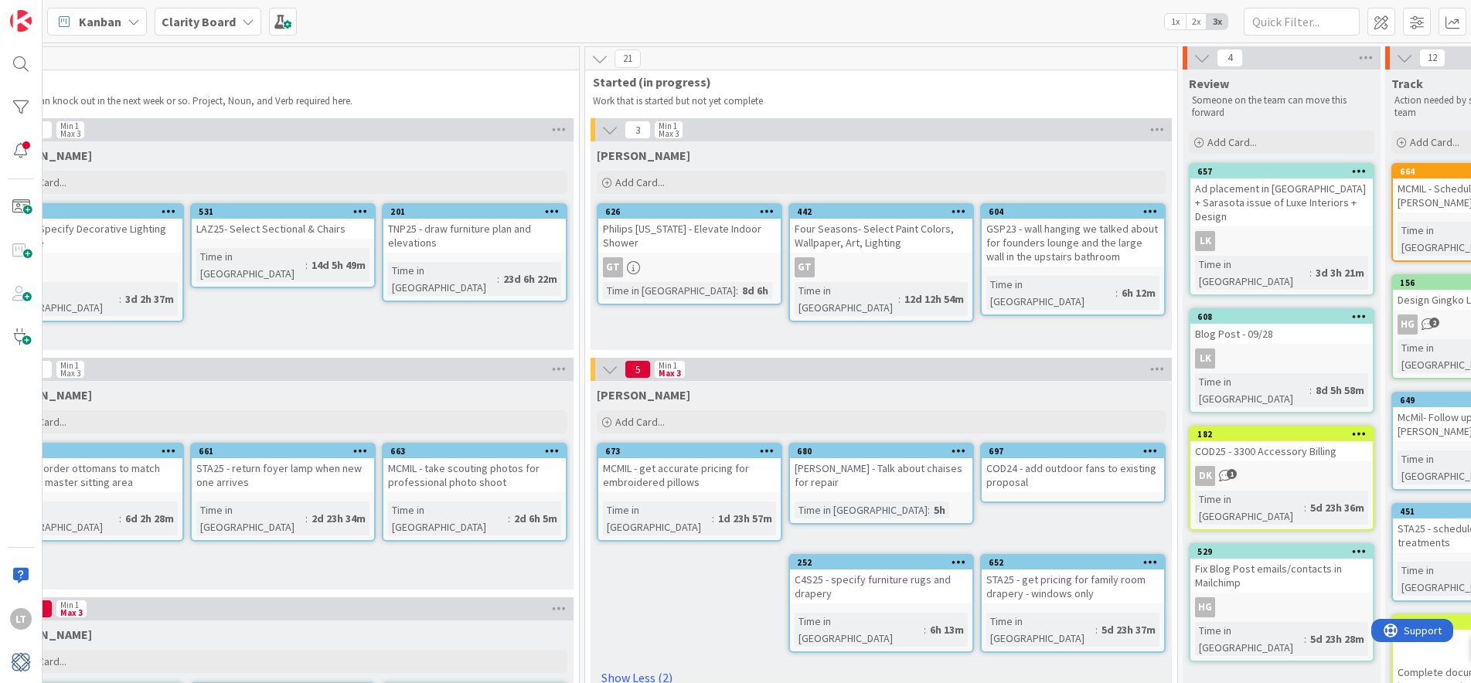
click at [1227, 469] on span "1" at bounding box center [1232, 474] width 10 height 10
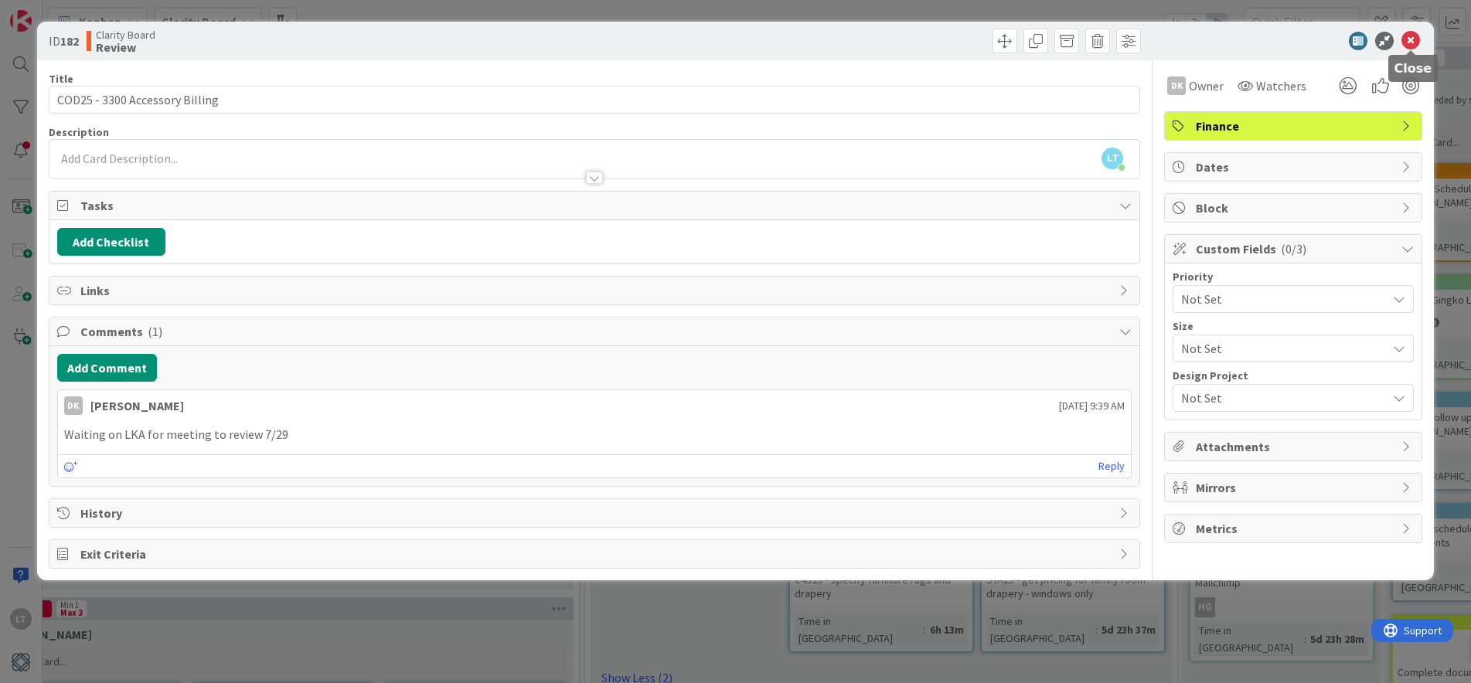
drag, startPoint x: 1406, startPoint y: 38, endPoint x: 1399, endPoint y: 40, distance: 8.1
click at [1406, 38] on icon at bounding box center [1411, 41] width 19 height 19
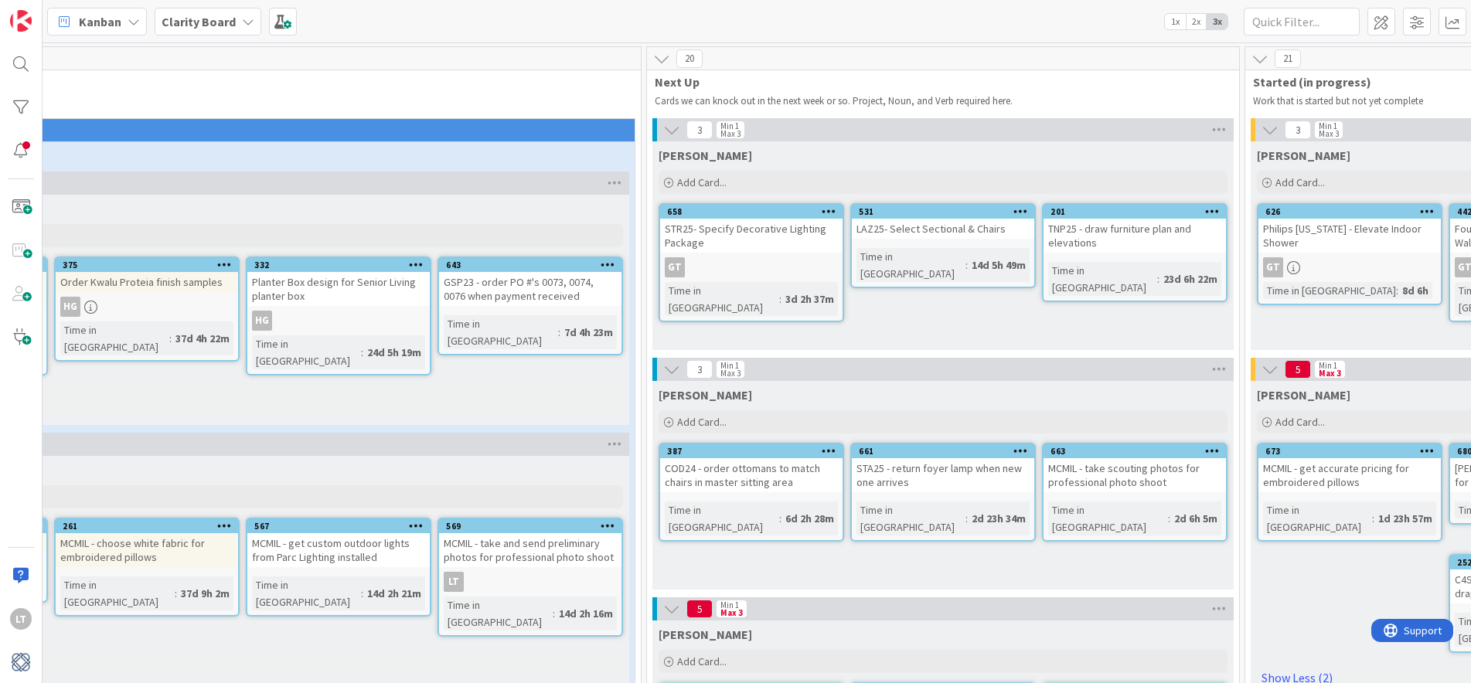
scroll to position [0, 394]
click at [1216, 454] on icon at bounding box center [1214, 450] width 15 height 11
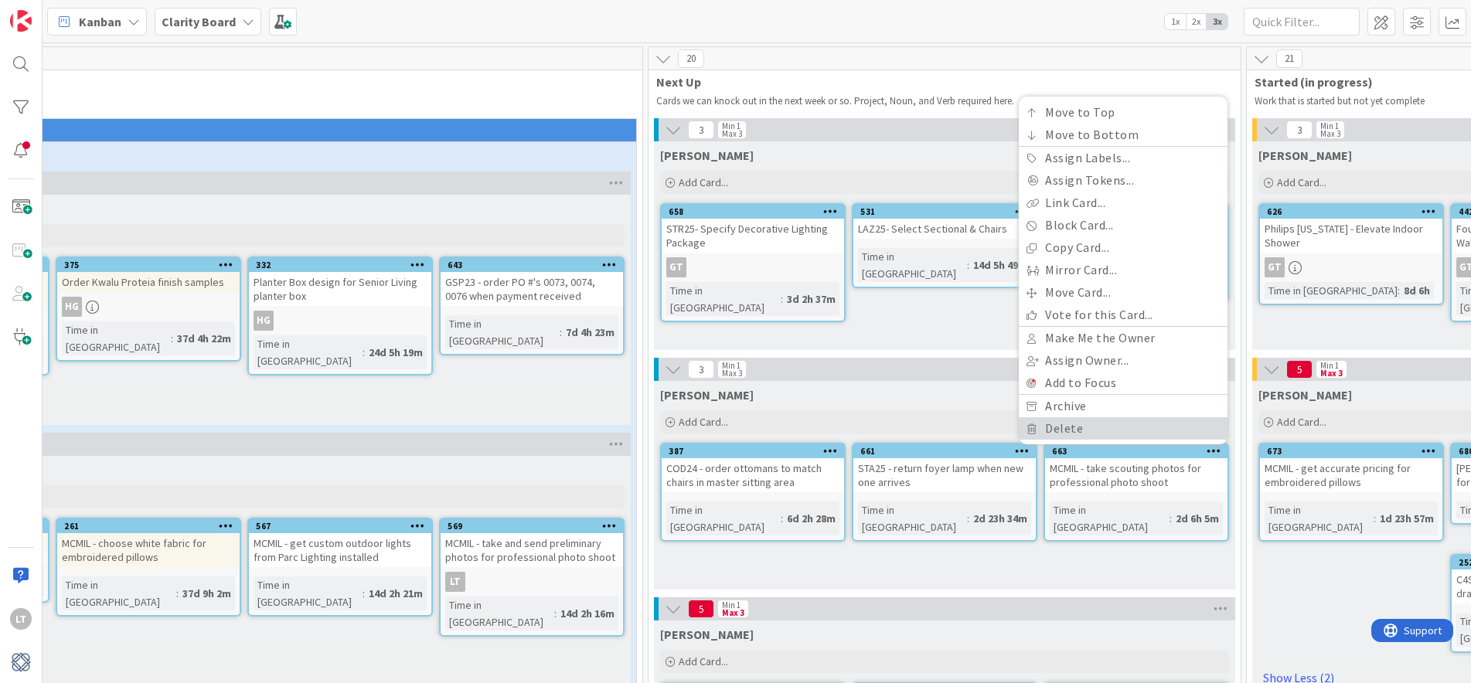
click at [1089, 424] on link "Delete" at bounding box center [1123, 429] width 209 height 22
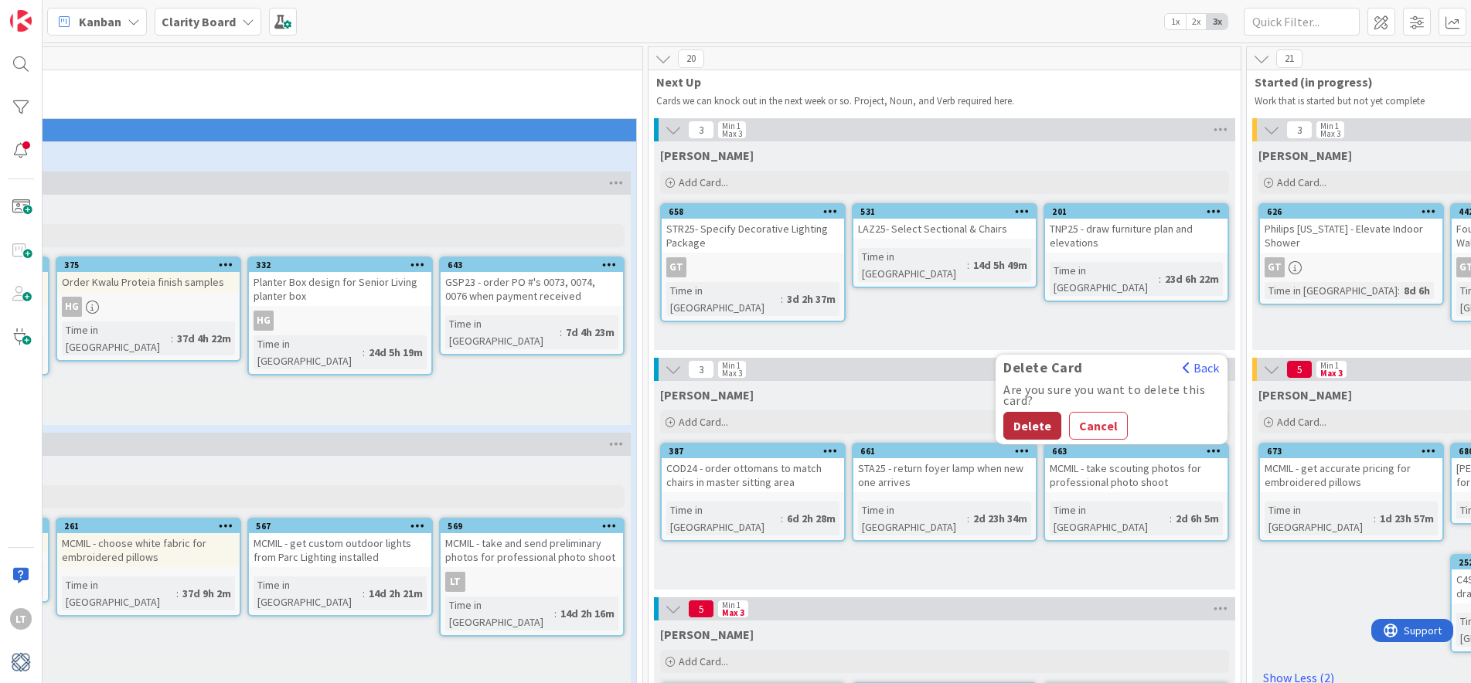
click at [1021, 428] on button "Delete" at bounding box center [1033, 426] width 58 height 28
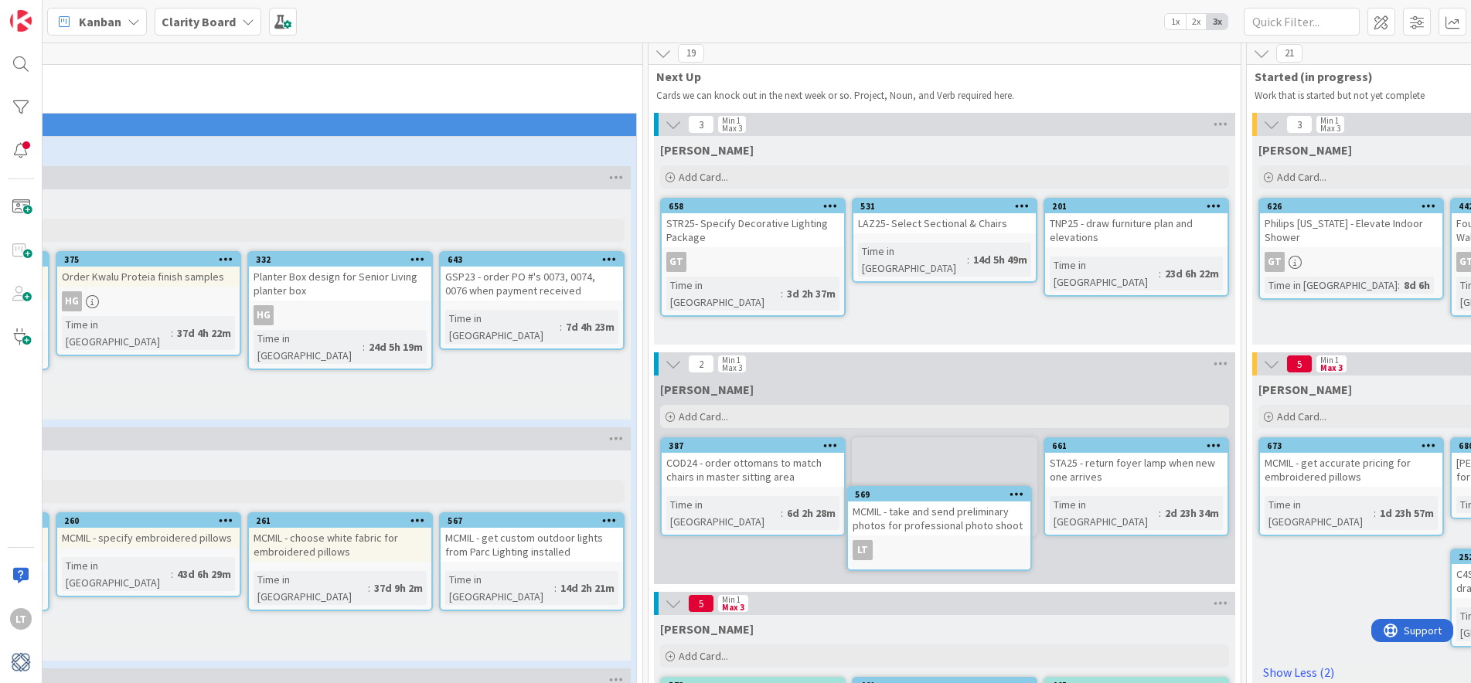
scroll to position [6, 394]
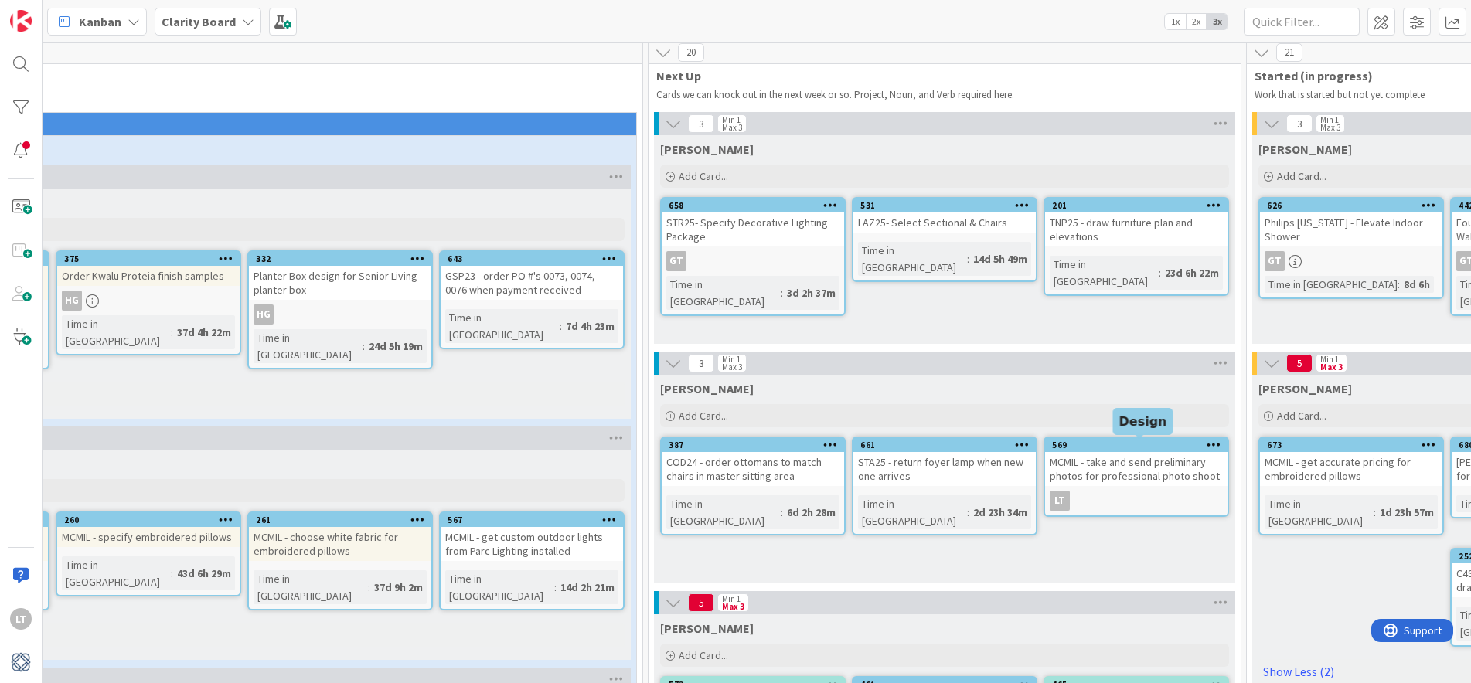
click at [1127, 447] on div "569" at bounding box center [1140, 445] width 176 height 11
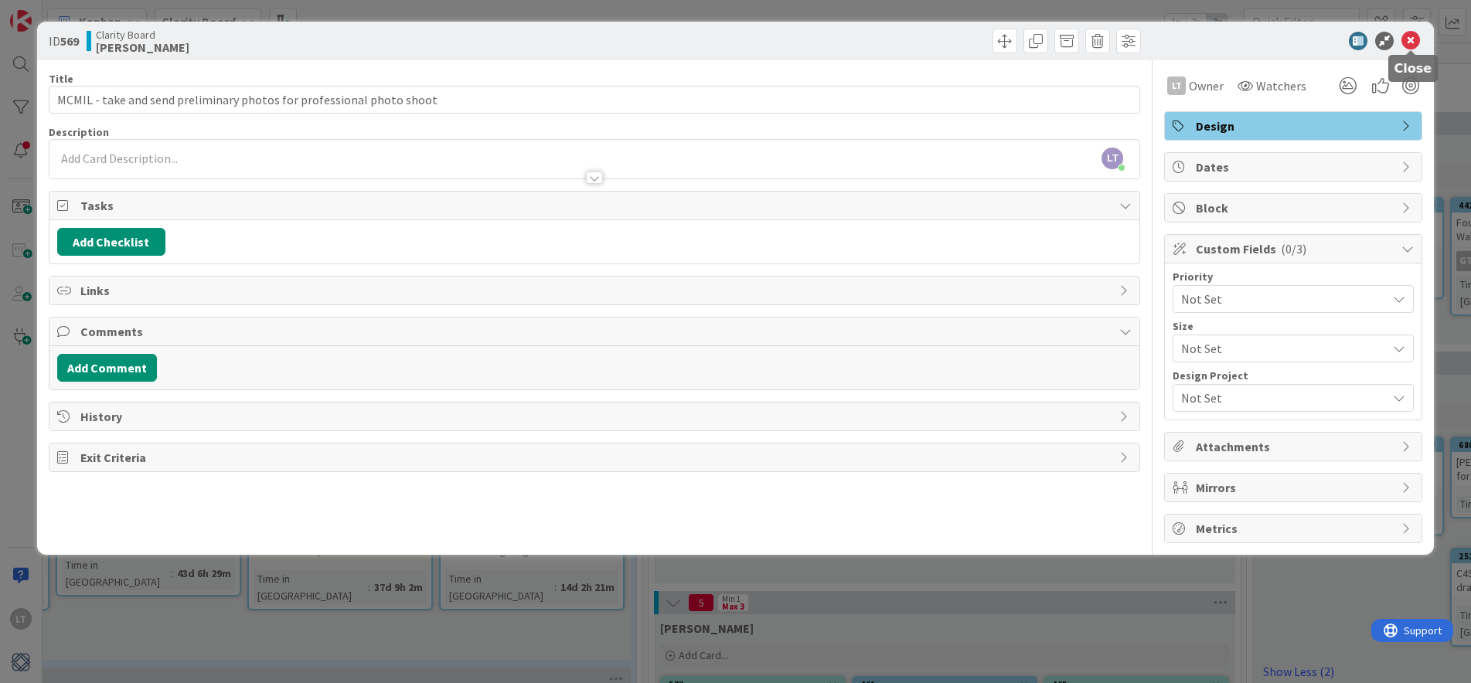
click at [1409, 42] on icon at bounding box center [1411, 41] width 19 height 19
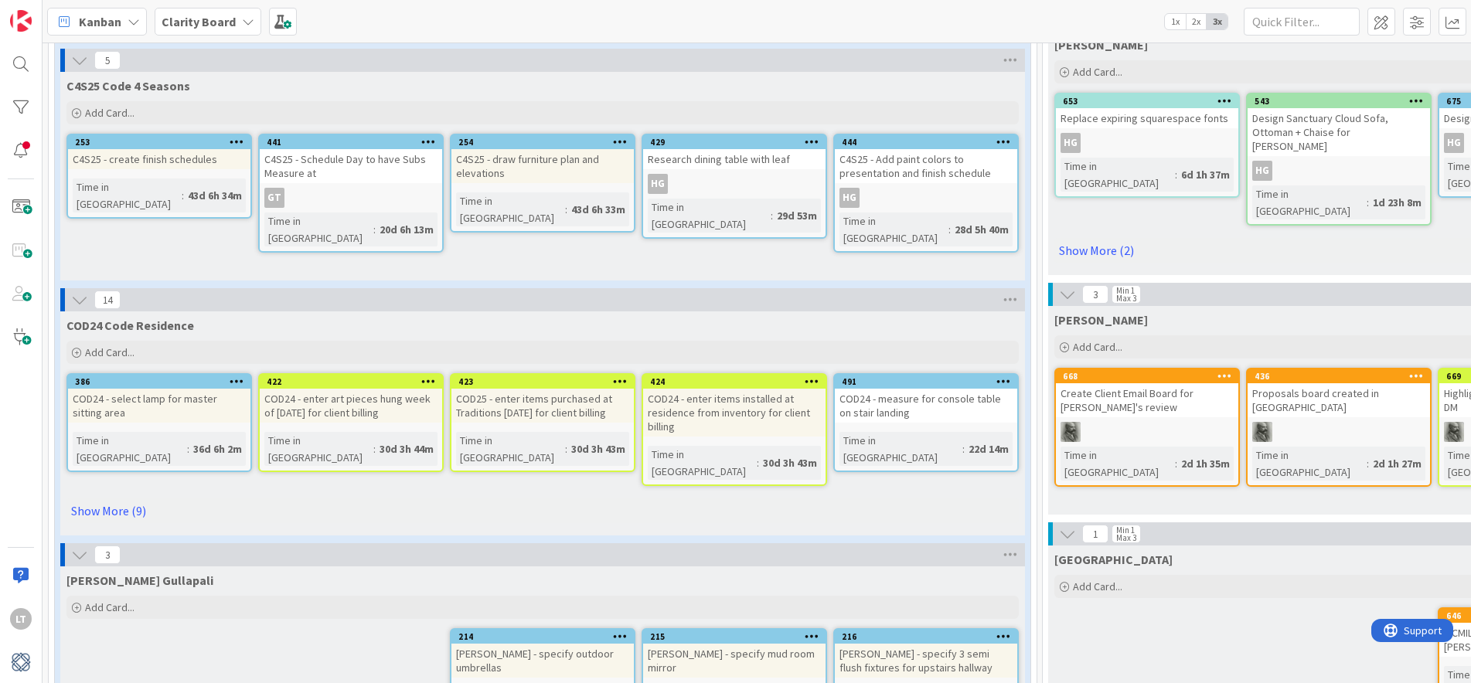
scroll to position [634, 0]
